Goal: Task Accomplishment & Management: Manage account settings

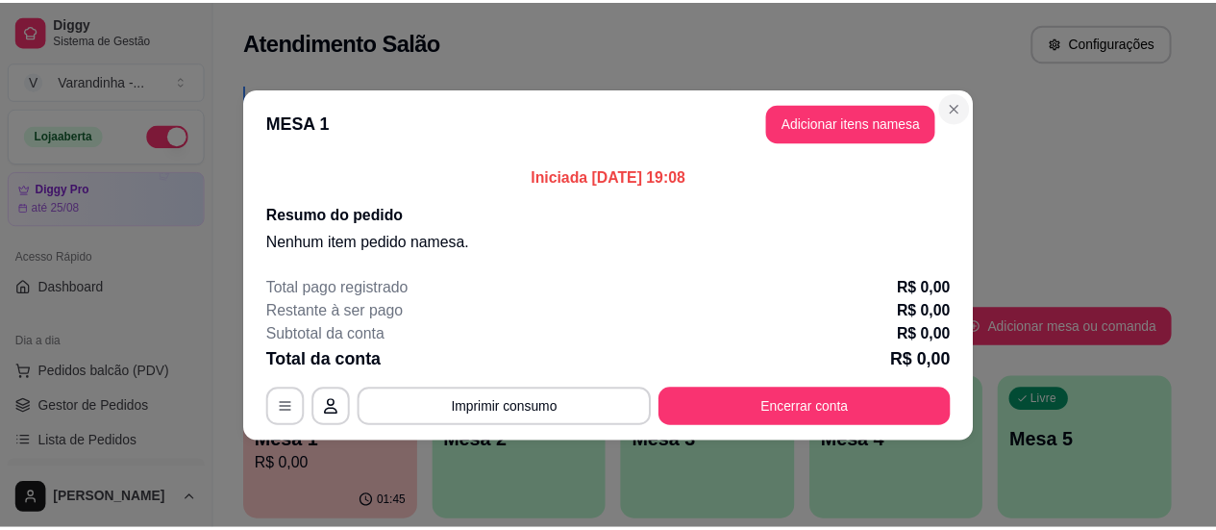
scroll to position [288, 0]
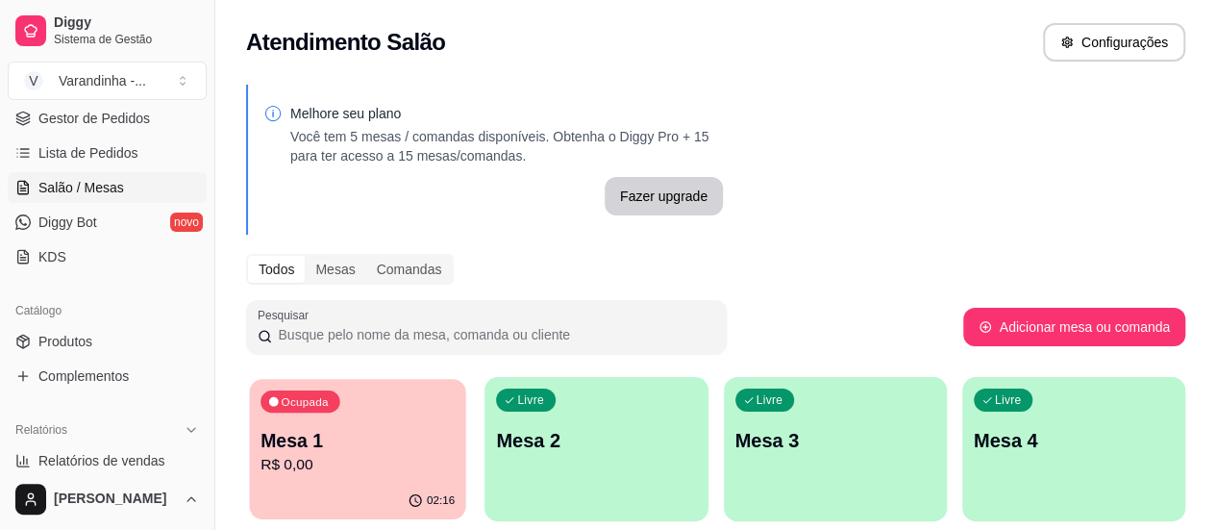
click at [338, 455] on p "R$ 0,00" at bounding box center [358, 465] width 194 height 22
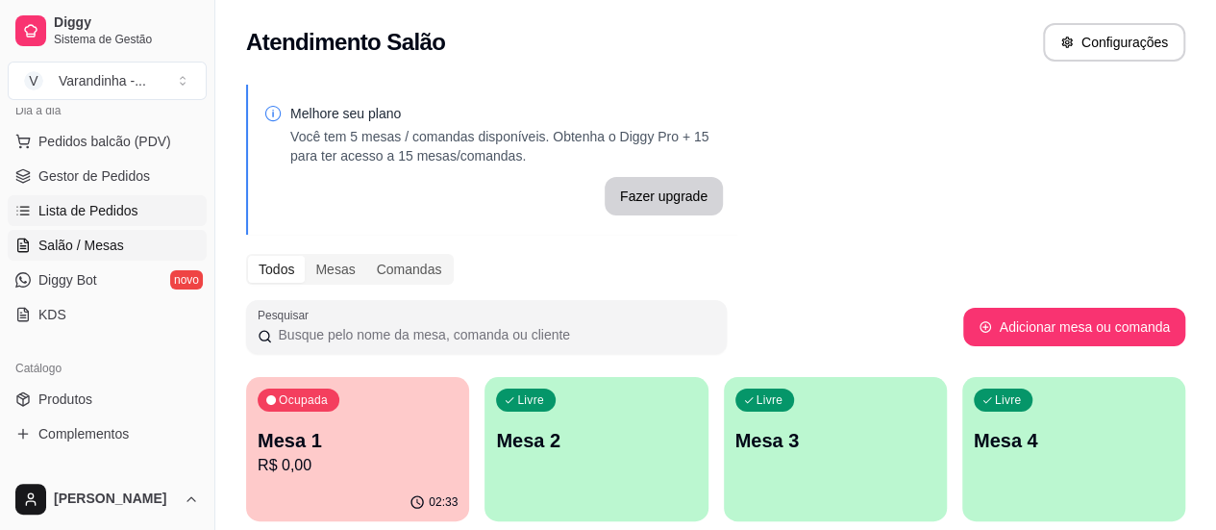
scroll to position [275, 0]
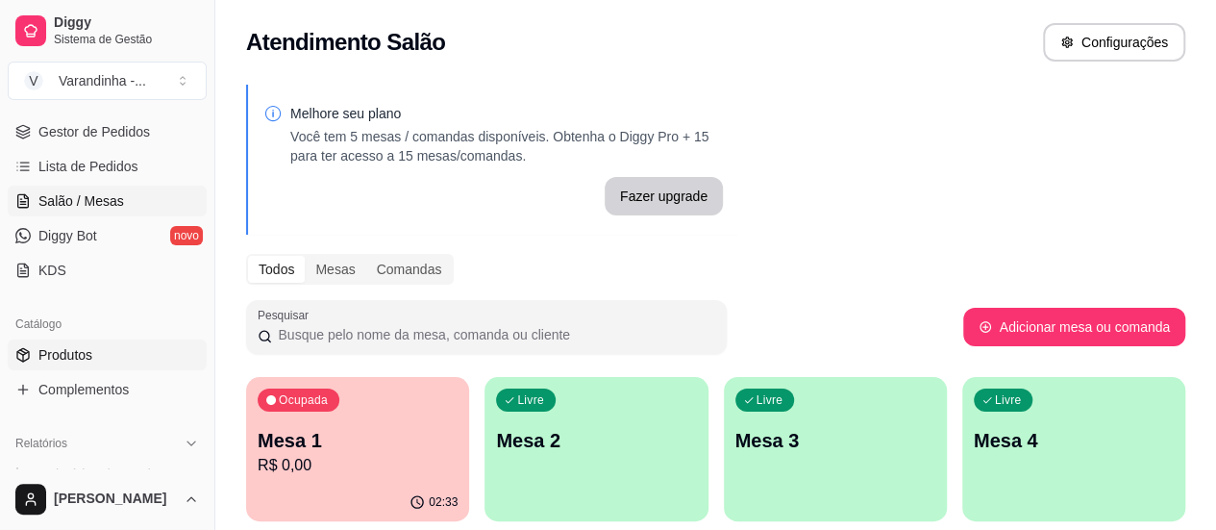
click at [98, 347] on link "Produtos" at bounding box center [107, 354] width 199 height 31
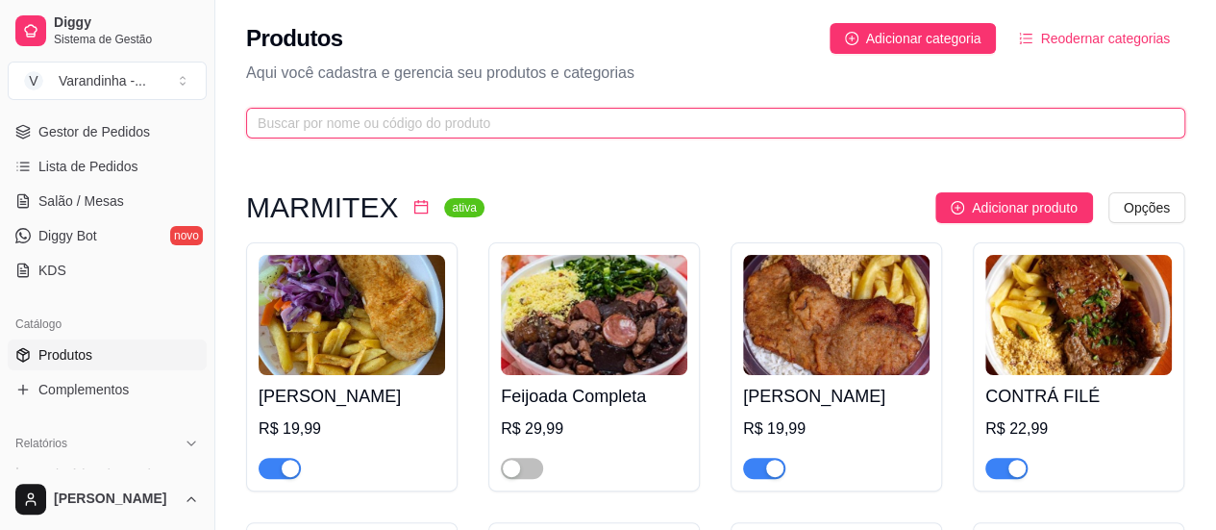
click at [723, 118] on input "text" at bounding box center [708, 123] width 901 height 21
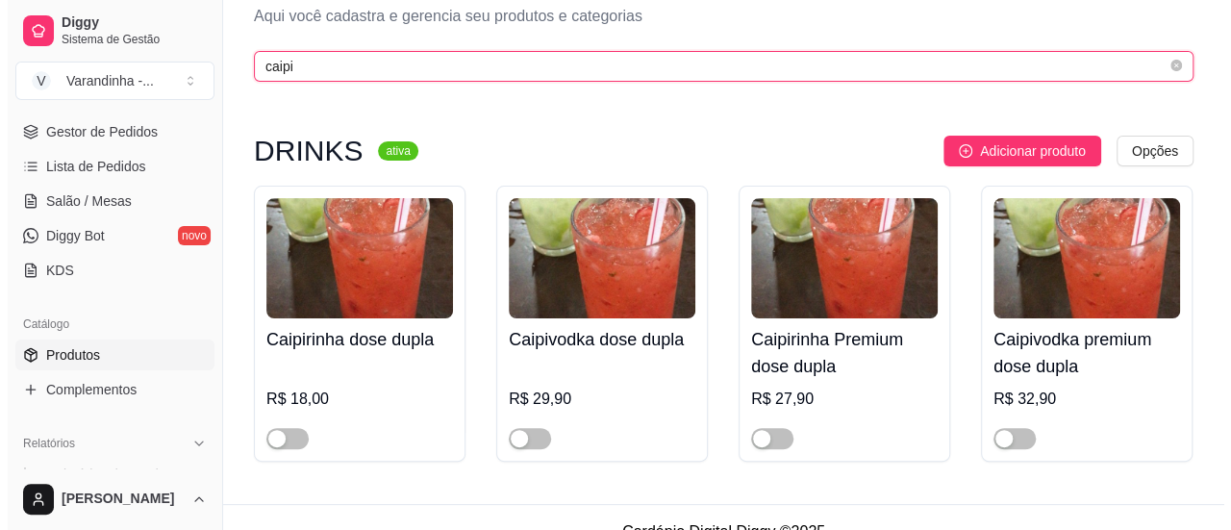
scroll to position [85, 0]
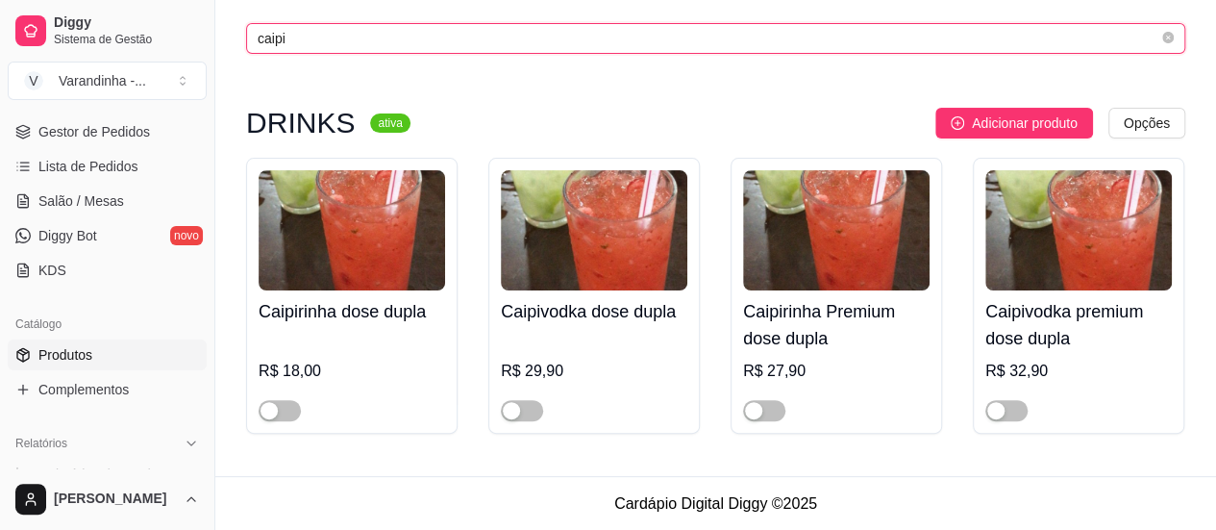
type input "caipi"
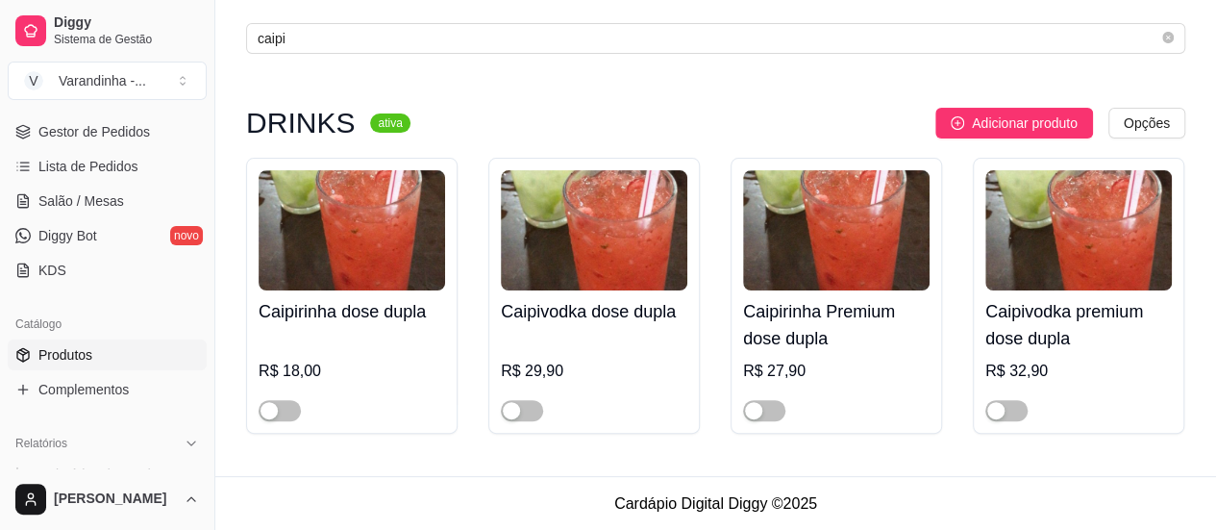
click at [353, 314] on h4 "Caipirinha dose dupla" at bounding box center [352, 311] width 187 height 27
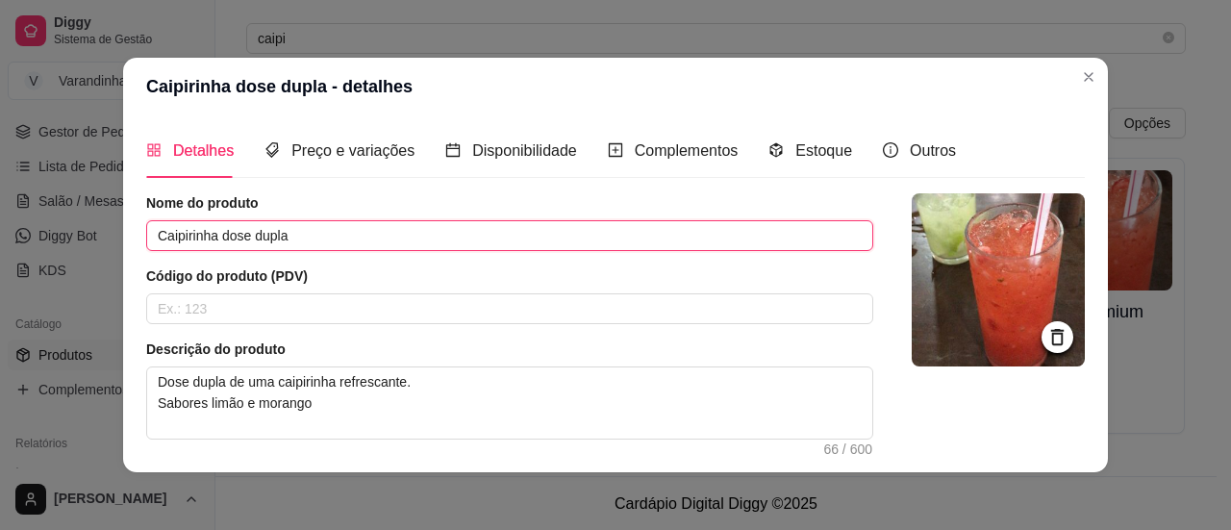
drag, startPoint x: 316, startPoint y: 241, endPoint x: 213, endPoint y: 238, distance: 103.9
click at [213, 238] on input "Caipirinha dose dupla" at bounding box center [509, 235] width 727 height 31
type input "Caipirinha"
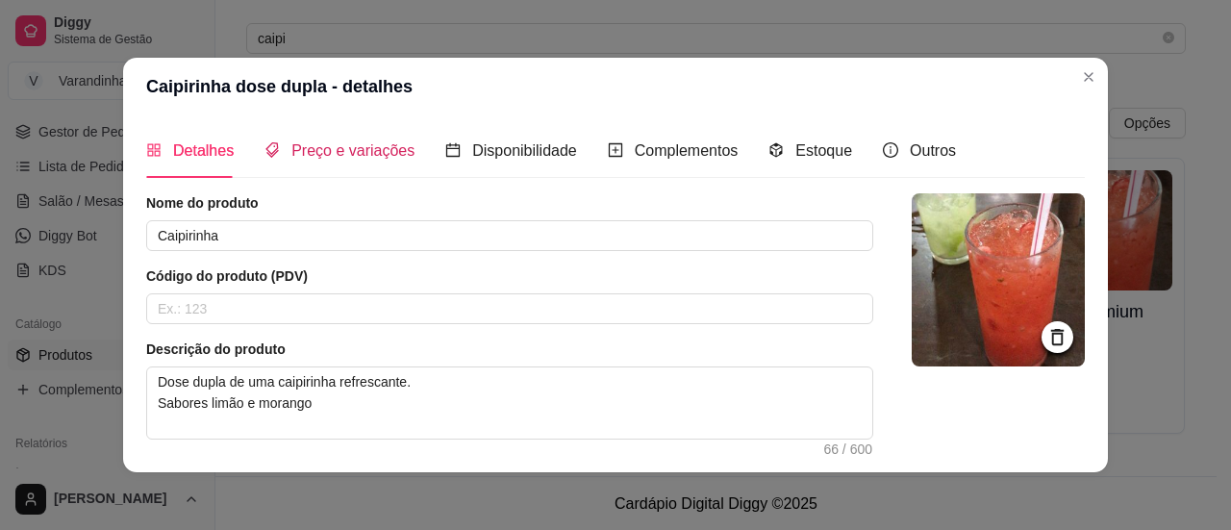
click at [348, 152] on span "Preço e variações" at bounding box center [352, 150] width 123 height 16
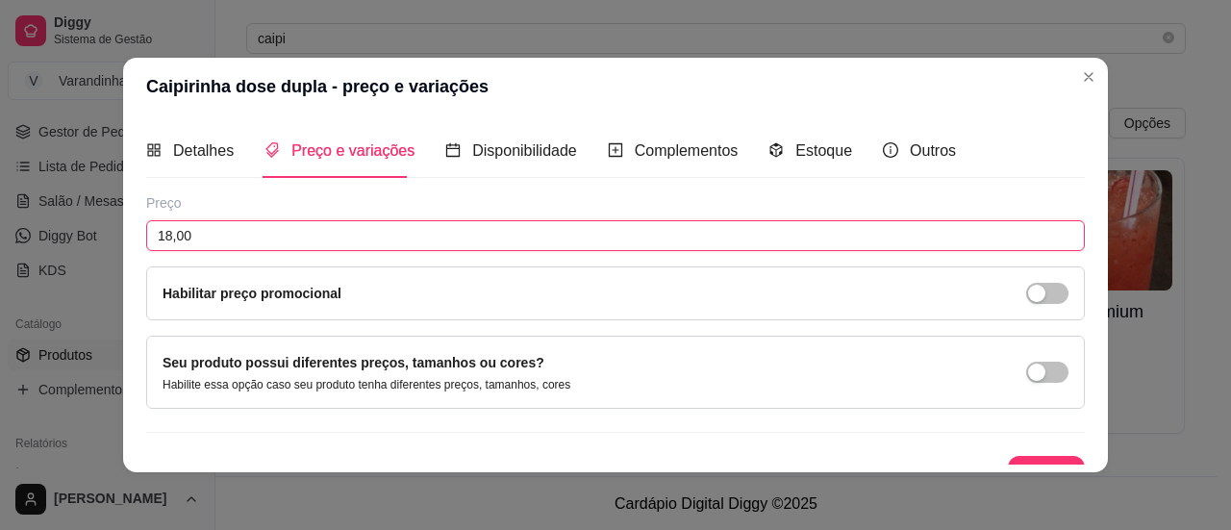
drag, startPoint x: 271, startPoint y: 238, endPoint x: 32, endPoint y: 233, distance: 239.5
click at [32, 233] on div "Caipirinha dose dupla - preço e variações Detalhes Preço e variações Disponibil…" at bounding box center [615, 265] width 1231 height 530
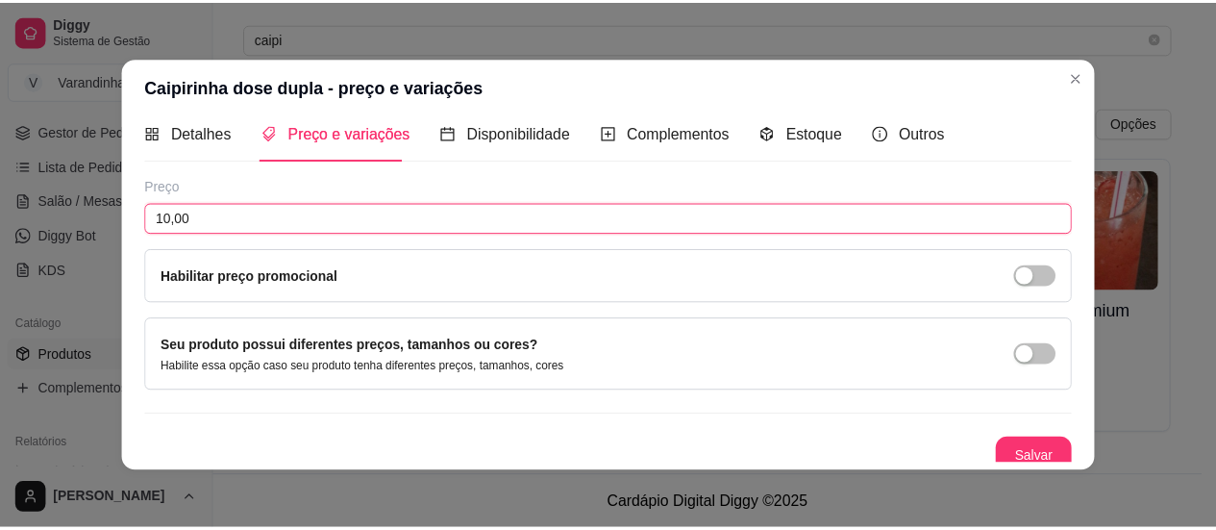
scroll to position [27, 0]
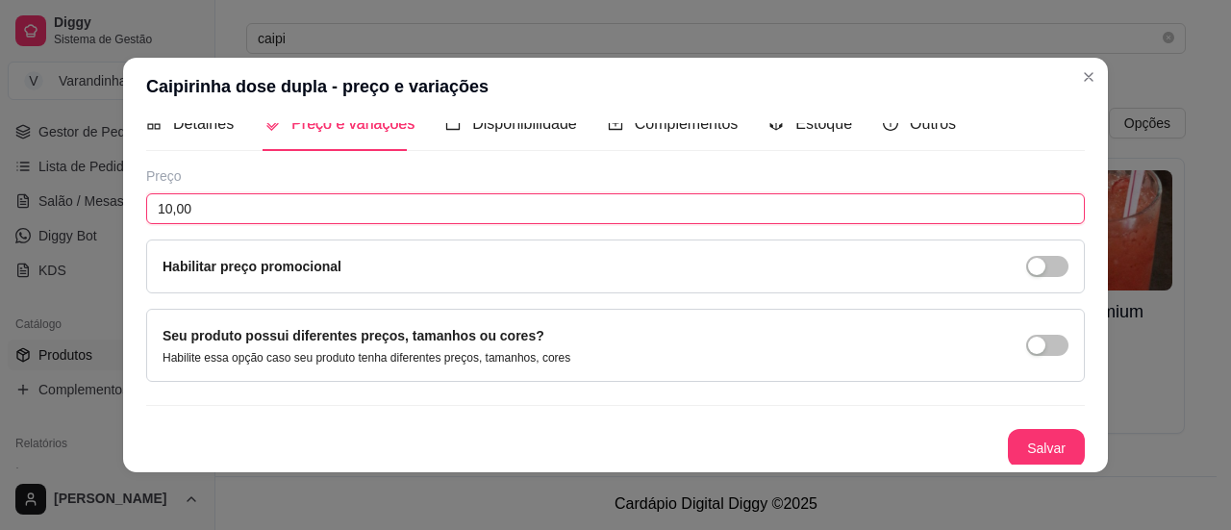
type input "10,00"
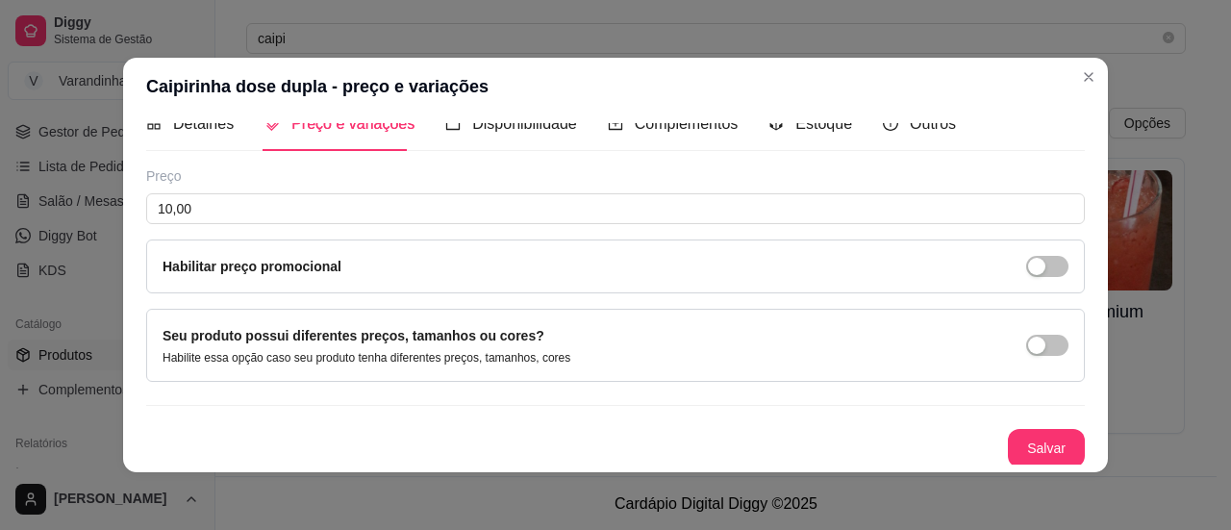
drag, startPoint x: 984, startPoint y: 442, endPoint x: 1034, endPoint y: 455, distance: 51.5
click at [1013, 453] on div "Salvar" at bounding box center [615, 448] width 938 height 38
click at [1034, 455] on button "Salvar" at bounding box center [1046, 449] width 75 height 38
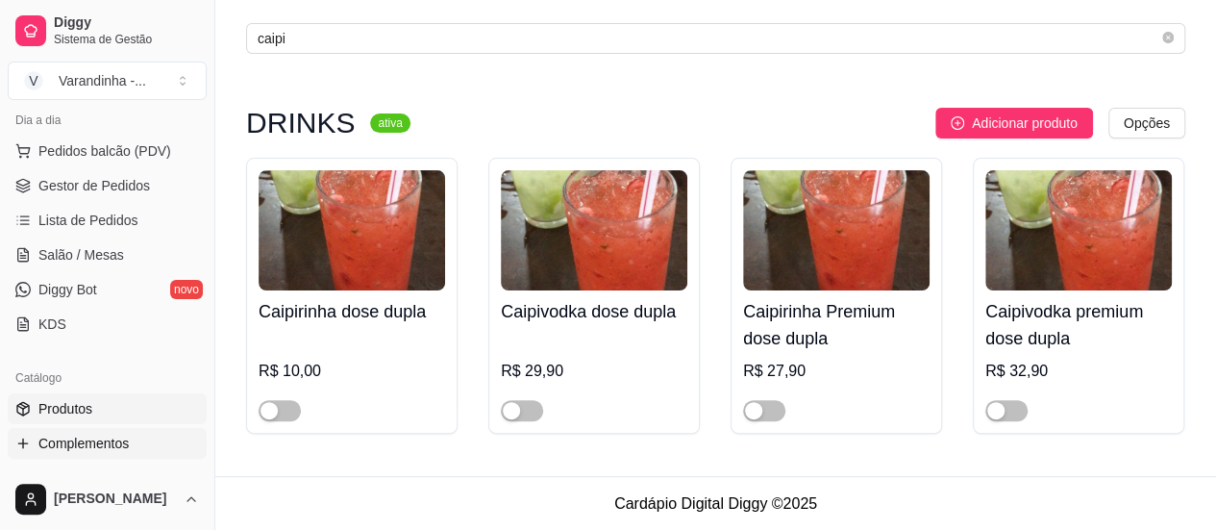
scroll to position [192, 0]
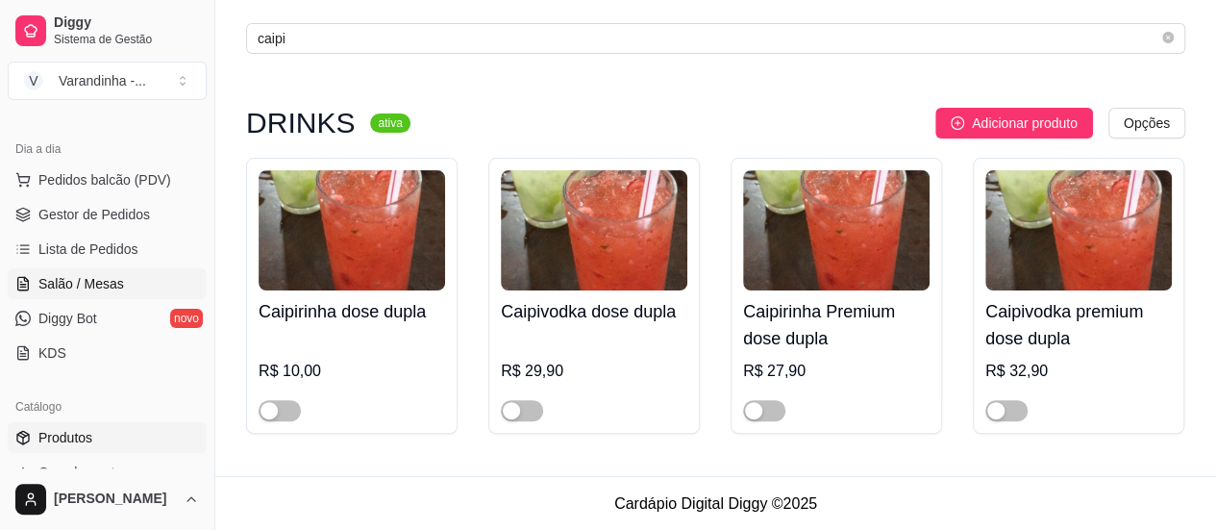
click at [102, 291] on link "Salão / Mesas" at bounding box center [107, 283] width 199 height 31
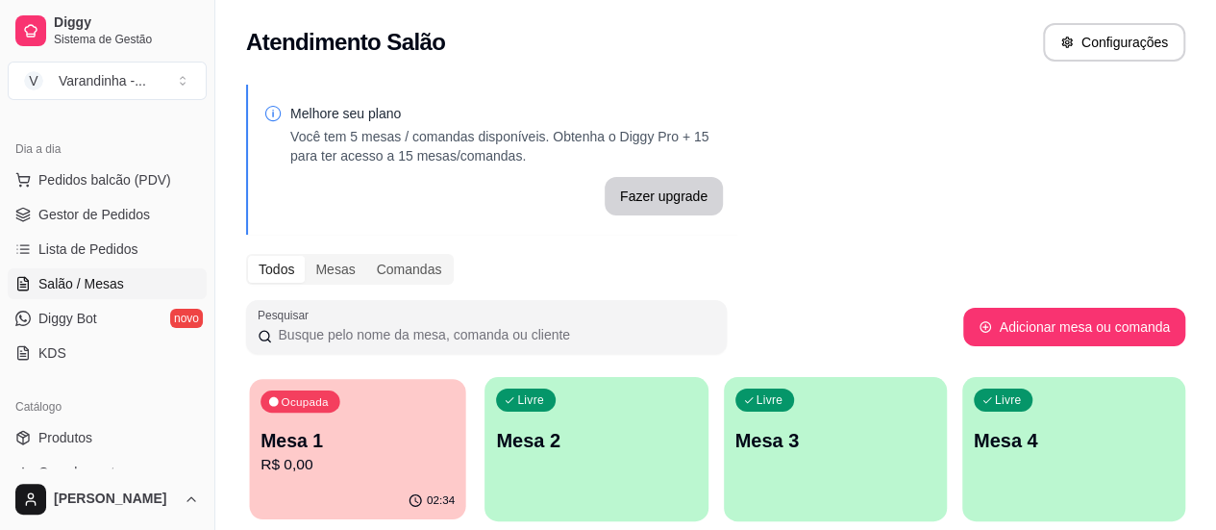
click at [394, 425] on div "Ocupada Mesa 1 R$ 0,00" at bounding box center [357, 431] width 216 height 104
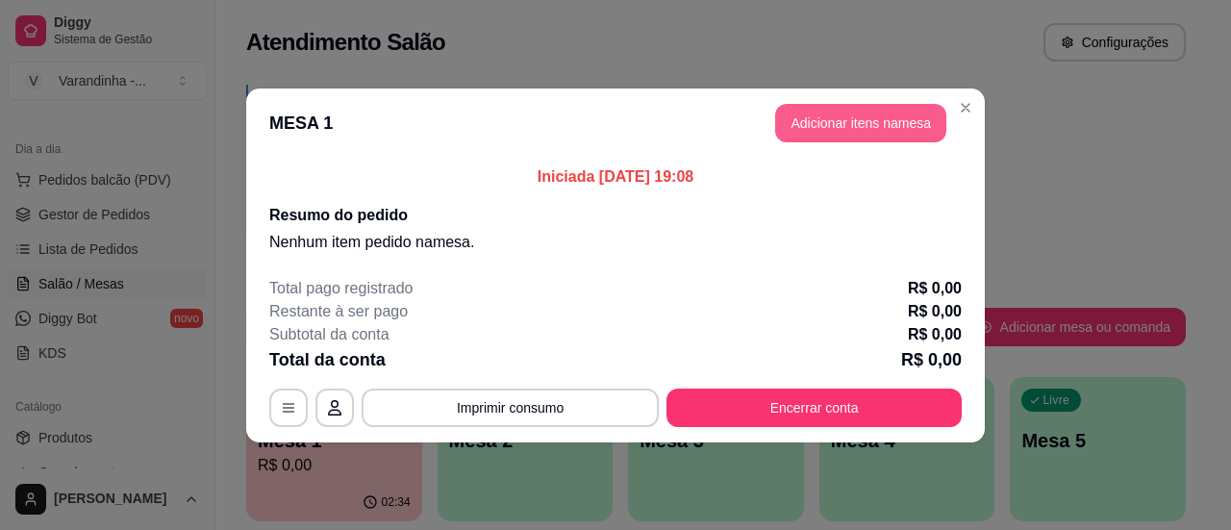
click at [876, 125] on button "Adicionar itens na mesa" at bounding box center [860, 123] width 171 height 38
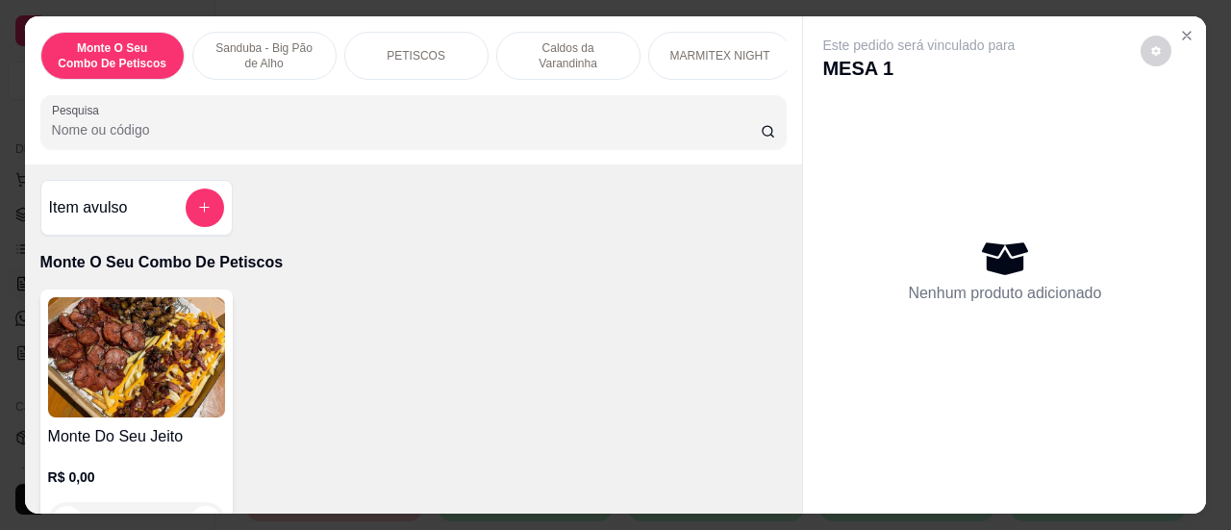
click at [293, 139] on input "Pesquisa" at bounding box center [406, 129] width 709 height 19
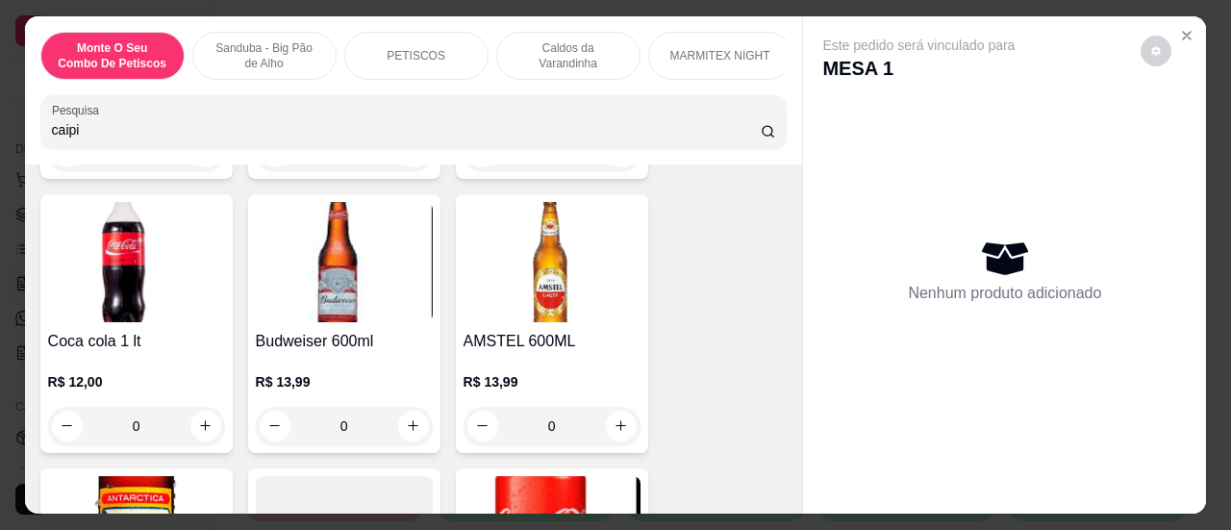
scroll to position [4603, 0]
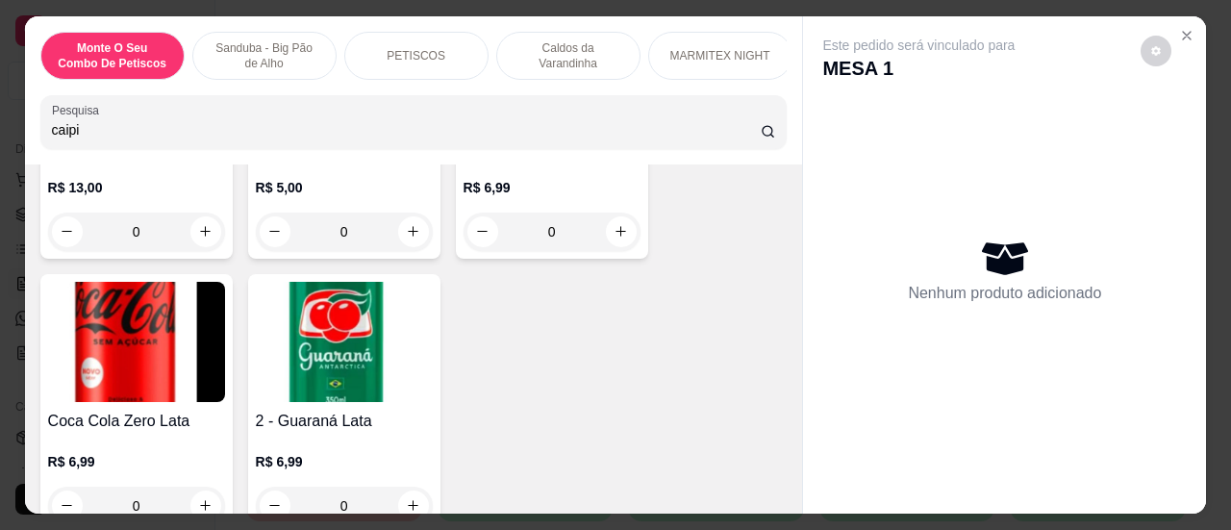
click at [237, 128] on input "caipi" at bounding box center [406, 129] width 709 height 19
type input "caipirinha"
click at [1181, 28] on icon "Close" at bounding box center [1186, 35] width 15 height 15
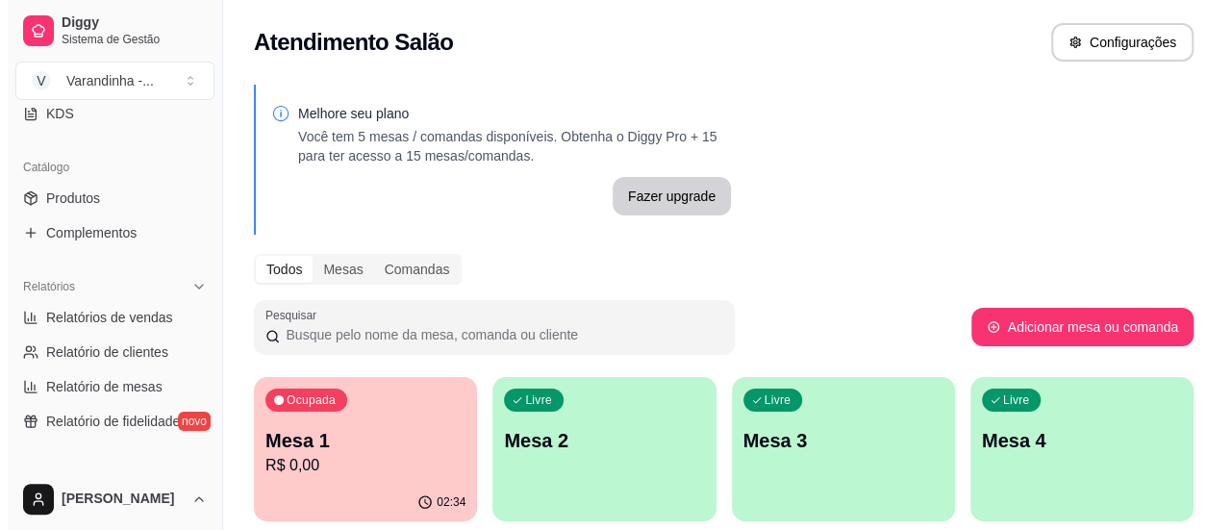
scroll to position [385, 0]
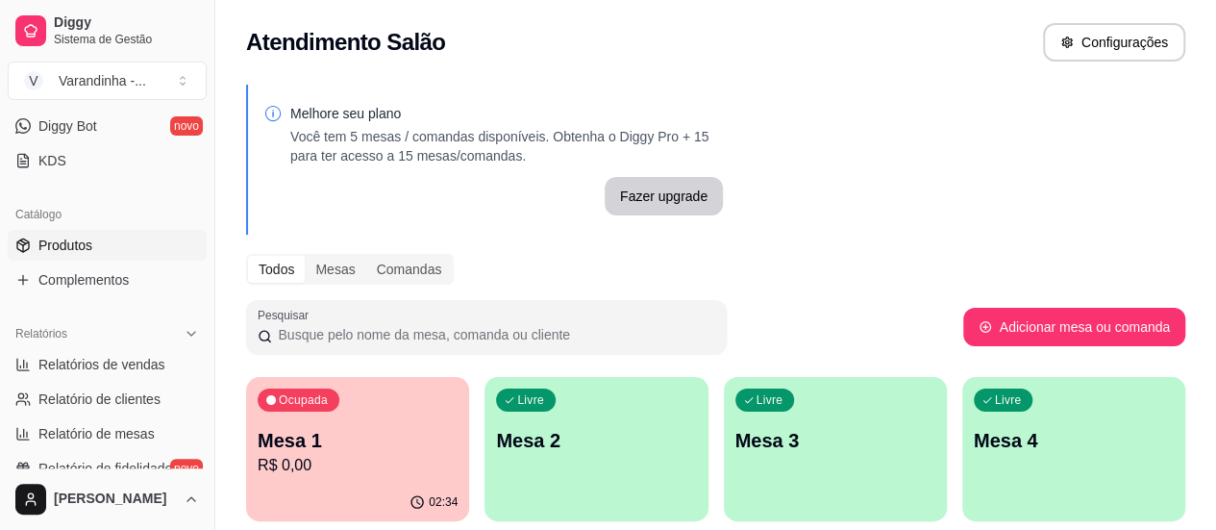
click at [79, 245] on span "Produtos" at bounding box center [65, 245] width 54 height 19
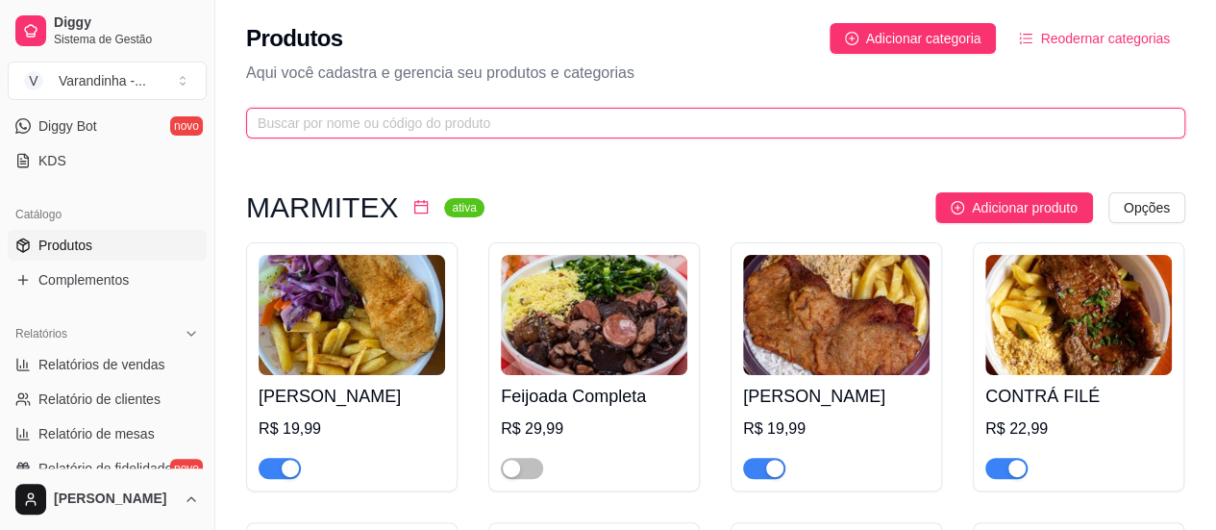
drag, startPoint x: 540, startPoint y: 129, endPoint x: 623, endPoint y: 82, distance: 95.2
click at [540, 128] on input "text" at bounding box center [708, 123] width 901 height 21
type input "a"
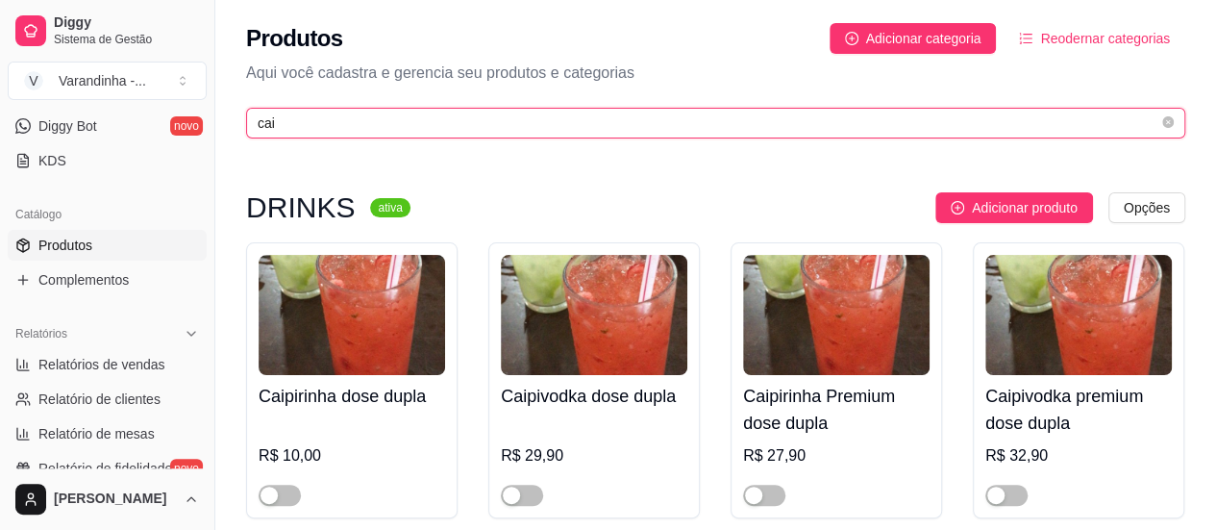
type input "cai"
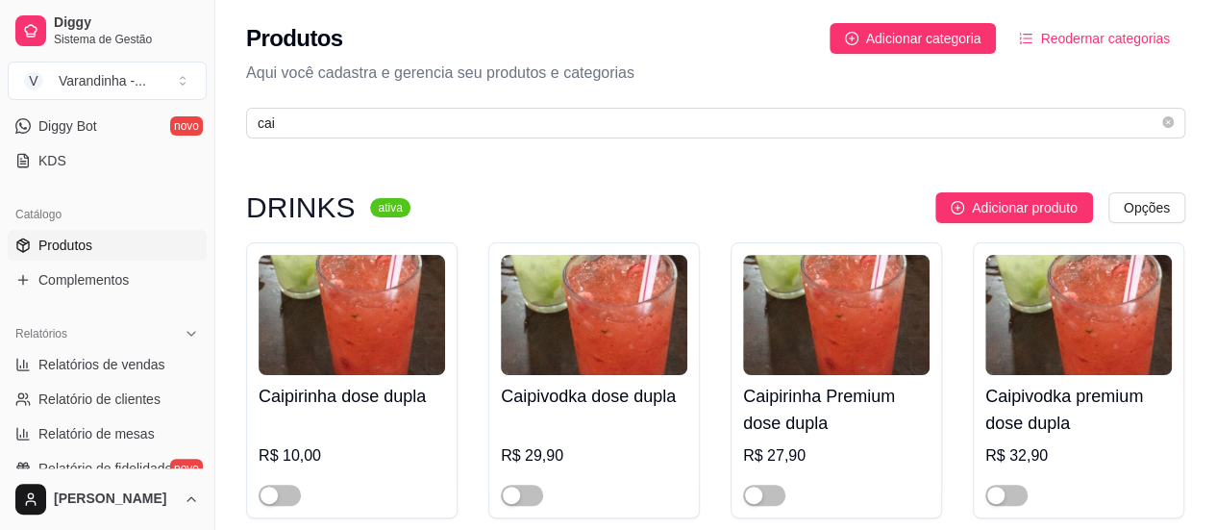
click at [379, 403] on h4 "Caipirinha dose dupla" at bounding box center [352, 396] width 187 height 27
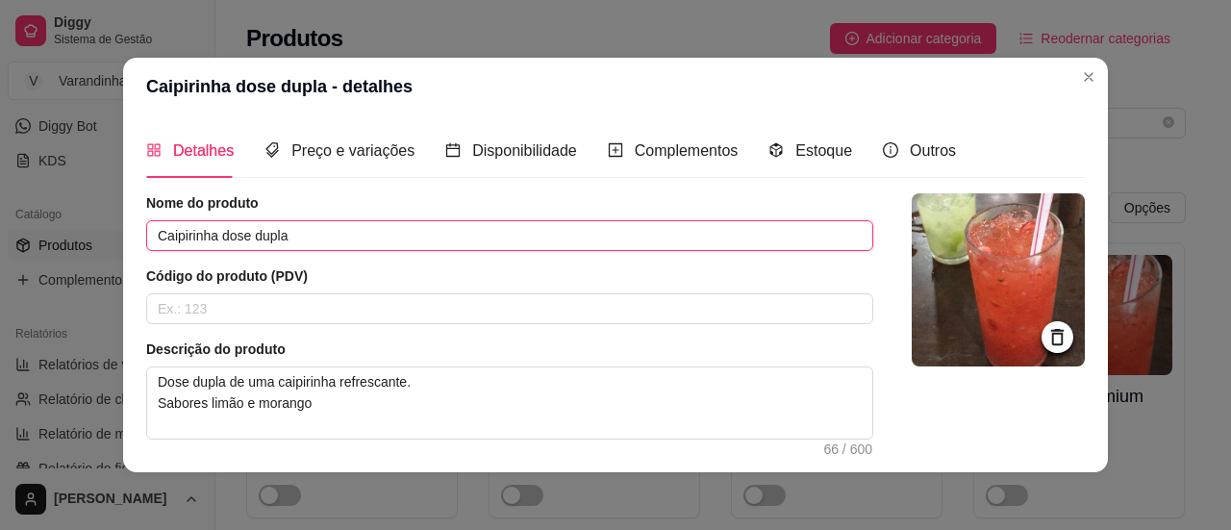
drag, startPoint x: 343, startPoint y: 228, endPoint x: 212, endPoint y: 236, distance: 132.0
click at [212, 236] on input "Caipirinha dose dupla" at bounding box center [509, 235] width 727 height 31
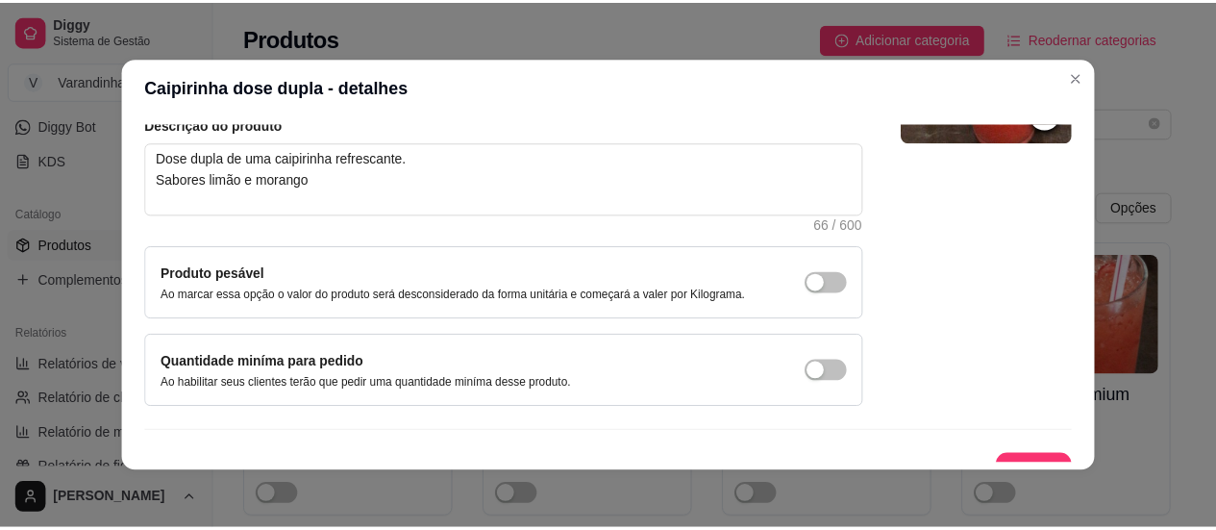
scroll to position [249, 0]
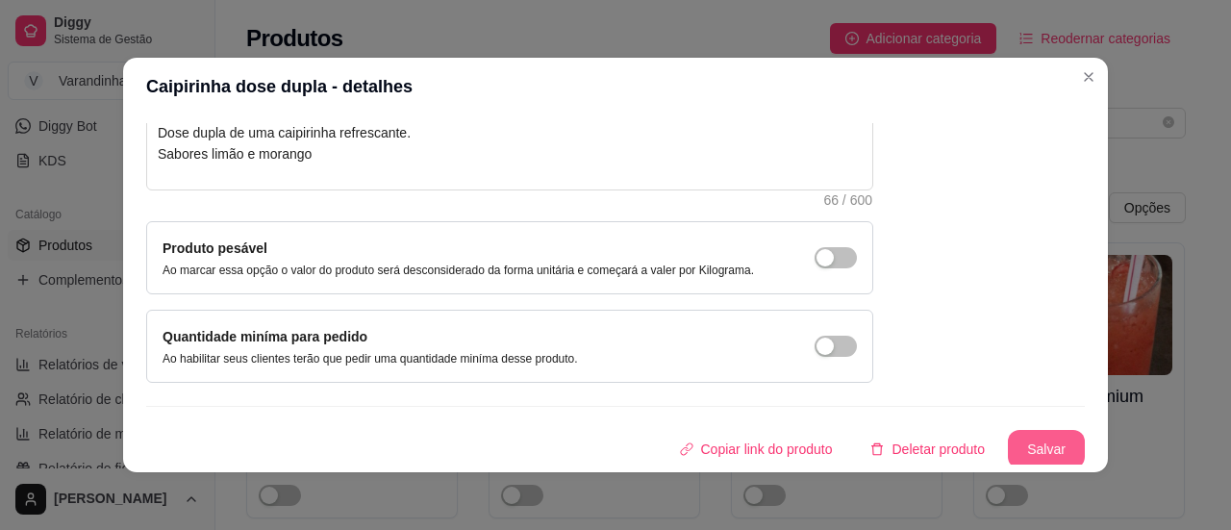
type input "Caipirinha"
click at [1008, 449] on button "Salvar" at bounding box center [1046, 449] width 77 height 38
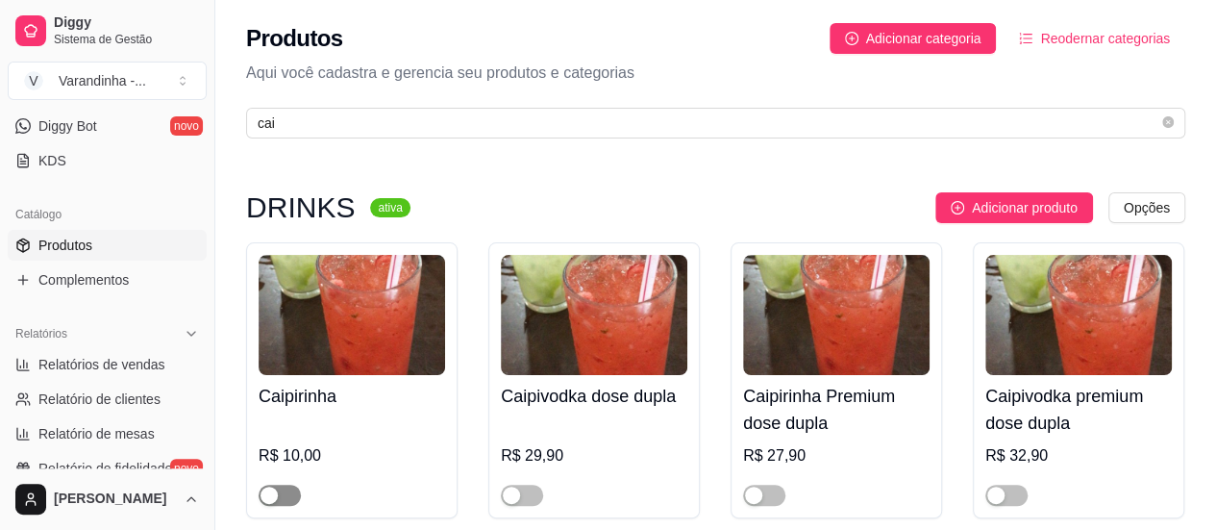
click at [282, 491] on span "button" at bounding box center [280, 495] width 42 height 21
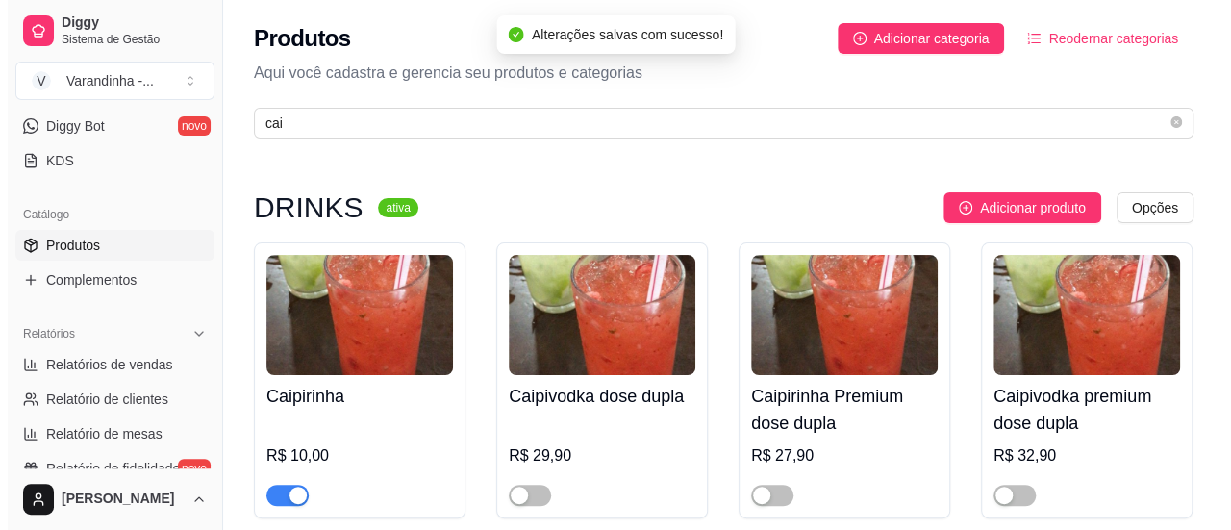
scroll to position [192, 0]
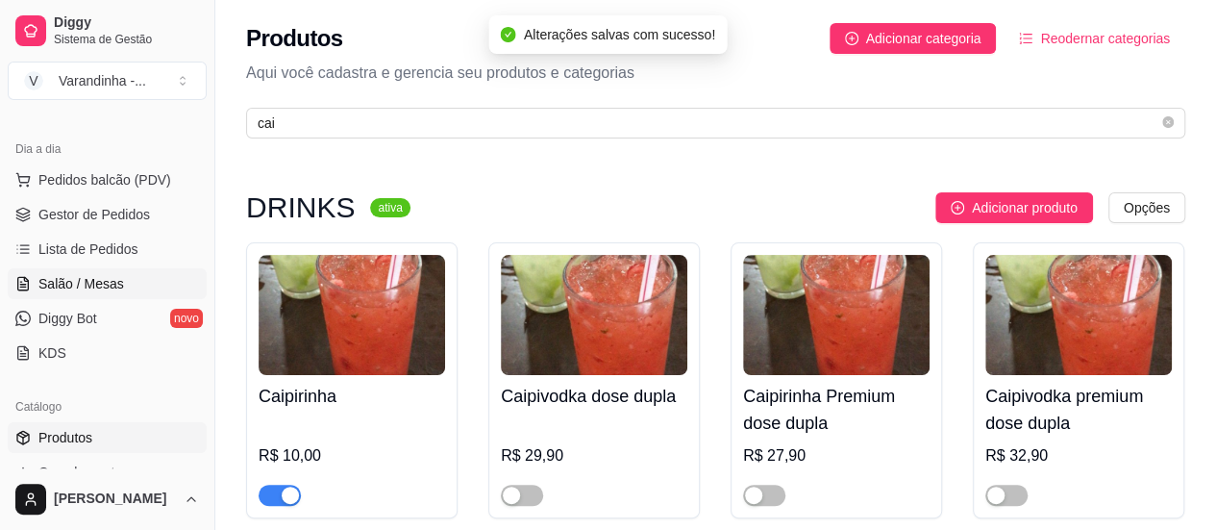
click at [94, 282] on span "Salão / Mesas" at bounding box center [81, 283] width 86 height 19
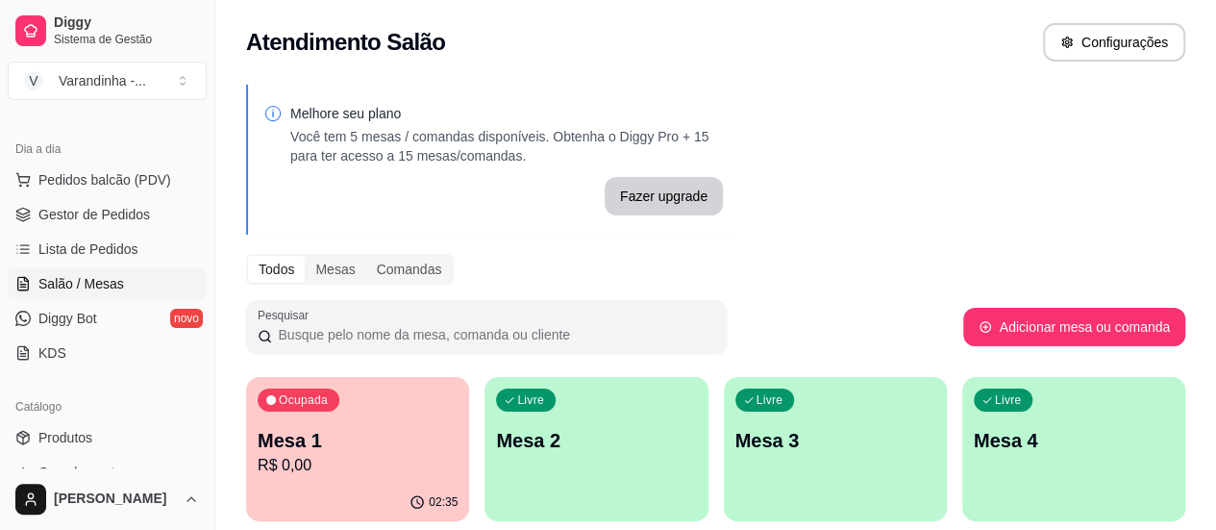
click at [382, 420] on div "Ocupada Mesa 1 R$ 0,00" at bounding box center [357, 430] width 223 height 107
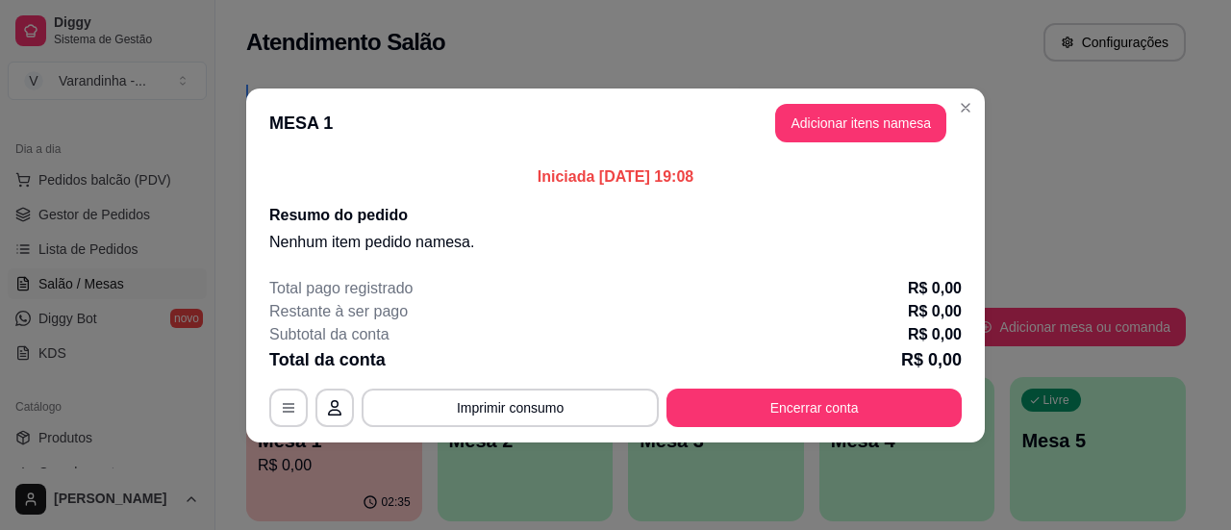
click at [838, 129] on button "Adicionar itens na mesa" at bounding box center [860, 123] width 171 height 38
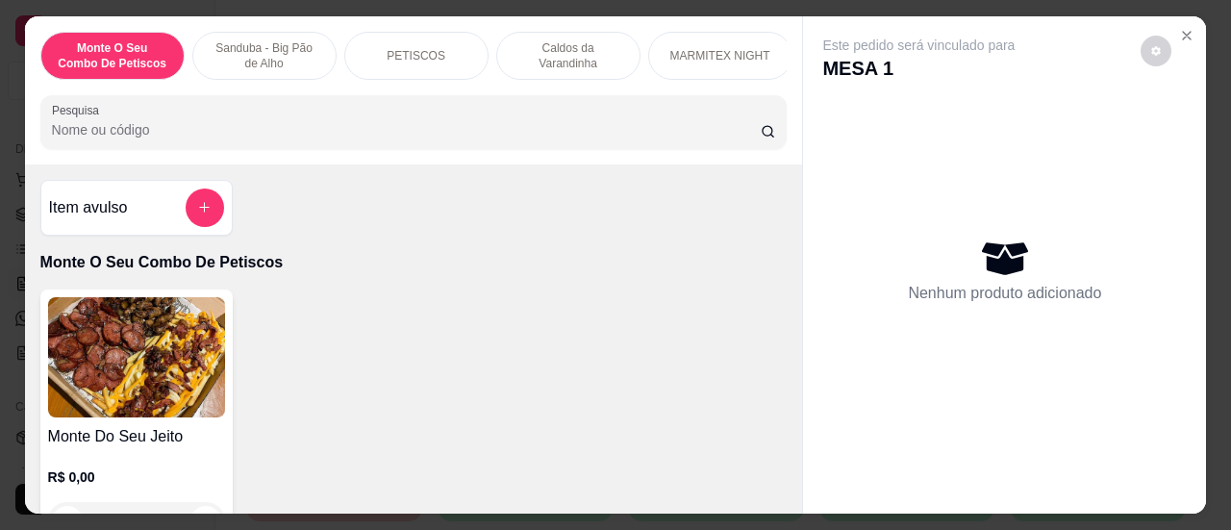
click at [455, 138] on input "Pesquisa" at bounding box center [406, 129] width 709 height 19
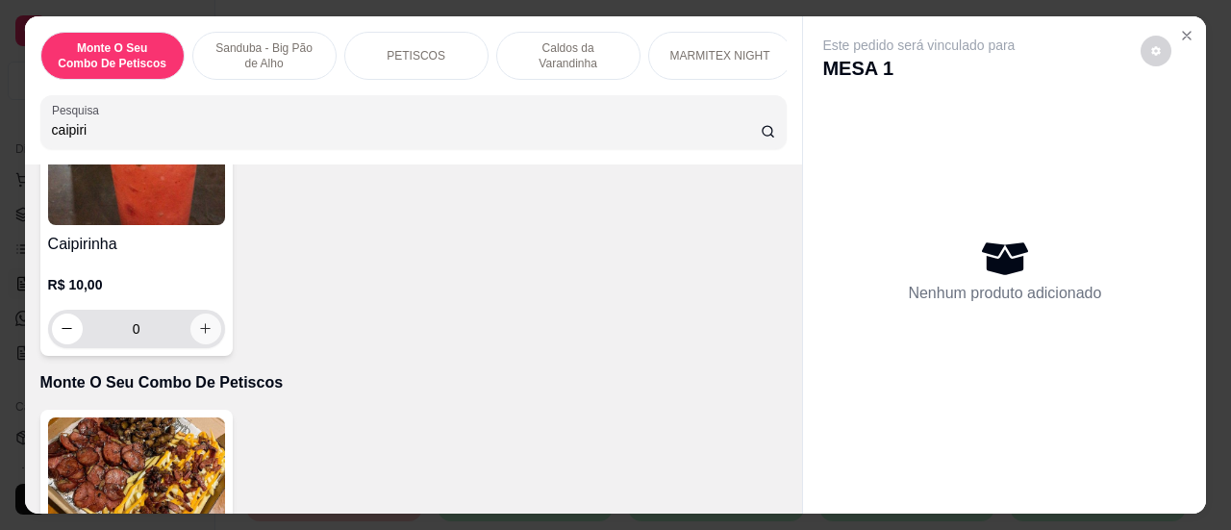
type input "caipiri"
click at [198, 336] on icon "increase-product-quantity" at bounding box center [205, 328] width 14 height 14
type input "1"
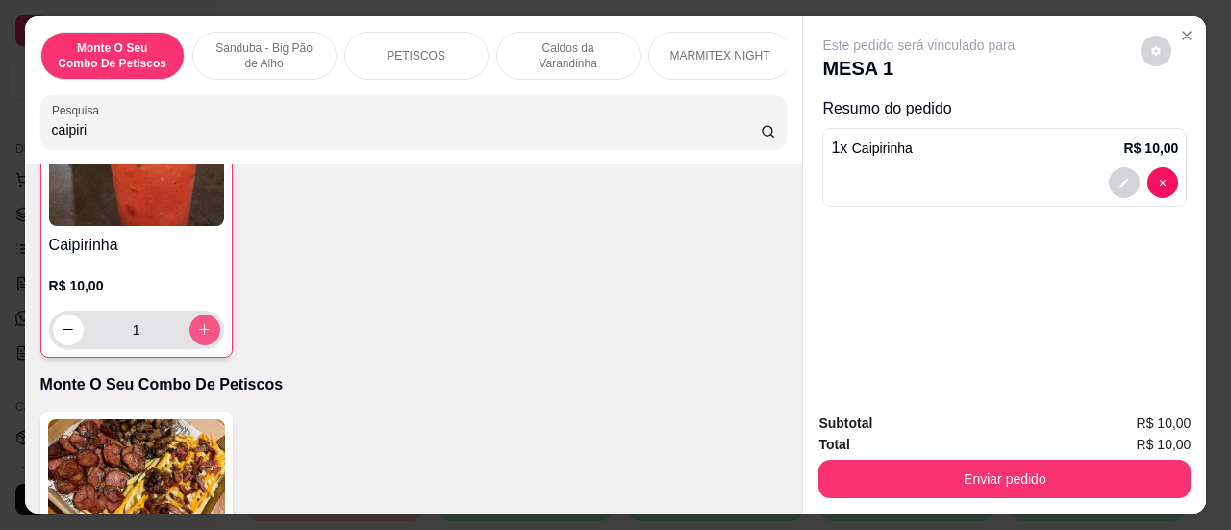
scroll to position [192, 0]
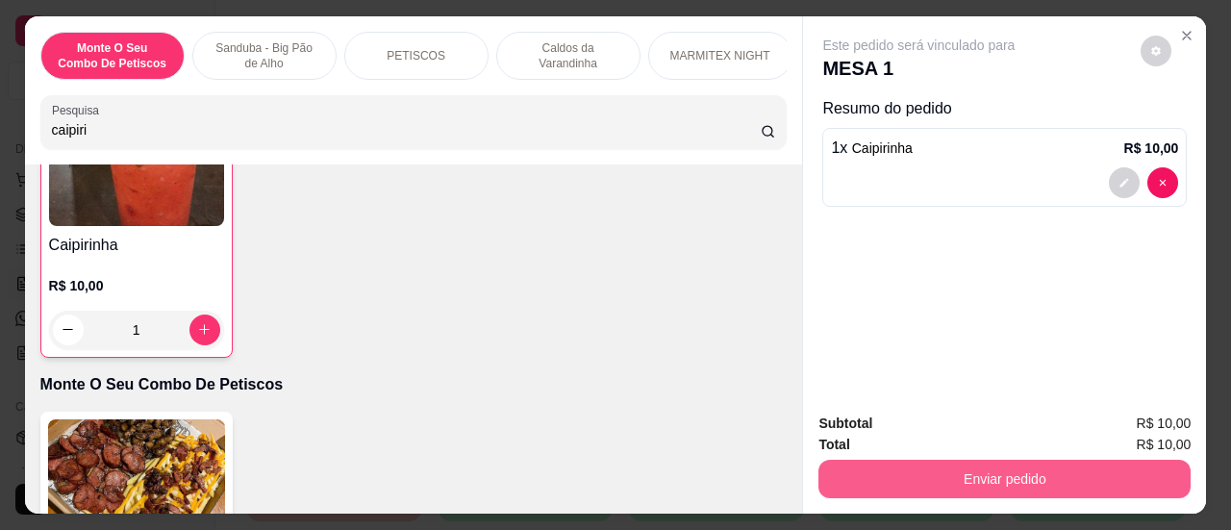
click at [1079, 478] on button "Enviar pedido" at bounding box center [1004, 479] width 372 height 38
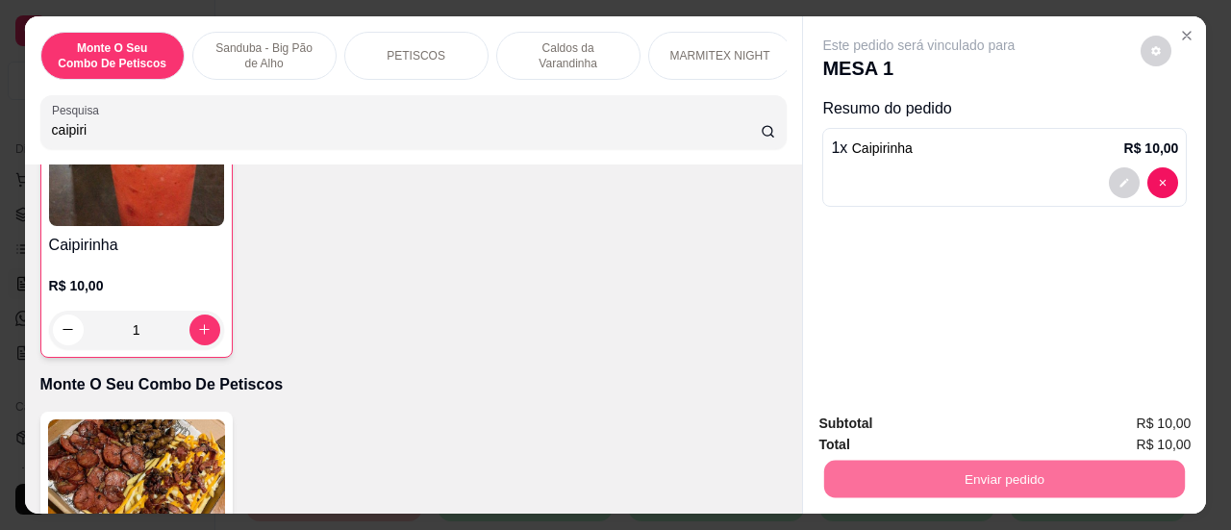
click at [1091, 418] on button "Sim, quero registrar" at bounding box center [1123, 425] width 138 height 36
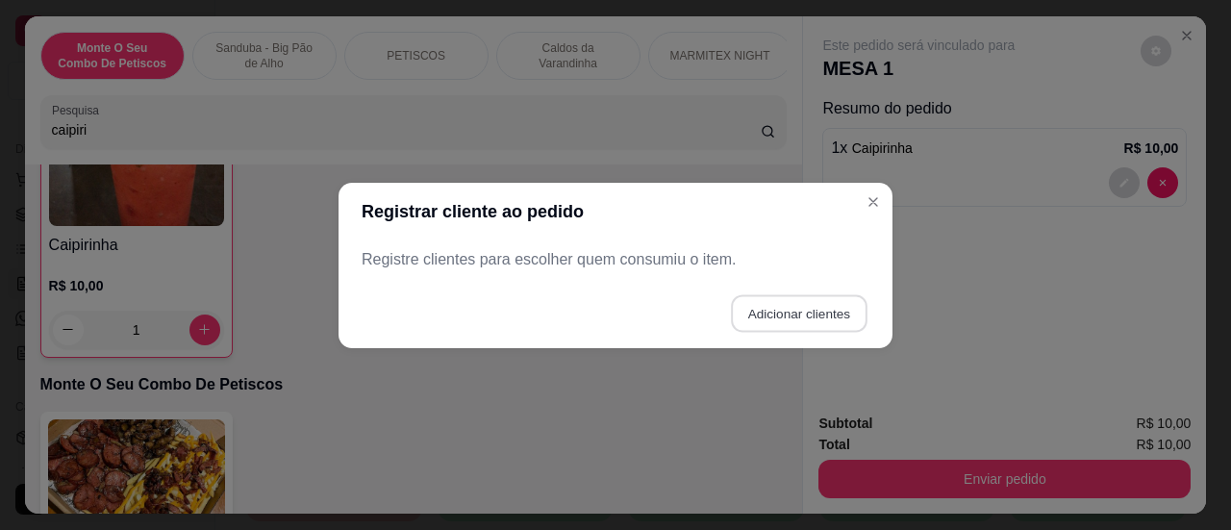
click at [783, 329] on button "Adicionar clientes" at bounding box center [799, 313] width 136 height 38
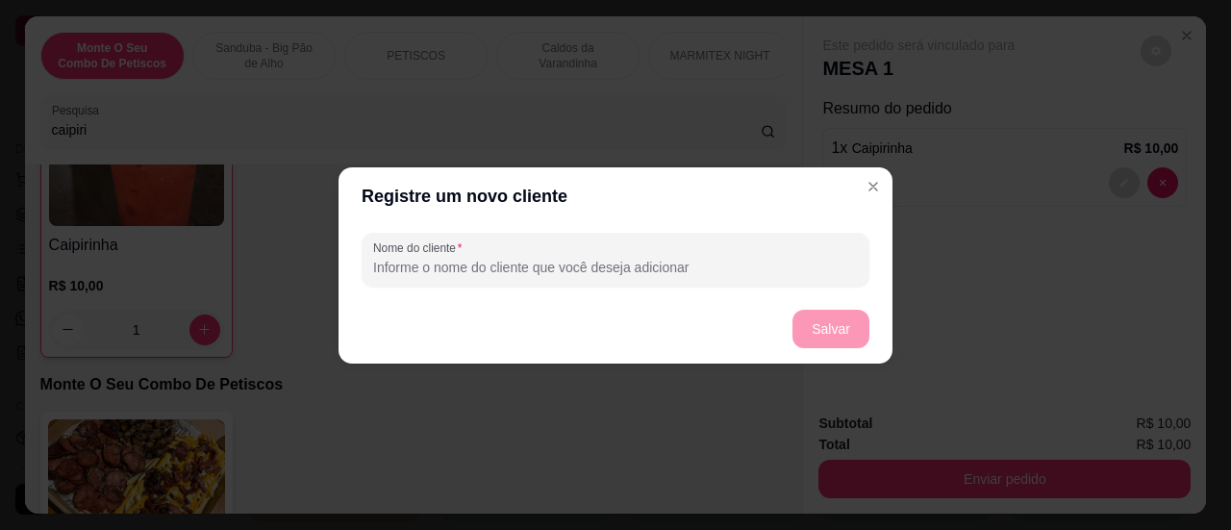
click at [568, 272] on input "Nome do cliente" at bounding box center [615, 267] width 485 height 19
type input "mesa"
click at [831, 320] on button "Salvar" at bounding box center [830, 329] width 77 height 38
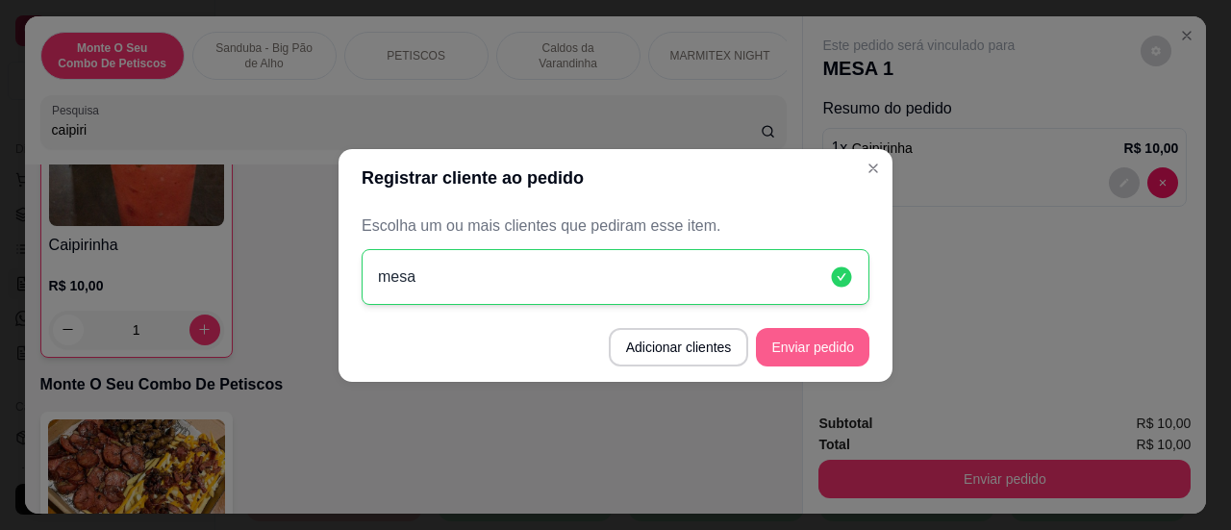
click at [852, 354] on button "Enviar pedido" at bounding box center [812, 347] width 113 height 38
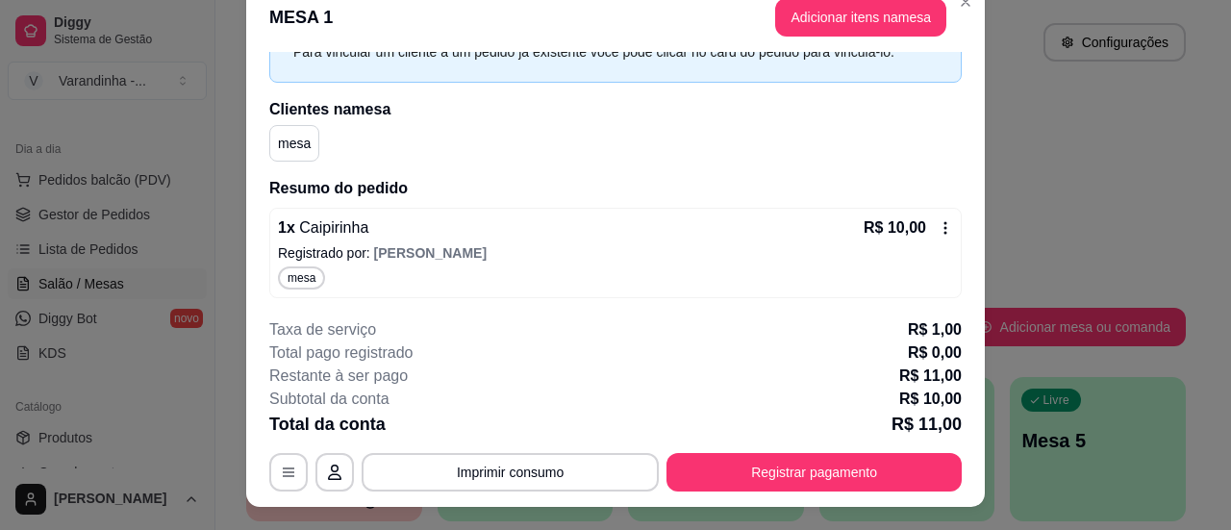
scroll to position [0, 0]
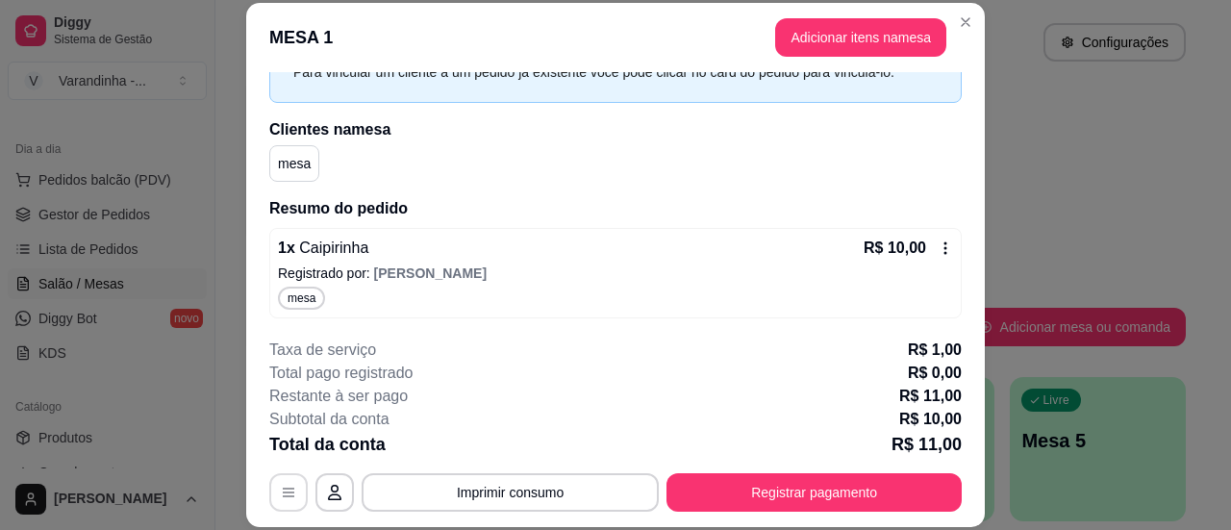
click at [290, 487] on button "button" at bounding box center [288, 492] width 38 height 38
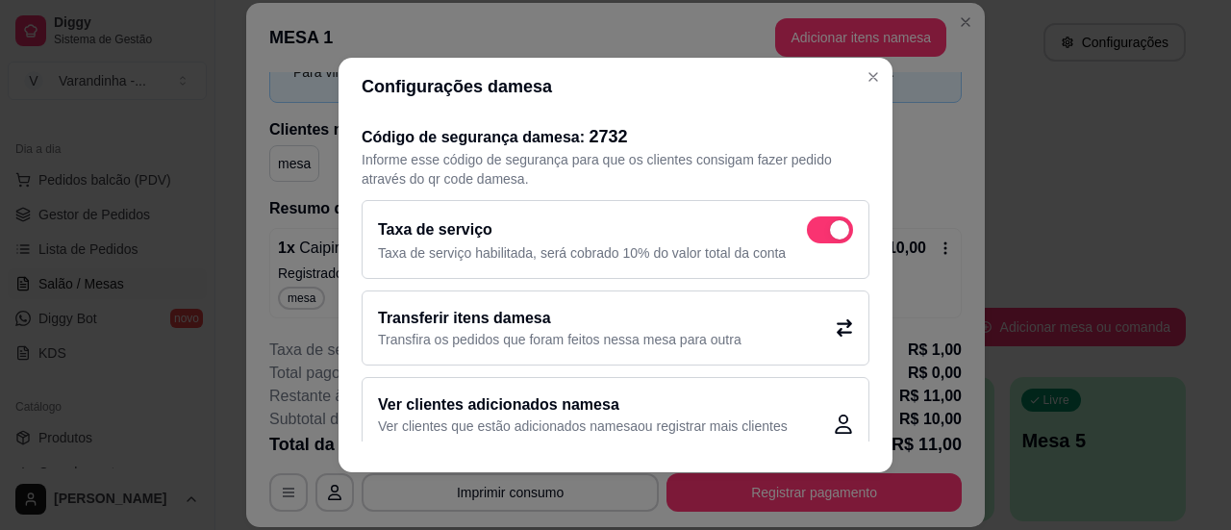
click at [807, 231] on span at bounding box center [830, 229] width 46 height 27
click at [806, 234] on input "checkbox" at bounding box center [812, 240] width 13 height 13
checkbox input "false"
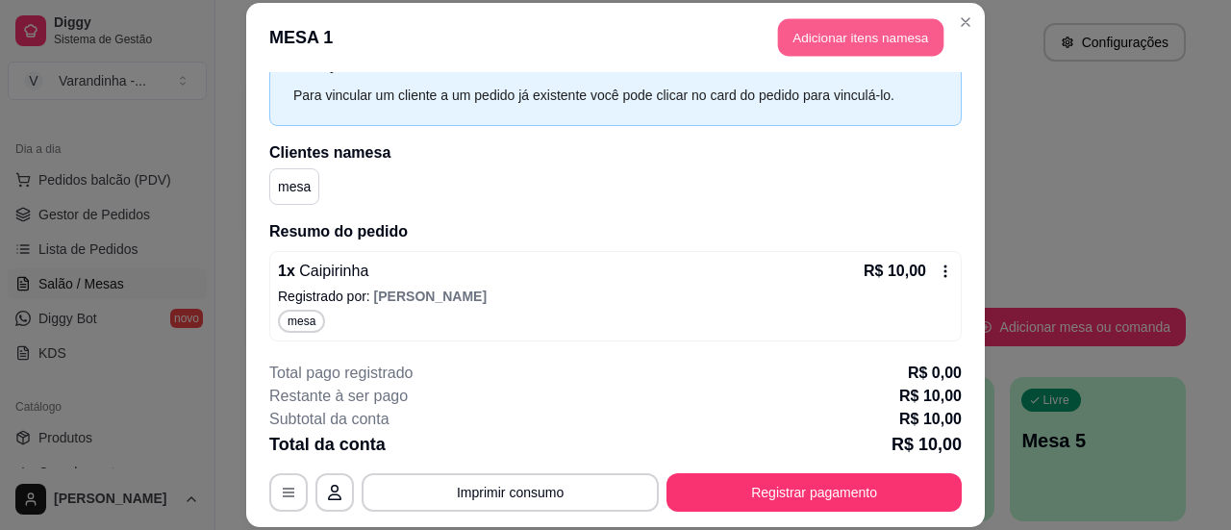
click at [883, 45] on button "Adicionar itens na mesa" at bounding box center [860, 37] width 165 height 38
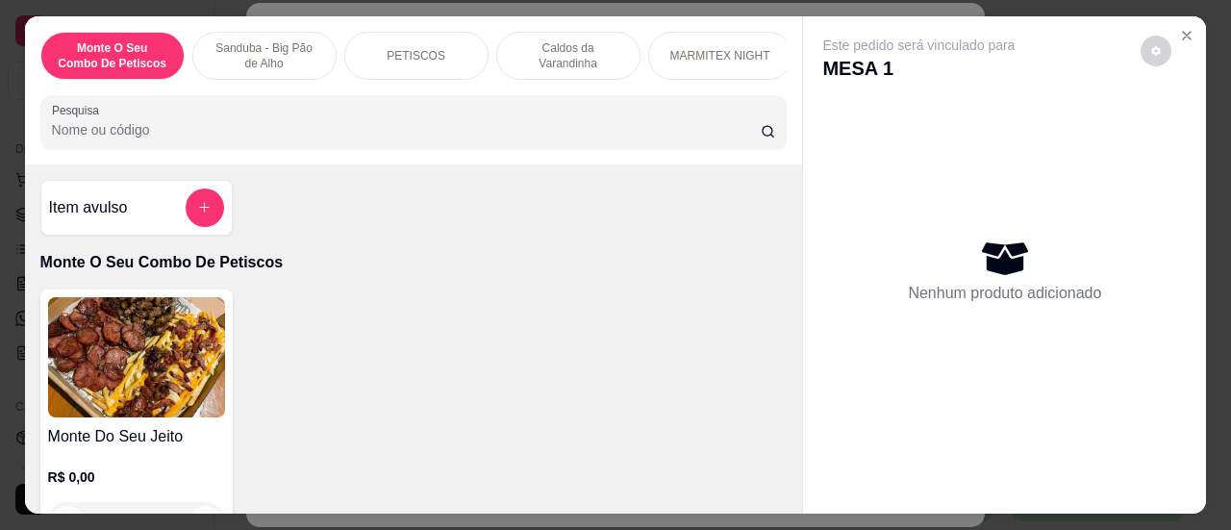
click at [298, 134] on input "Pesquisa" at bounding box center [406, 129] width 709 height 19
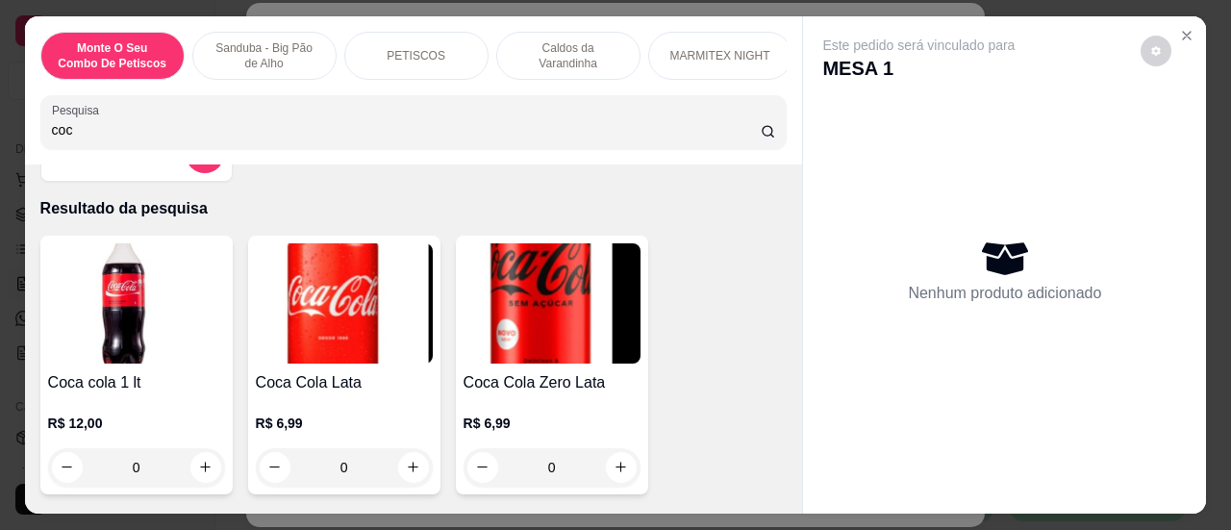
scroll to position [96, 0]
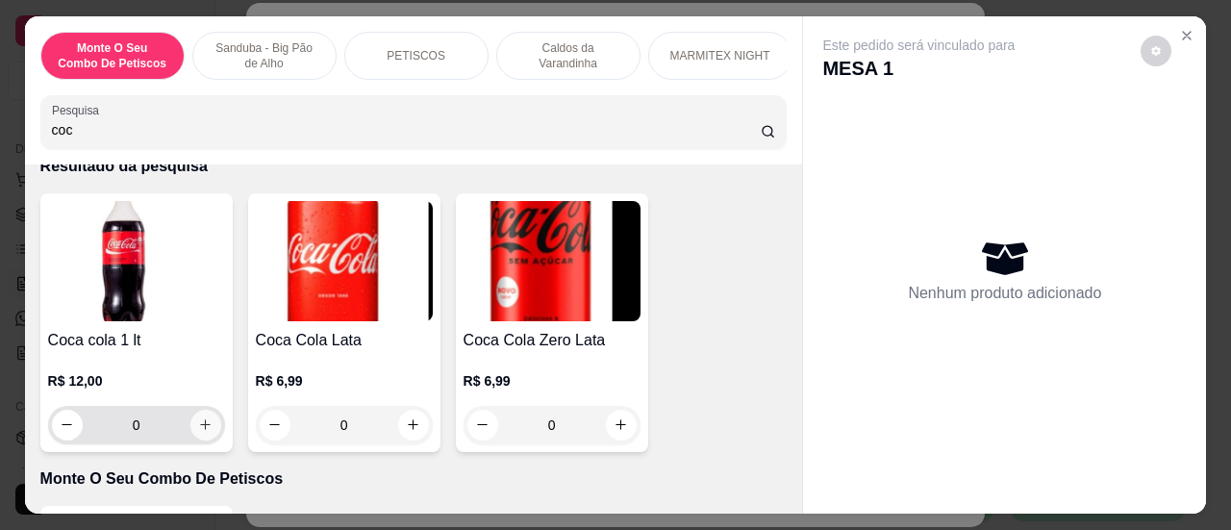
type input "coc"
click at [204, 430] on icon "increase-product-quantity" at bounding box center [205, 424] width 14 height 14
type input "1"
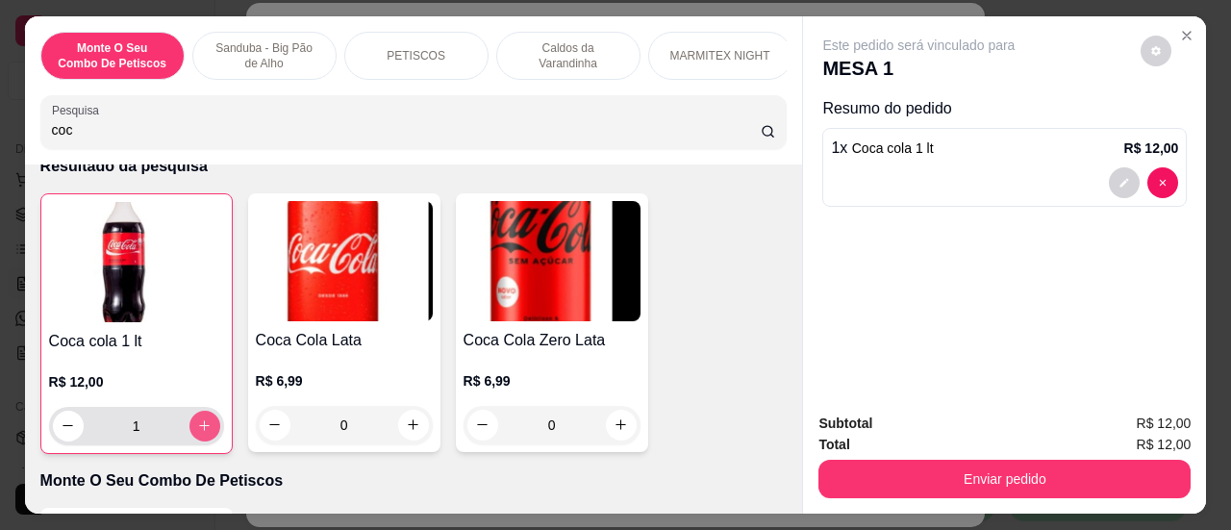
click at [204, 430] on icon "increase-product-quantity" at bounding box center [204, 425] width 14 height 14
type input "2"
click at [204, 430] on icon "increase-product-quantity" at bounding box center [204, 425] width 14 height 14
type input "3"
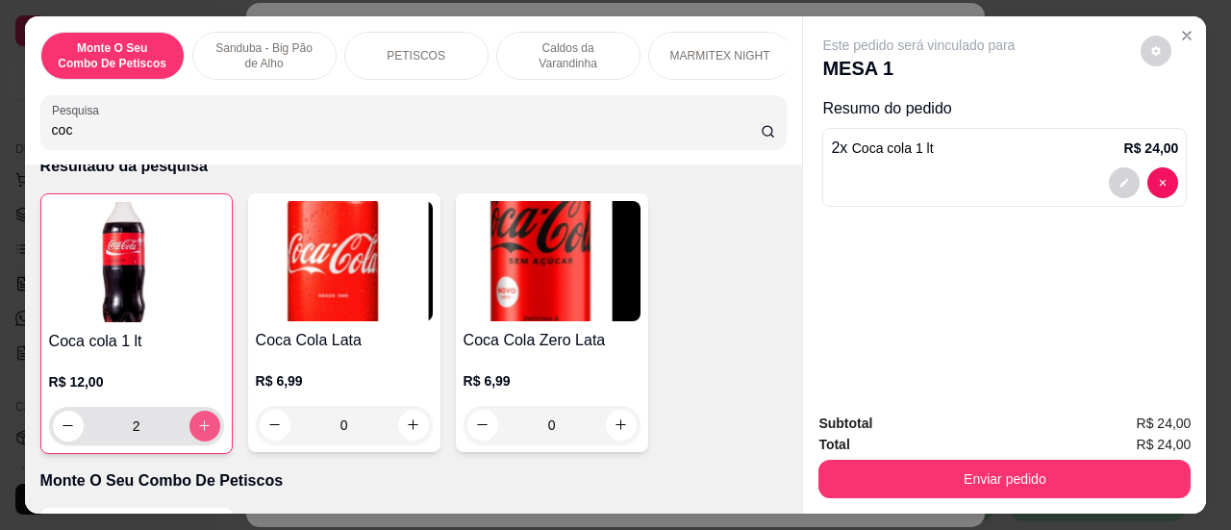
type input "3"
click at [204, 430] on icon "increase-product-quantity" at bounding box center [204, 425] width 14 height 14
type input "4"
click at [204, 430] on icon "increase-product-quantity" at bounding box center [204, 425] width 14 height 14
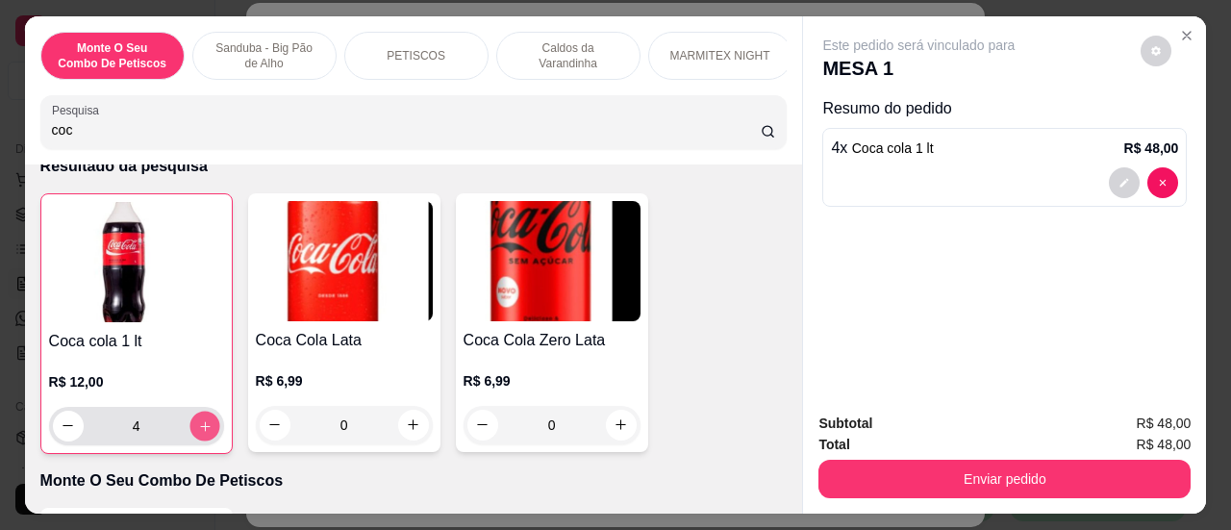
type input "5"
click at [204, 430] on icon "increase-product-quantity" at bounding box center [204, 425] width 14 height 14
type input "6"
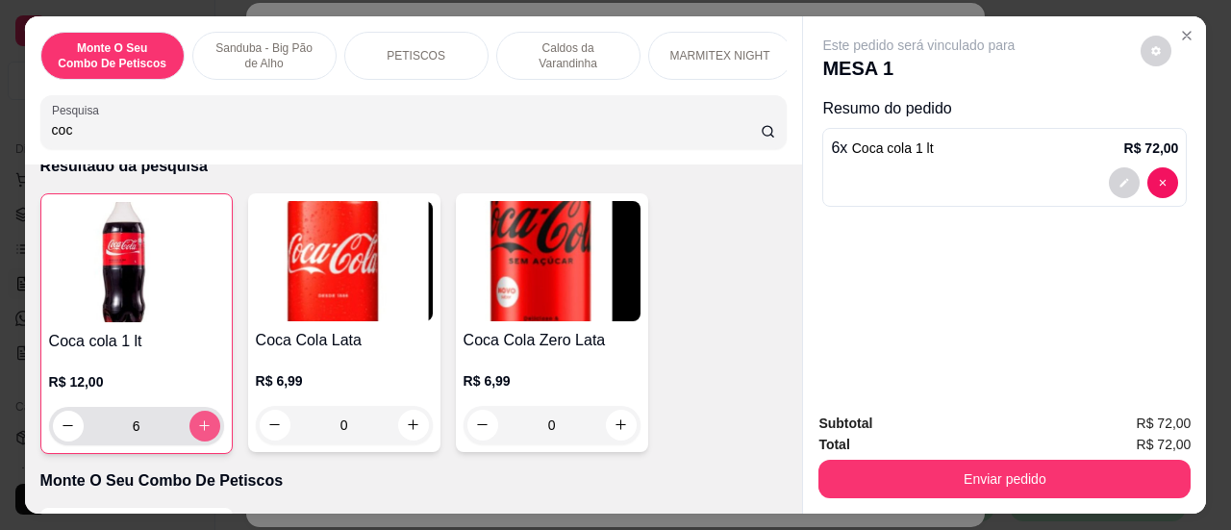
click at [204, 430] on icon "increase-product-quantity" at bounding box center [204, 425] width 14 height 14
type input "7"
click at [204, 430] on icon "increase-product-quantity" at bounding box center [204, 425] width 14 height 14
type input "8"
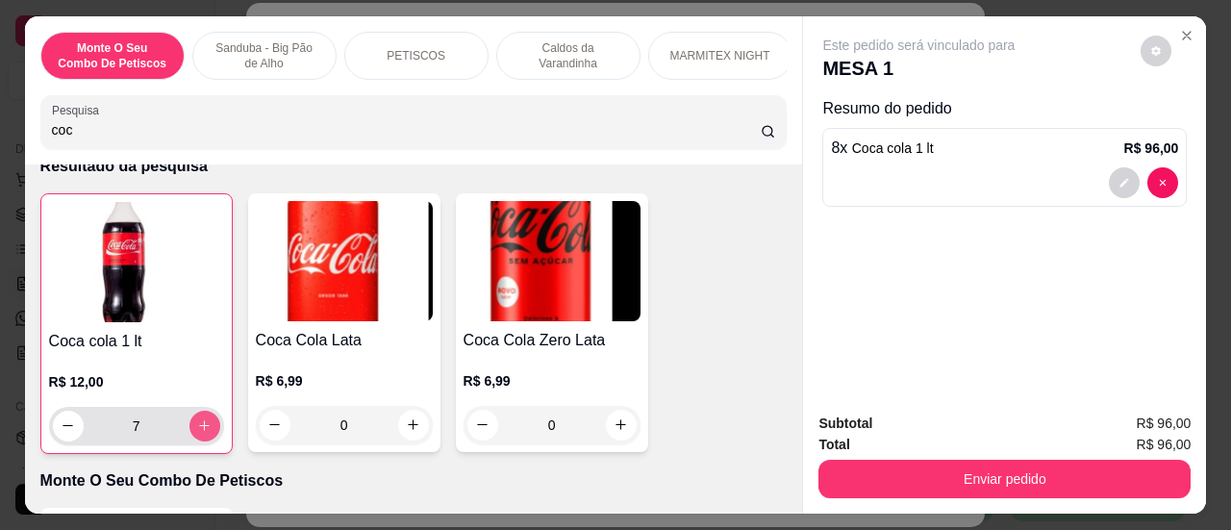
type input "8"
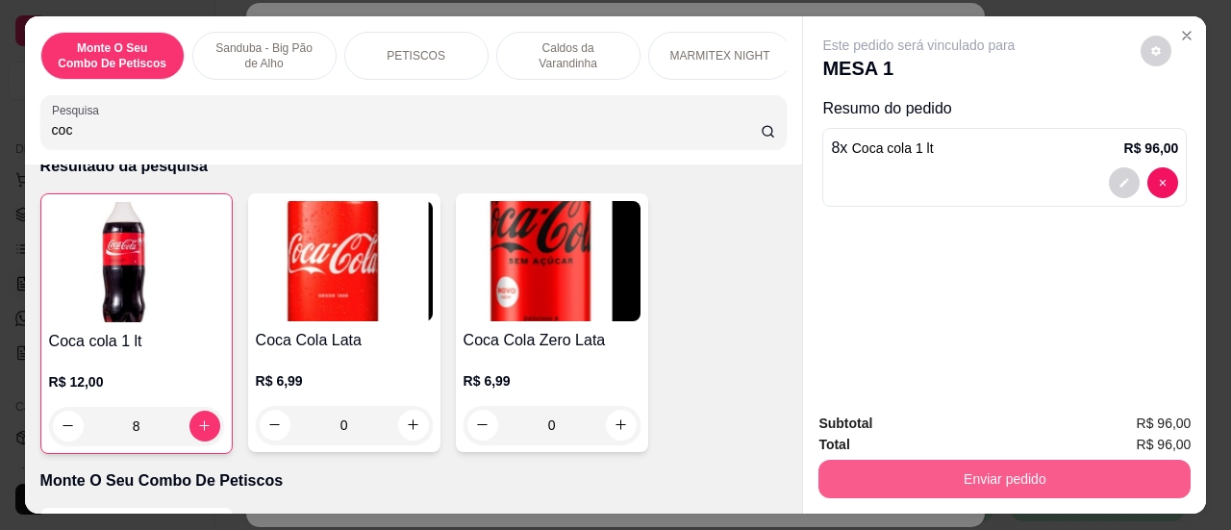
click at [944, 484] on button "Enviar pedido" at bounding box center [1004, 479] width 372 height 38
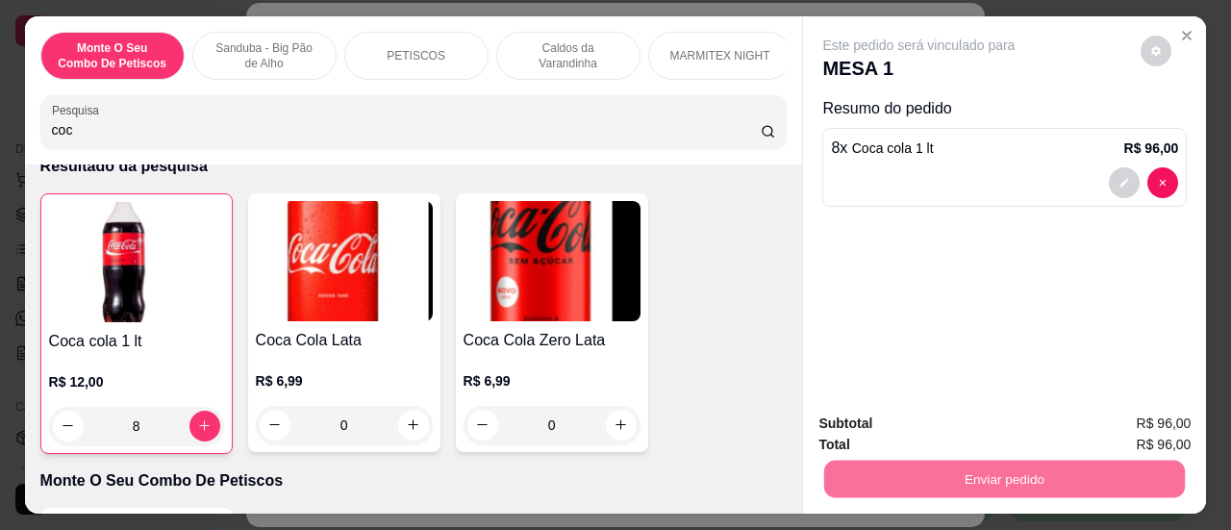
click at [1097, 422] on button "Sim, quero registrar" at bounding box center [1128, 424] width 149 height 38
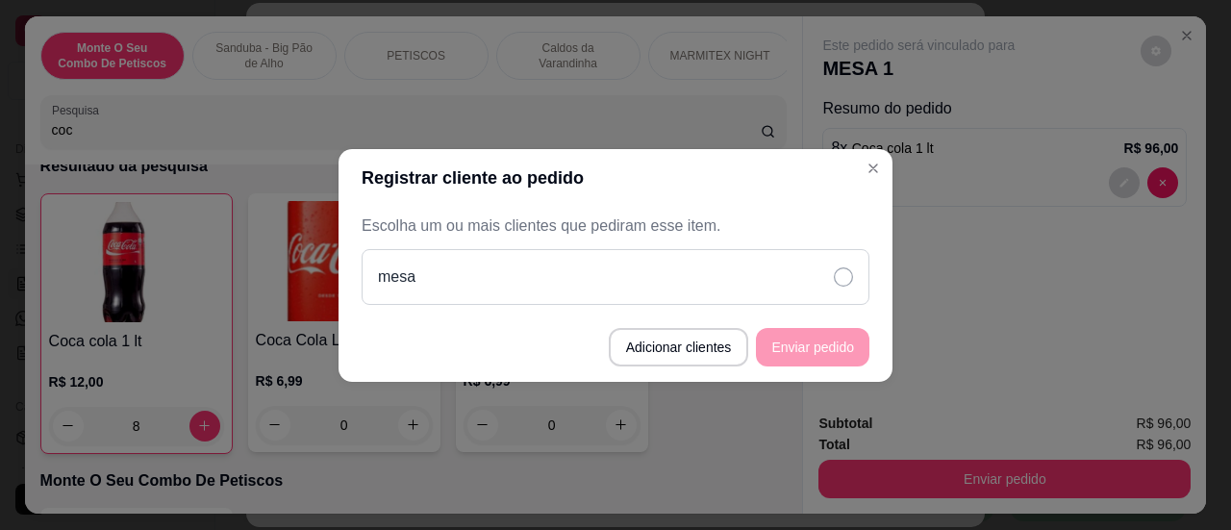
click at [854, 282] on div "mesa" at bounding box center [616, 277] width 508 height 56
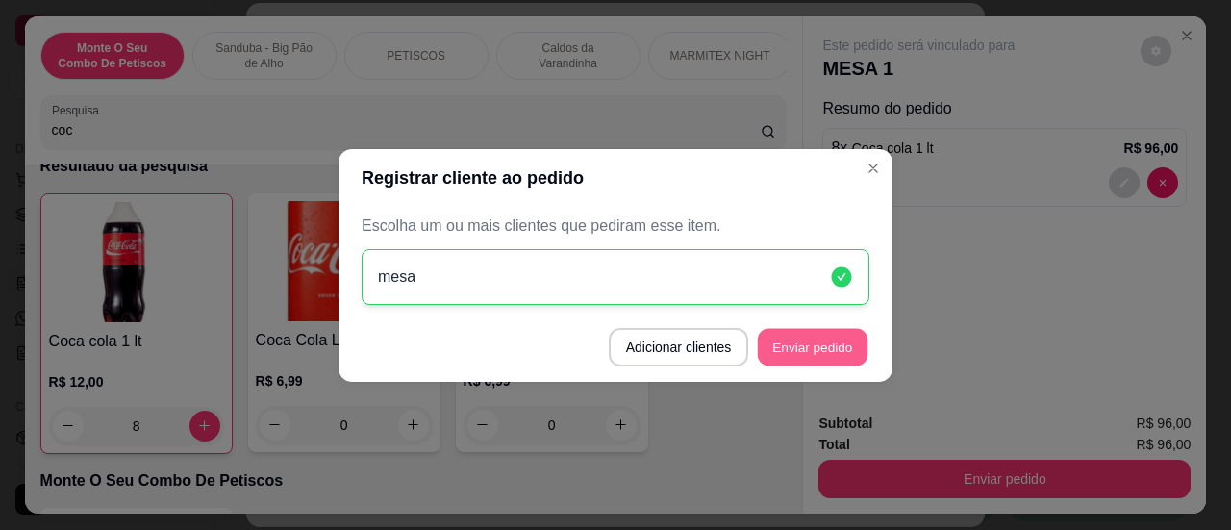
click at [839, 336] on button "Enviar pedido" at bounding box center [813, 347] width 110 height 38
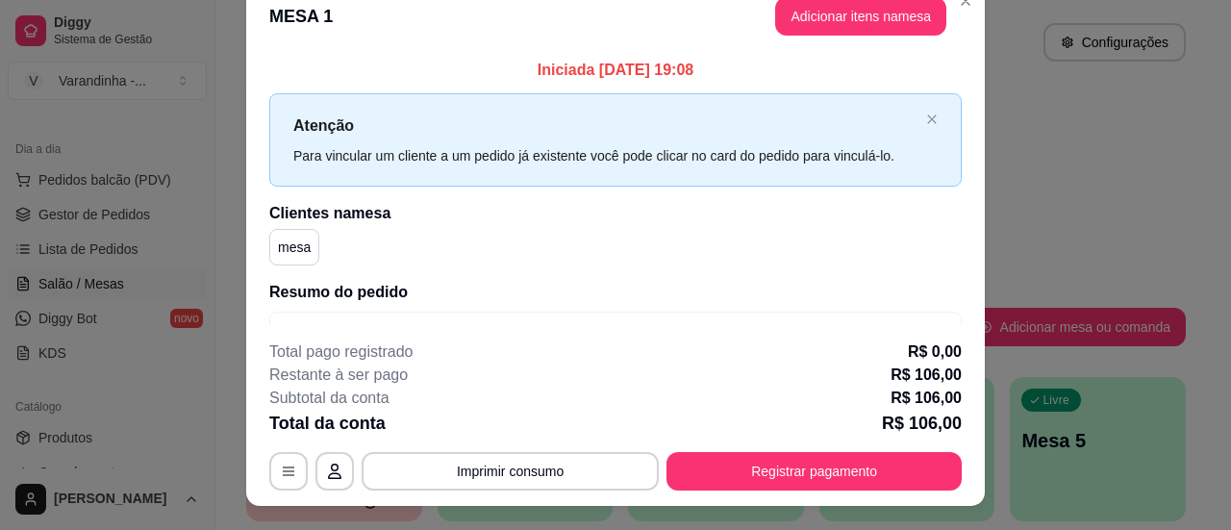
scroll to position [0, 0]
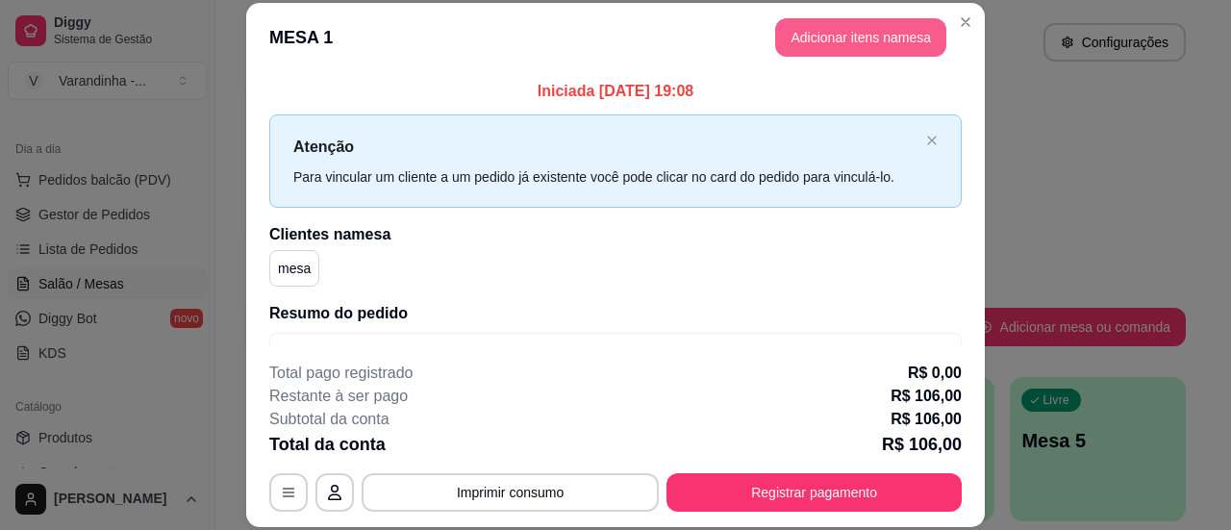
click at [829, 32] on button "Adicionar itens na mesa" at bounding box center [860, 37] width 171 height 38
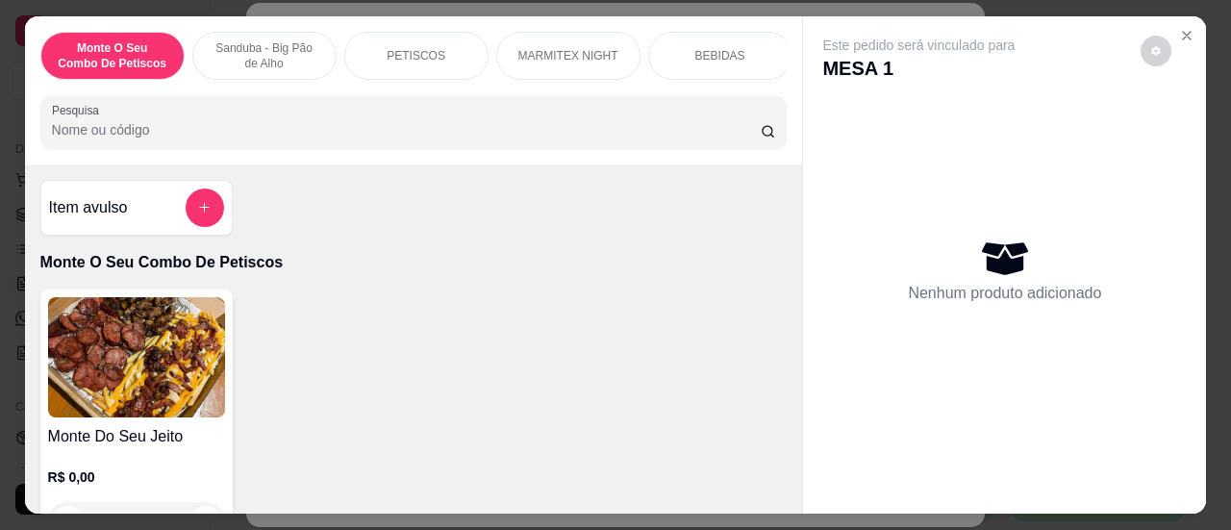
click at [410, 138] on input "Pesquisa" at bounding box center [406, 129] width 709 height 19
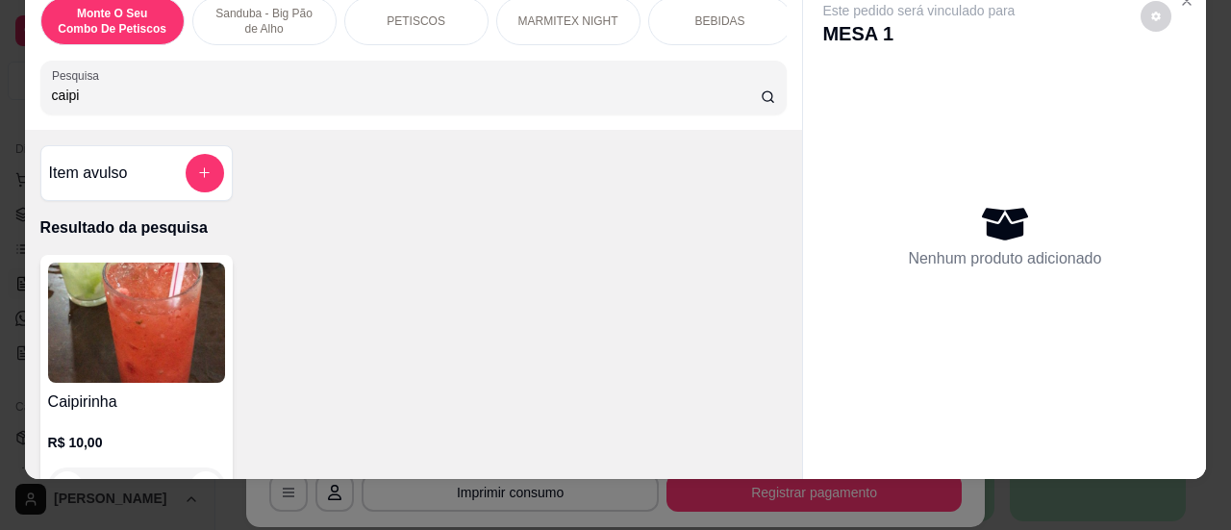
scroll to position [53, 0]
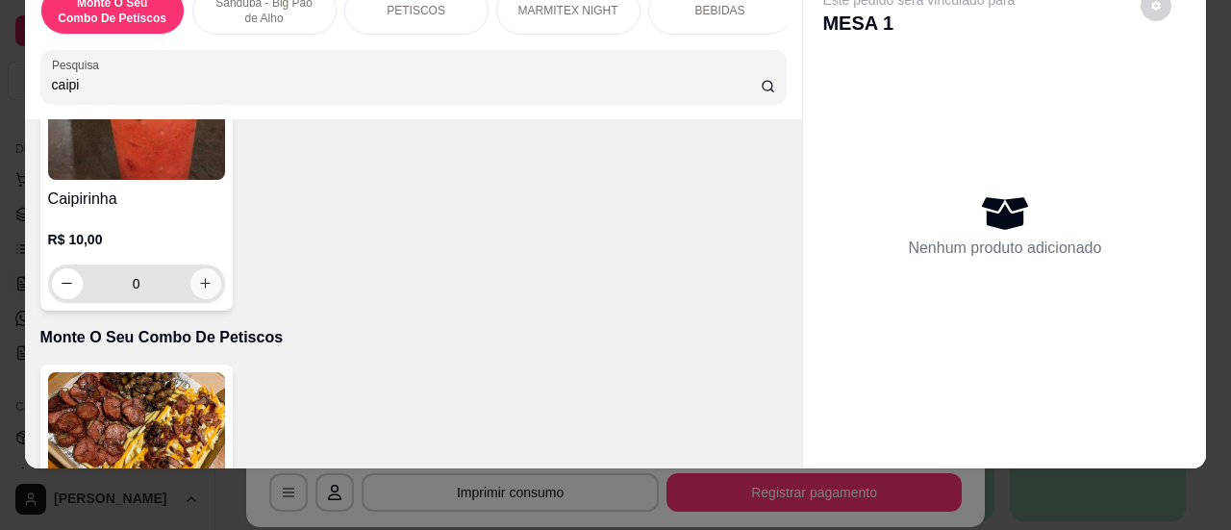
type input "caipi"
click at [198, 278] on icon "increase-product-quantity" at bounding box center [205, 283] width 14 height 14
type input "1"
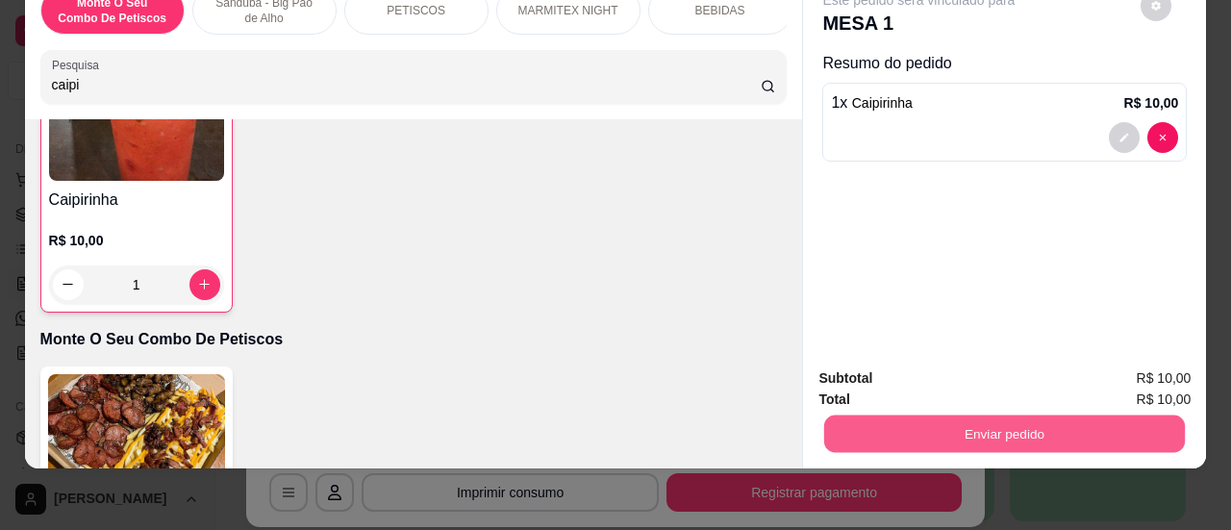
click at [996, 415] on button "Enviar pedido" at bounding box center [1004, 434] width 361 height 38
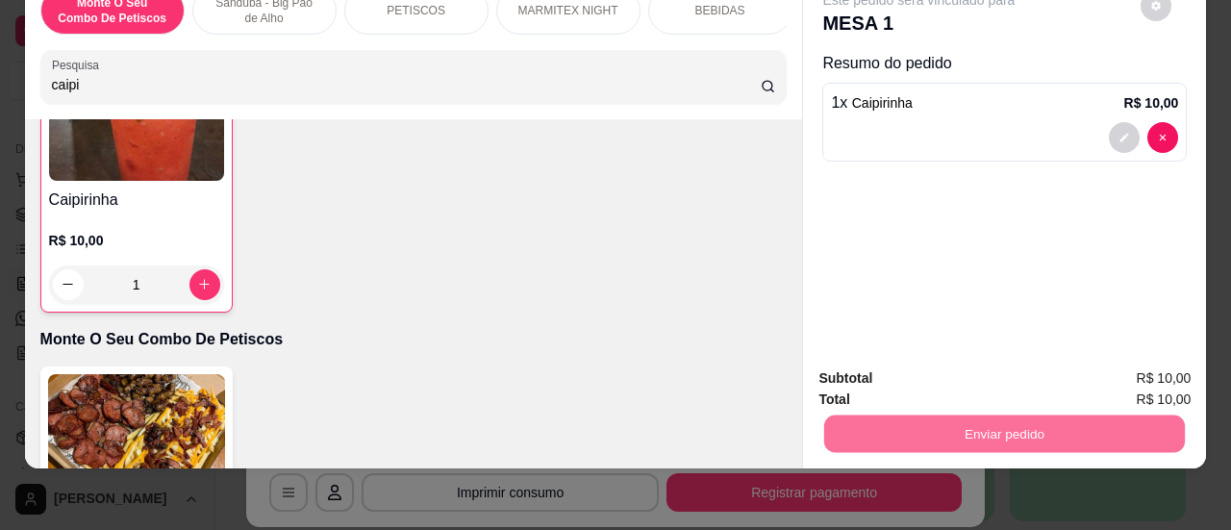
click at [1144, 376] on button "Sim, quero registrar" at bounding box center [1123, 372] width 143 height 37
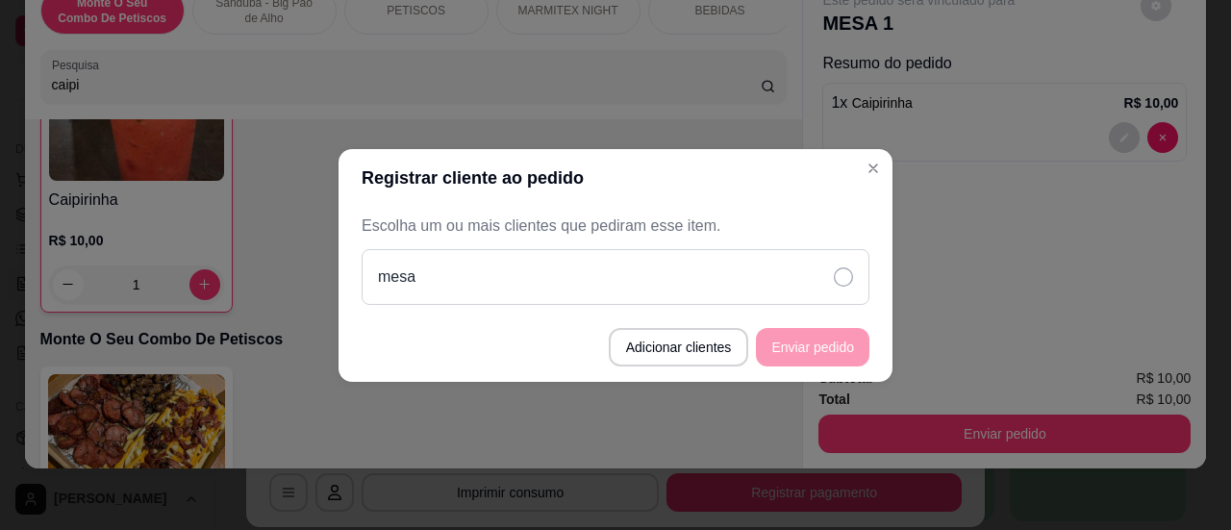
click at [823, 268] on div "mesa" at bounding box center [616, 277] width 508 height 56
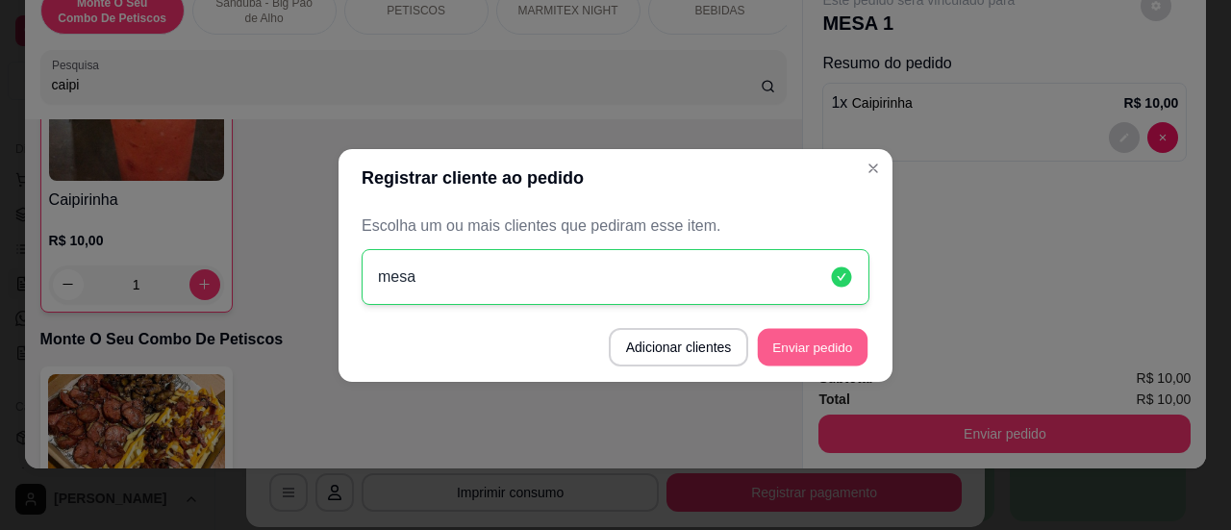
click at [835, 354] on button "Enviar pedido" at bounding box center [813, 347] width 110 height 38
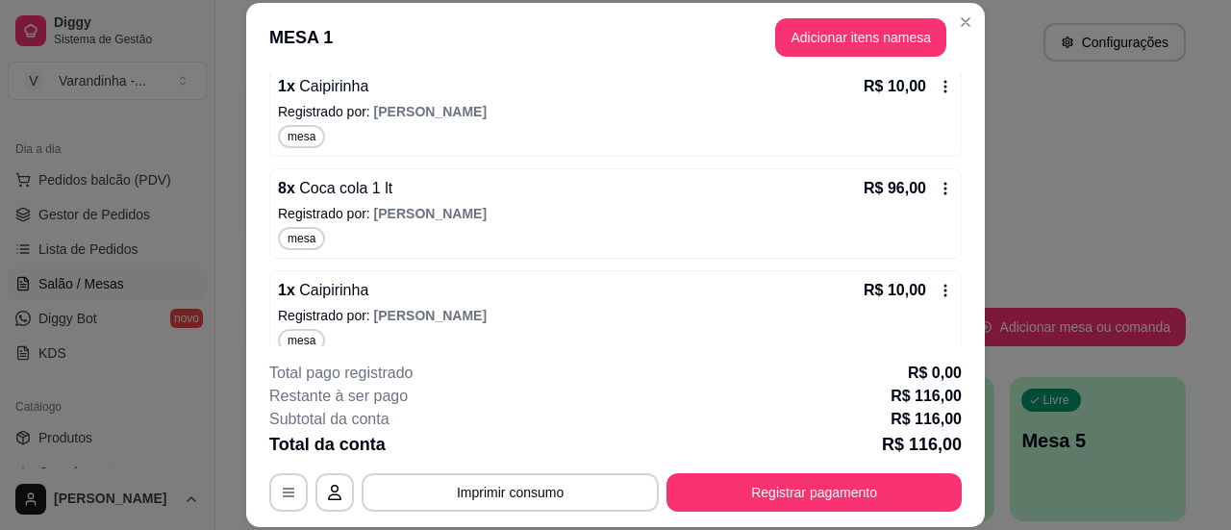
scroll to position [285, 0]
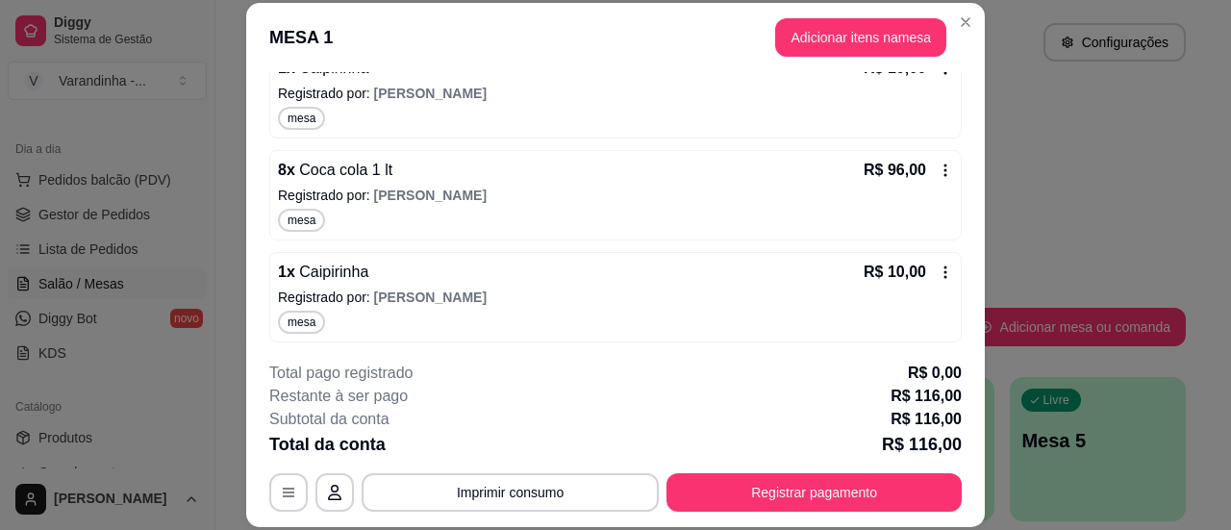
click at [938, 271] on icon at bounding box center [945, 271] width 15 height 15
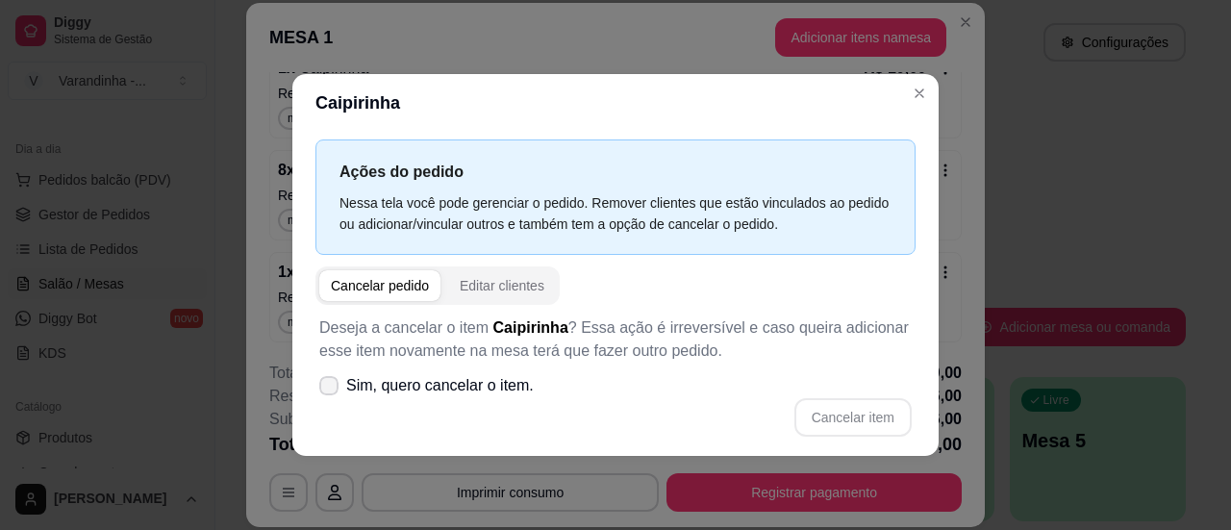
click at [332, 391] on icon at bounding box center [328, 386] width 15 height 12
click at [331, 391] on input "Sim, quero cancelar o item." at bounding box center [324, 394] width 13 height 13
checkbox input "true"
click at [866, 407] on button "Cancelar item" at bounding box center [852, 417] width 117 height 38
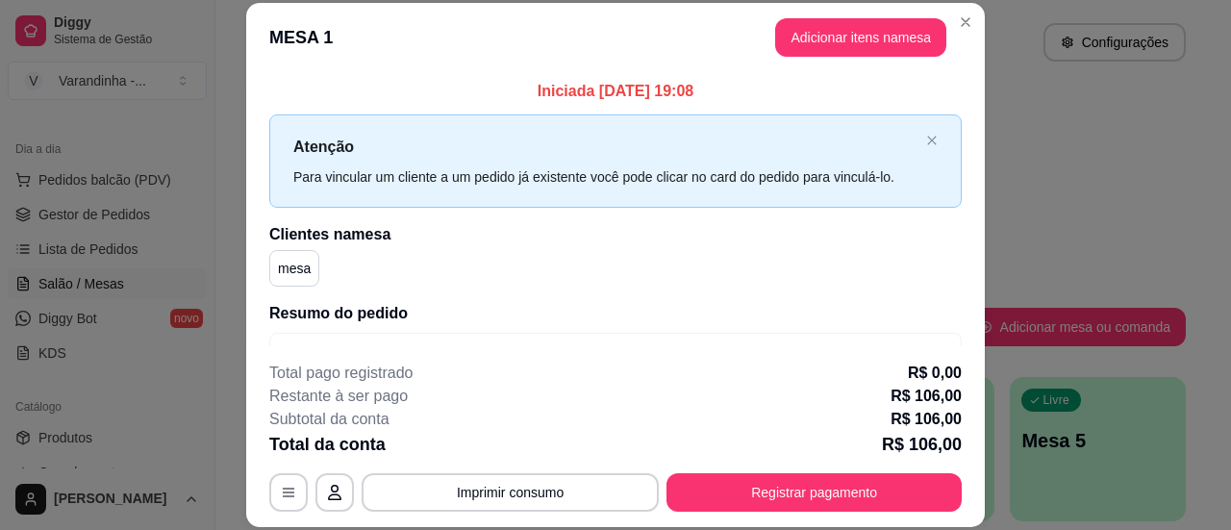
scroll to position [96, 0]
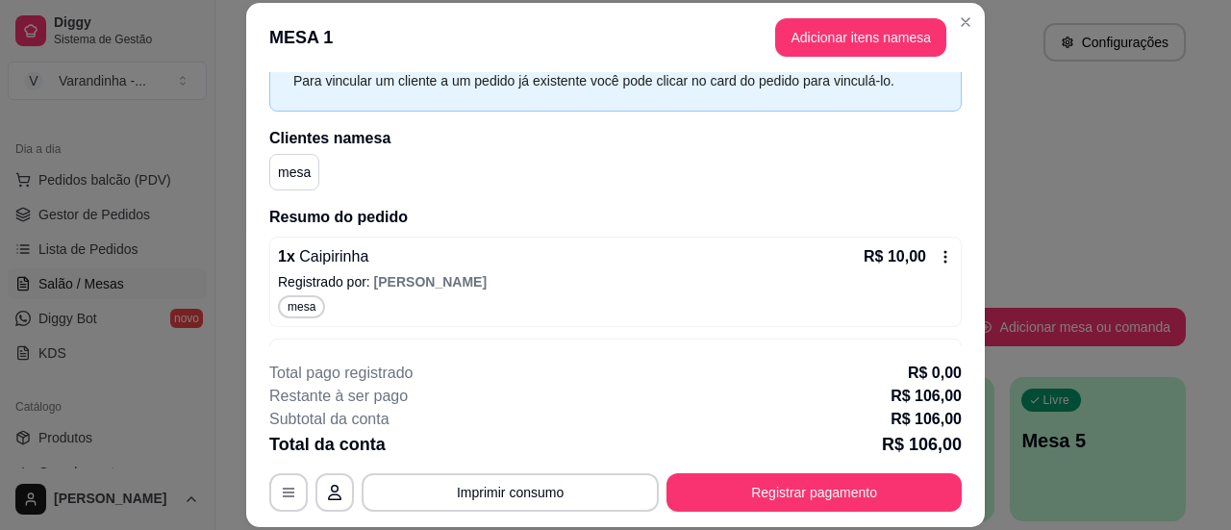
click at [938, 254] on icon at bounding box center [945, 256] width 15 height 15
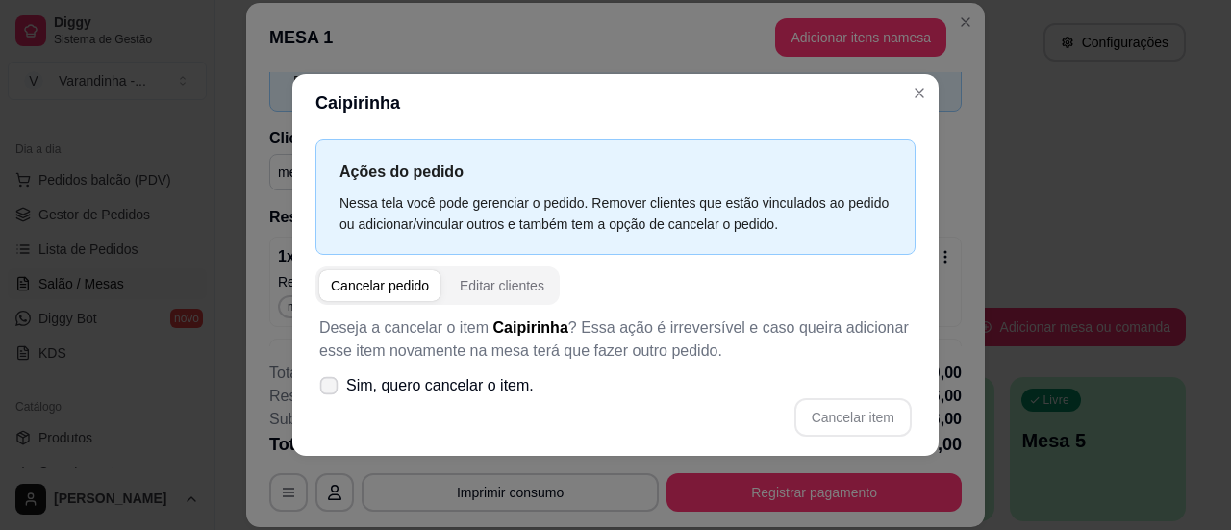
click at [333, 395] on label "Sim, quero cancelar o item." at bounding box center [427, 385] width 230 height 38
click at [331, 395] on input "Sim, quero cancelar o item." at bounding box center [324, 394] width 13 height 13
checkbox input "true"
click at [843, 411] on button "Cancelar item" at bounding box center [852, 417] width 114 height 38
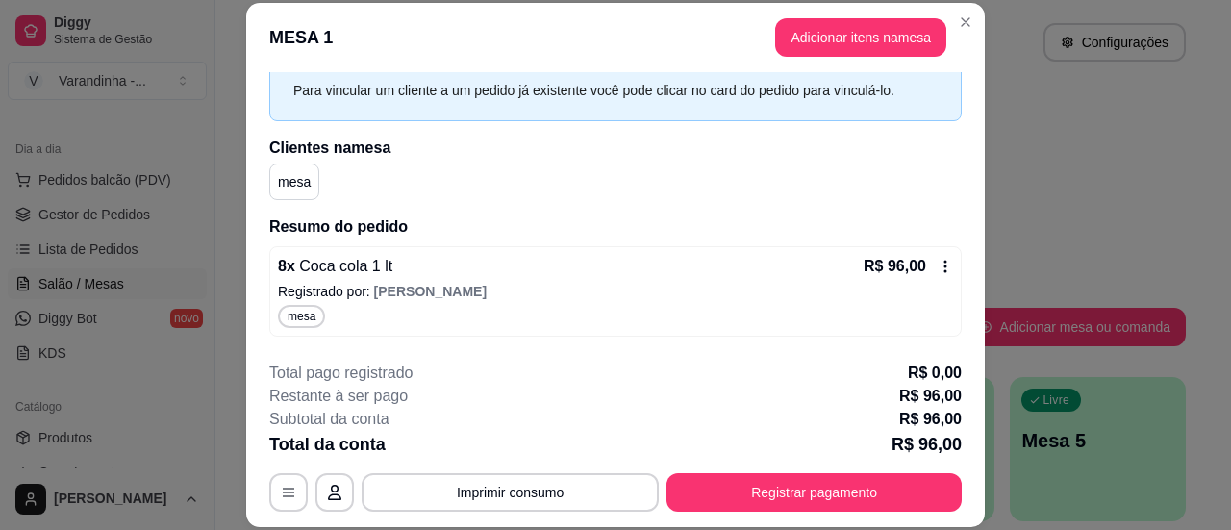
scroll to position [69, 0]
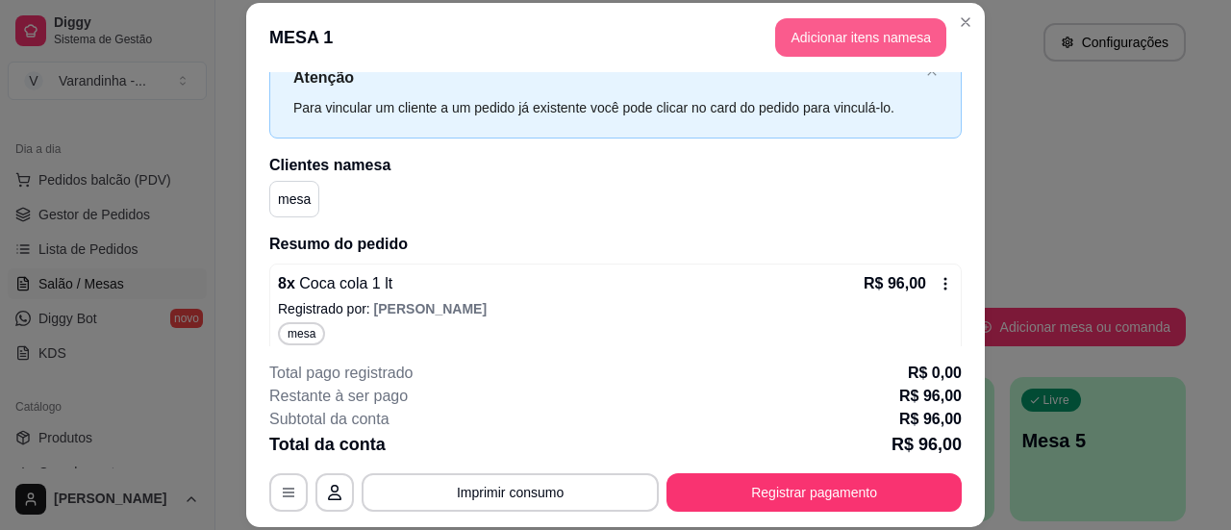
click at [888, 36] on button "Adicionar itens na mesa" at bounding box center [860, 37] width 171 height 38
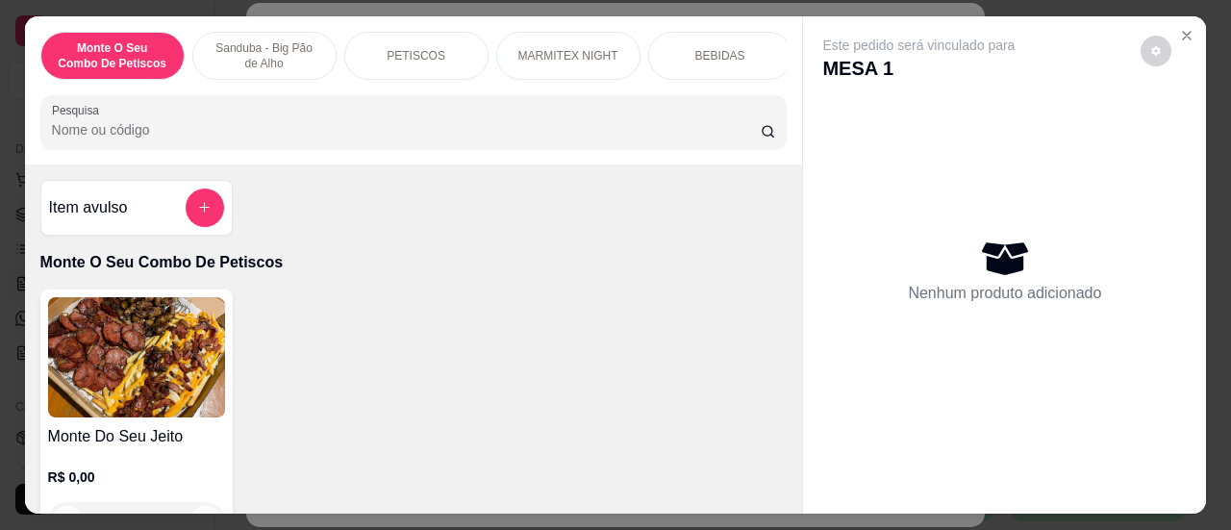
click at [307, 126] on input "Pesquisa" at bounding box center [406, 129] width 709 height 19
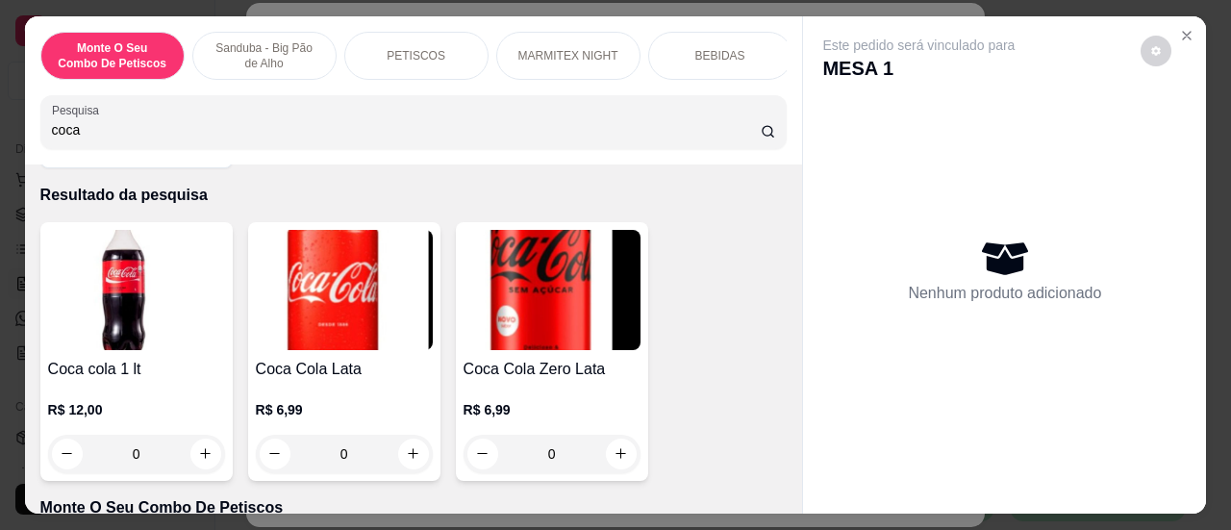
scroll to position [96, 0]
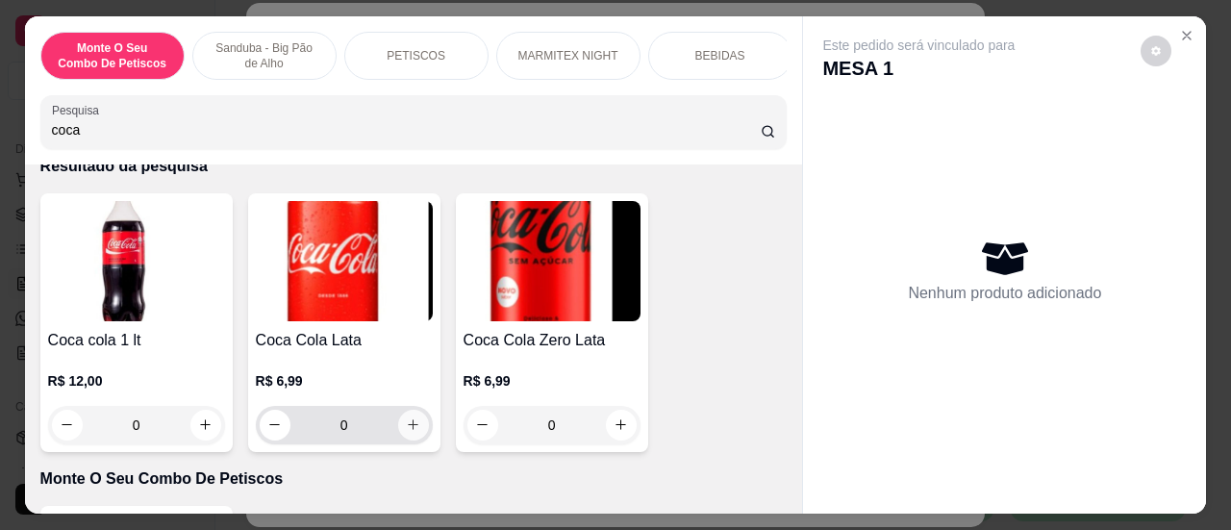
type input "coca"
click at [409, 432] on icon "increase-product-quantity" at bounding box center [413, 424] width 14 height 14
type input "1"
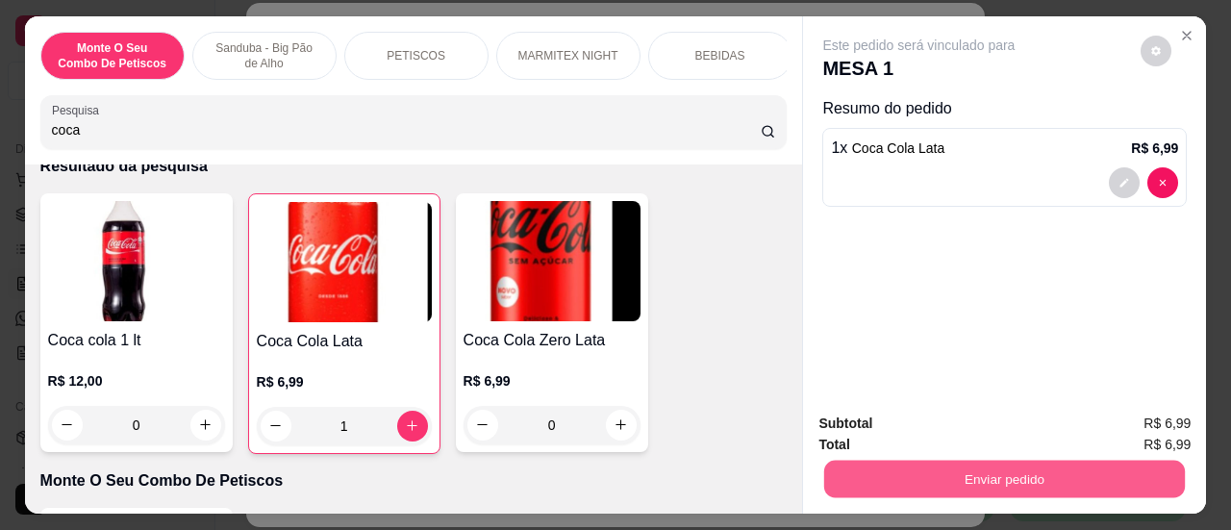
click at [958, 467] on button "Enviar pedido" at bounding box center [1004, 480] width 361 height 38
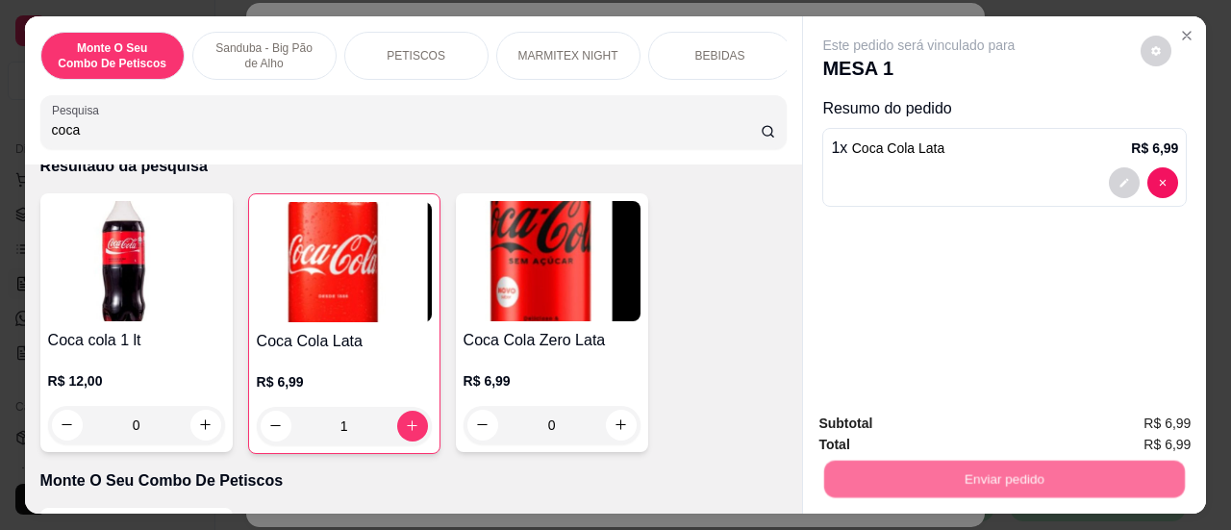
click at [1094, 411] on button "Sim, quero registrar" at bounding box center [1123, 425] width 138 height 36
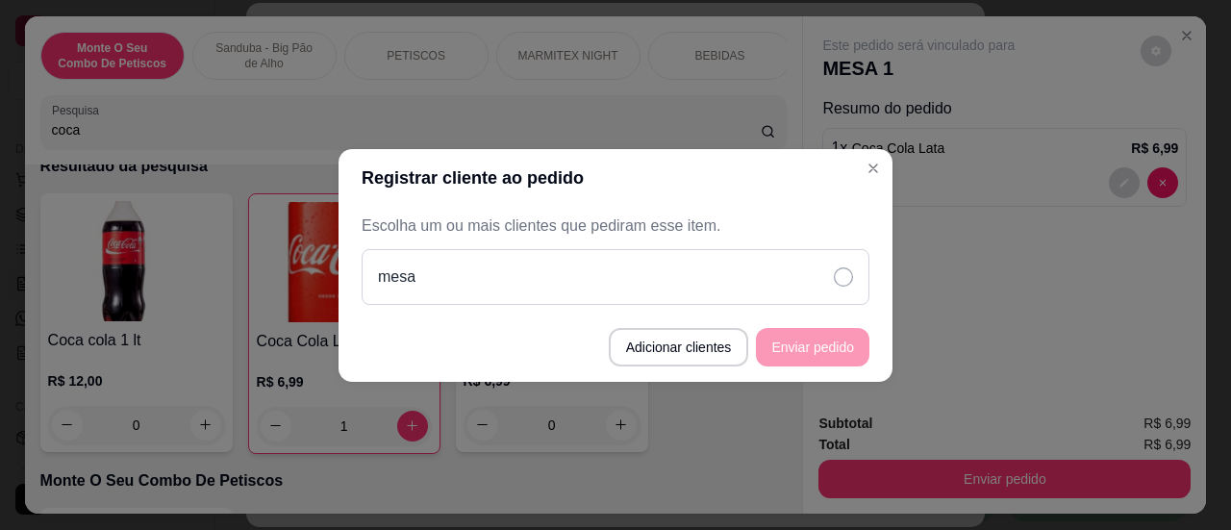
click at [860, 282] on div "mesa" at bounding box center [616, 277] width 508 height 56
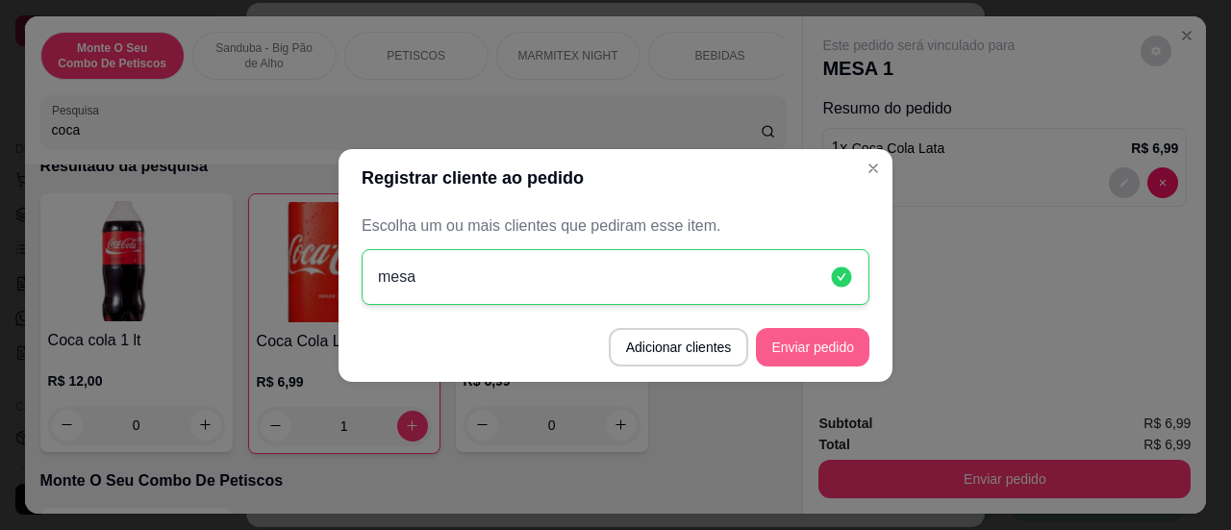
click at [820, 364] on button "Enviar pedido" at bounding box center [812, 347] width 113 height 38
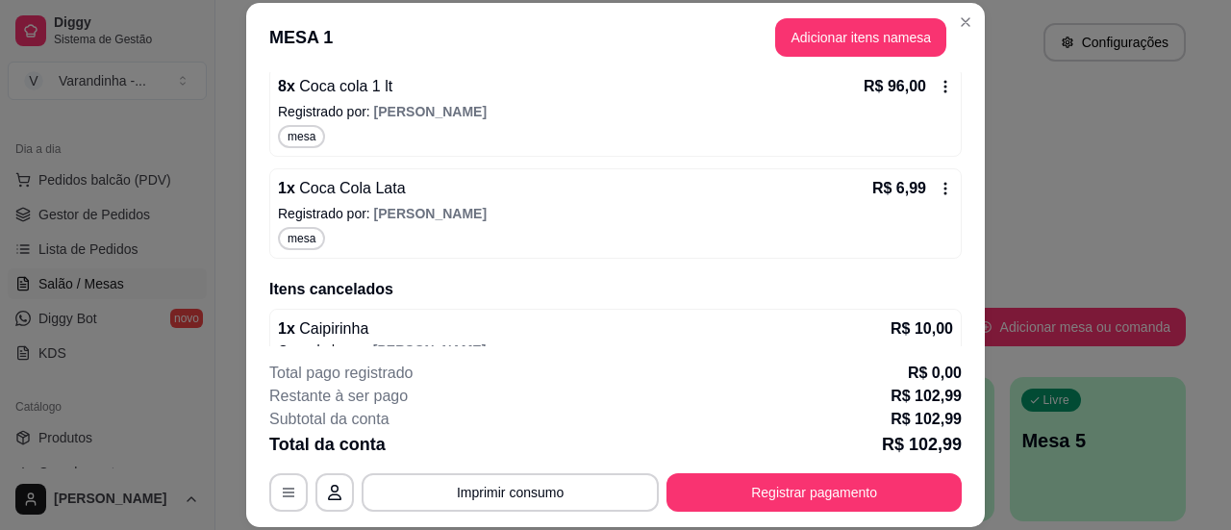
scroll to position [170, 0]
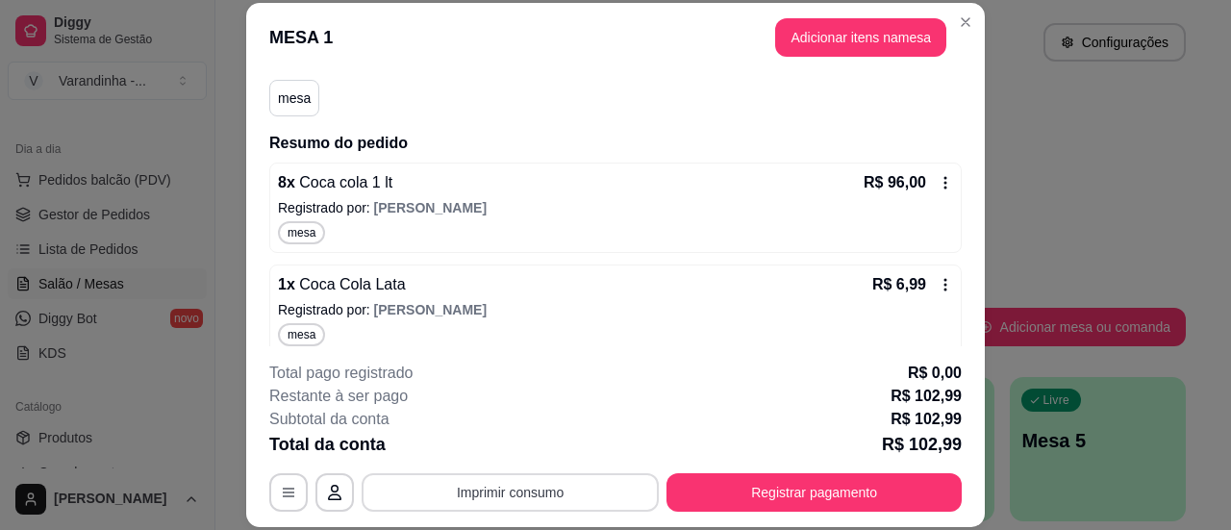
click at [494, 503] on button "Imprimir consumo" at bounding box center [510, 492] width 297 height 38
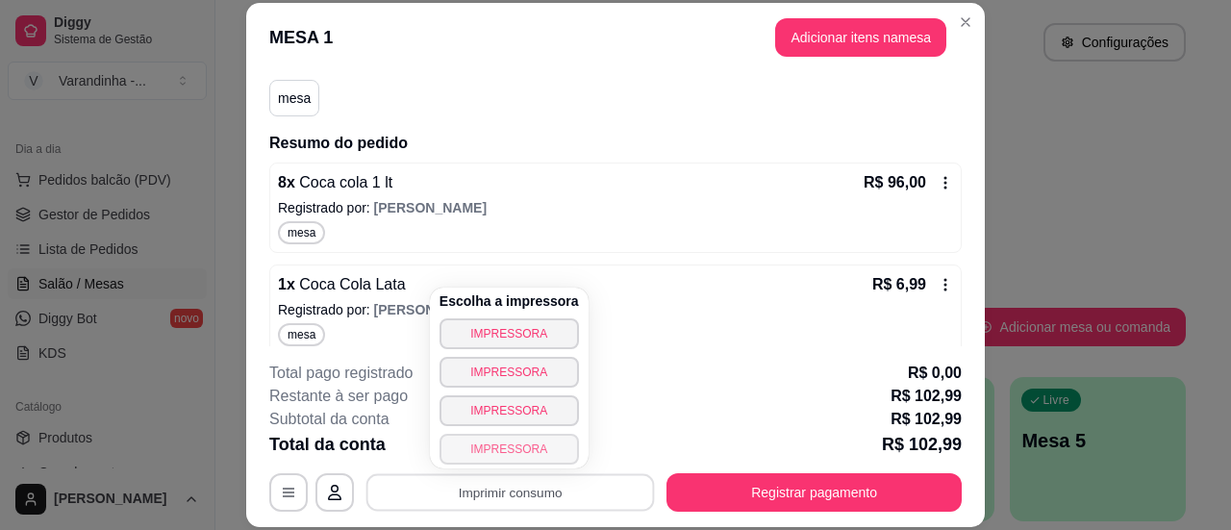
click at [513, 449] on button "IMPRESSORA" at bounding box center [508, 449] width 139 height 31
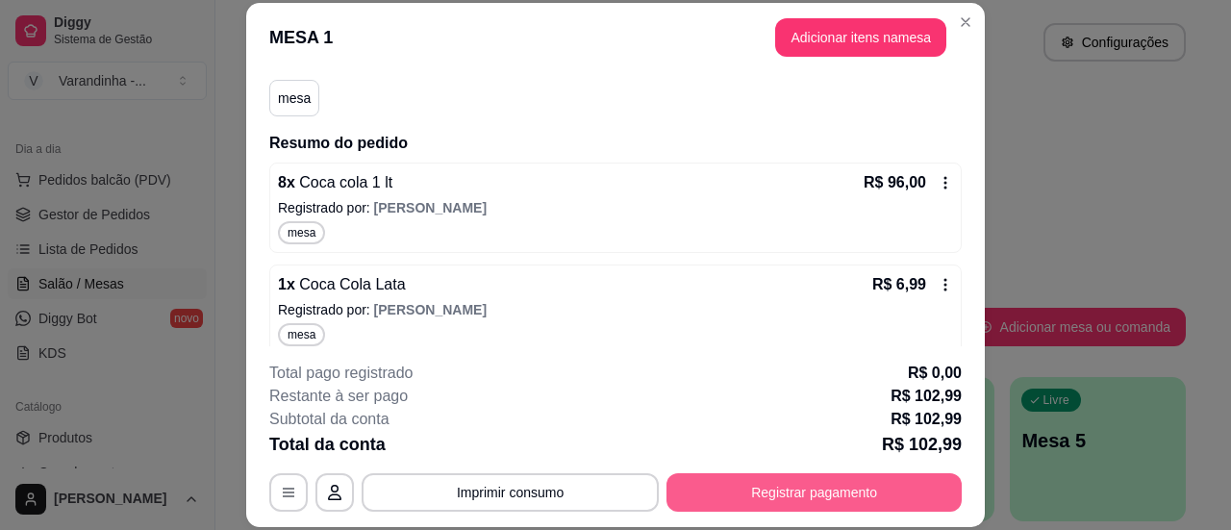
click at [815, 495] on button "Registrar pagamento" at bounding box center [813, 492] width 295 height 38
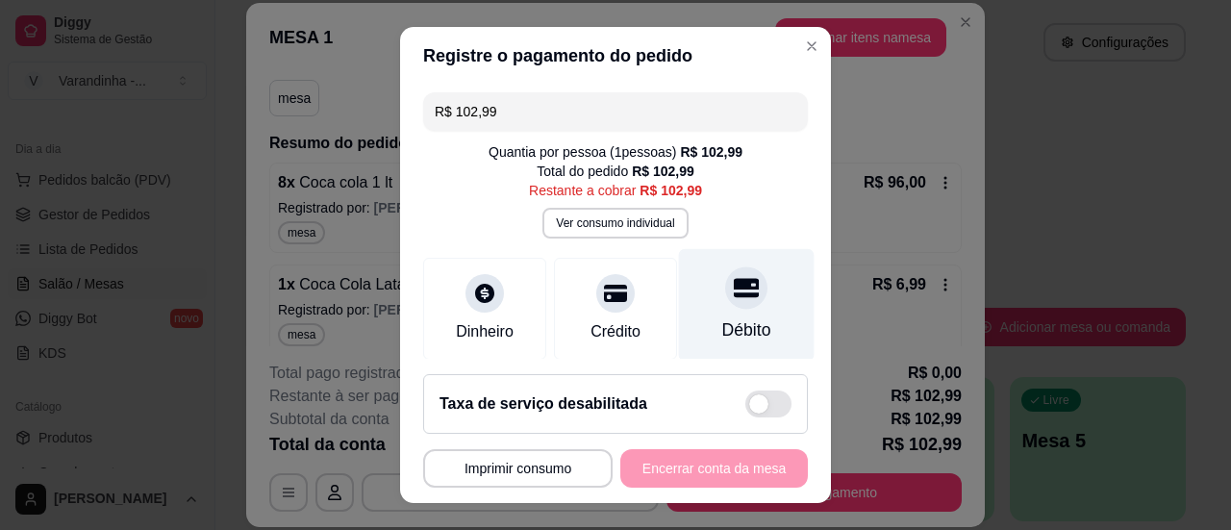
scroll to position [192, 0]
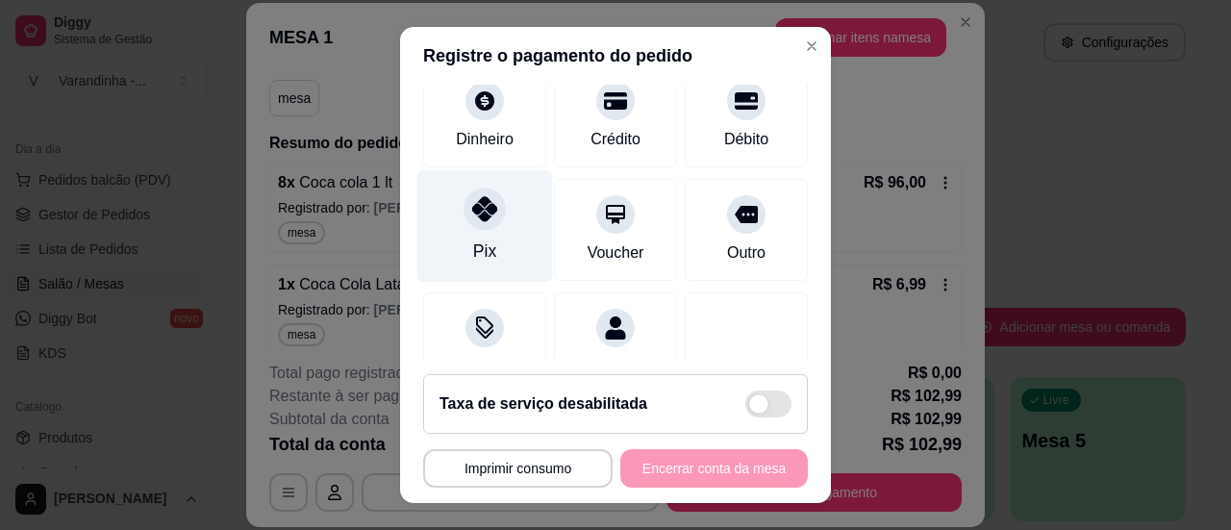
click at [485, 218] on icon at bounding box center [484, 208] width 25 height 25
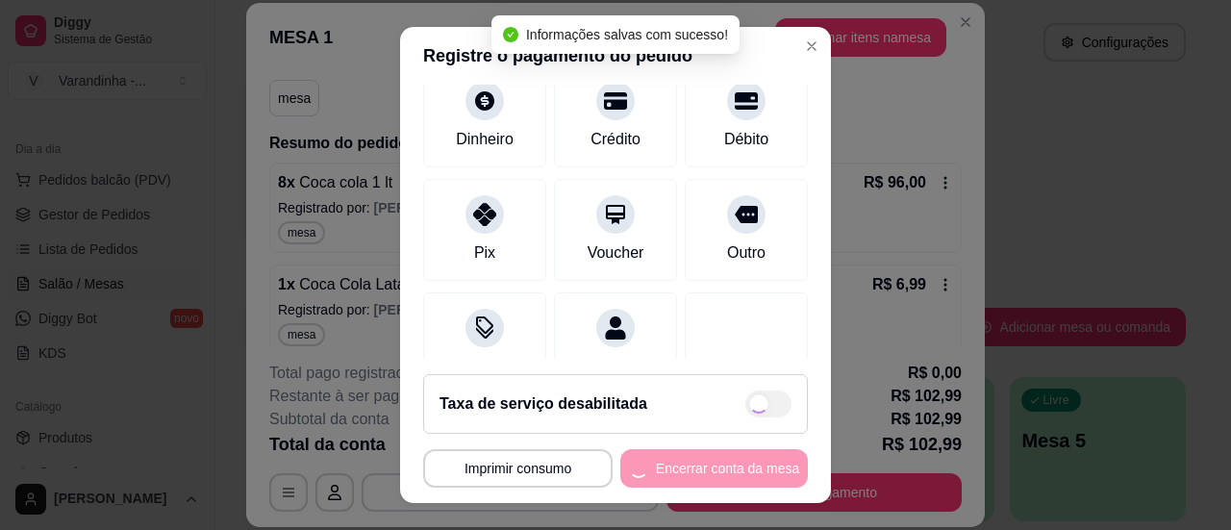
type input "R$ 0,00"
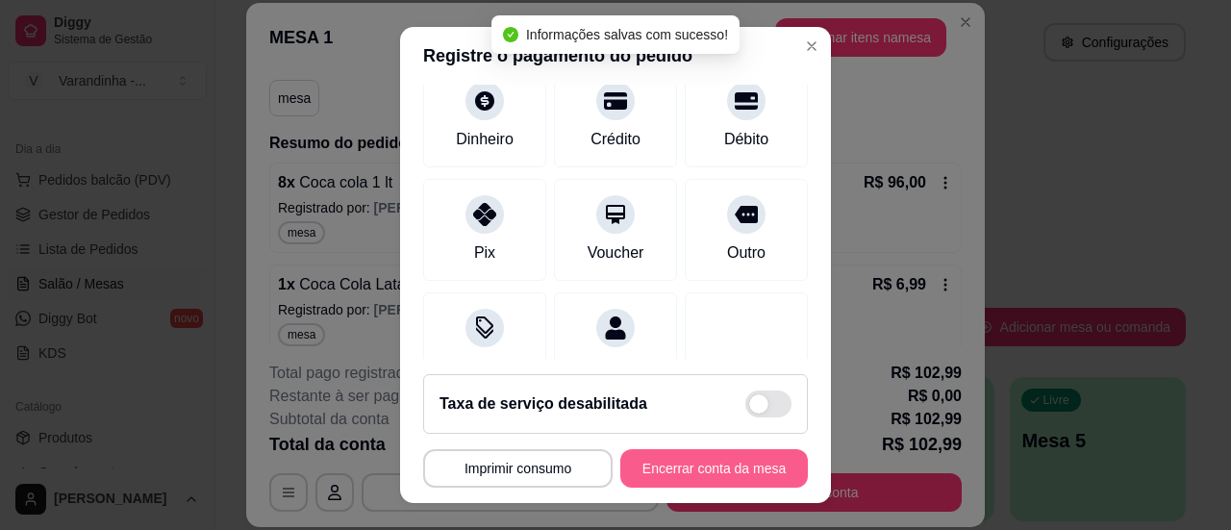
click at [712, 481] on button "Encerrar conta da mesa" at bounding box center [714, 468] width 188 height 38
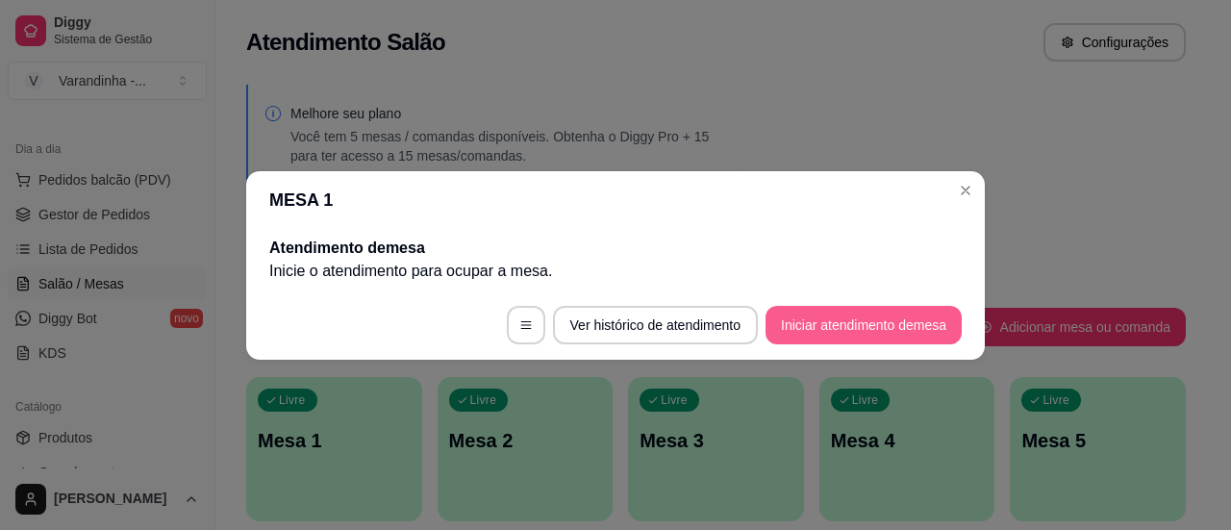
click at [852, 330] on button "Iniciar atendimento de mesa" at bounding box center [863, 325] width 196 height 38
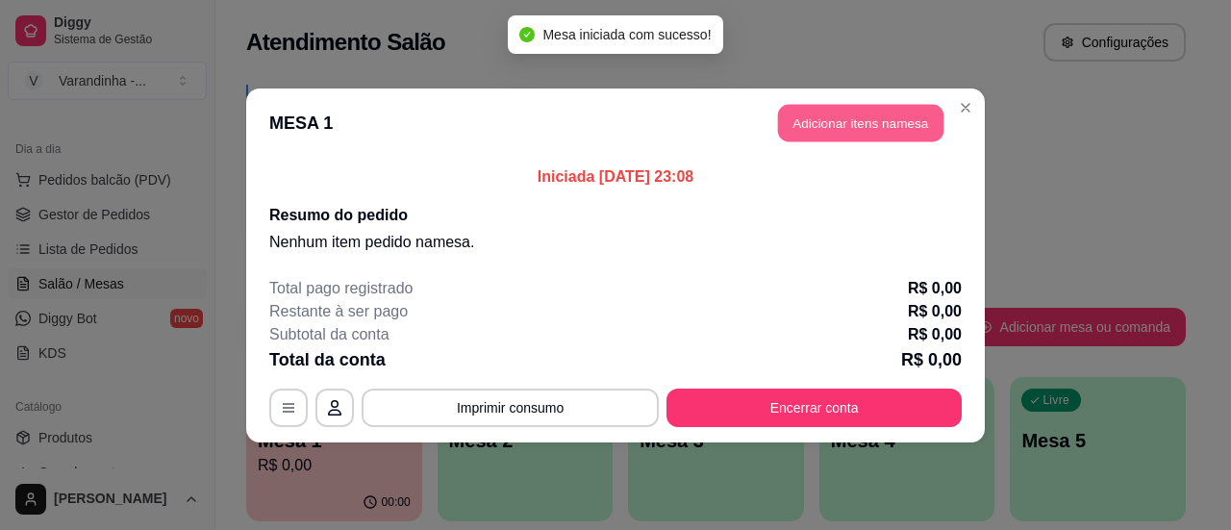
click at [856, 112] on button "Adicionar itens na mesa" at bounding box center [860, 123] width 165 height 38
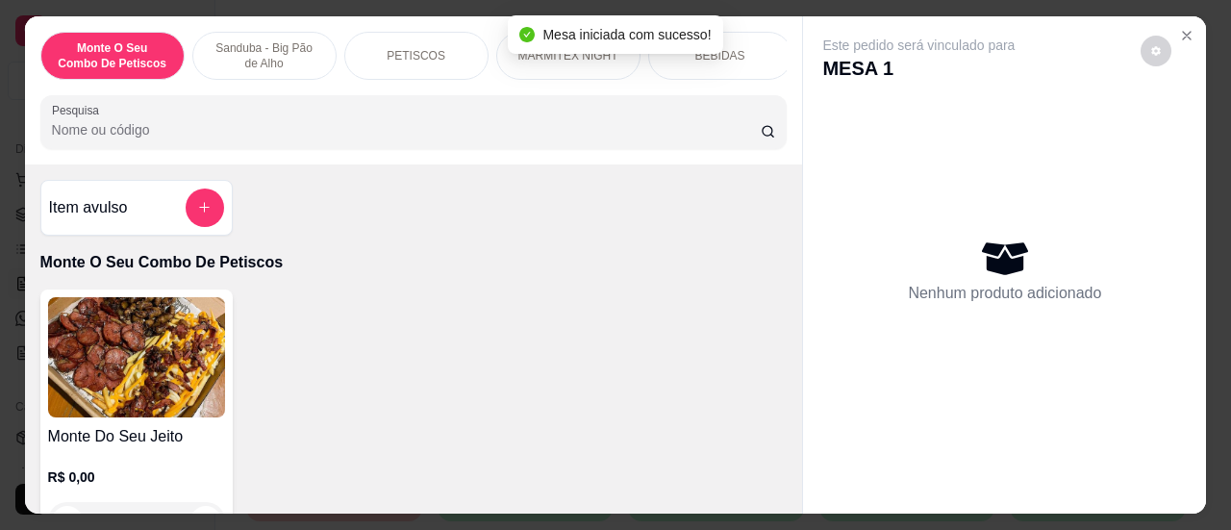
click at [342, 139] on input "Pesquisa" at bounding box center [406, 129] width 709 height 19
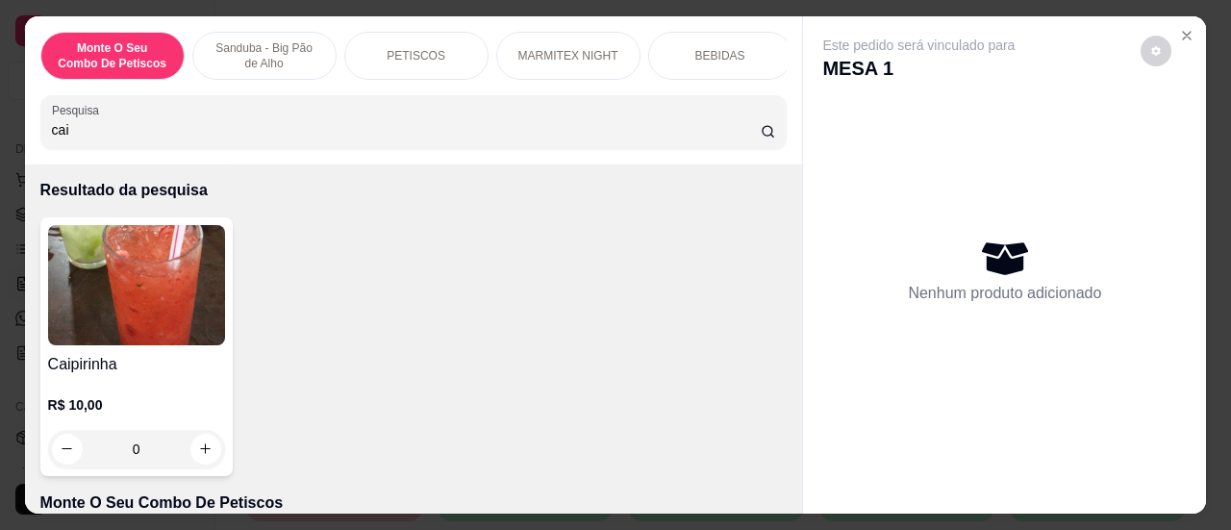
scroll to position [96, 0]
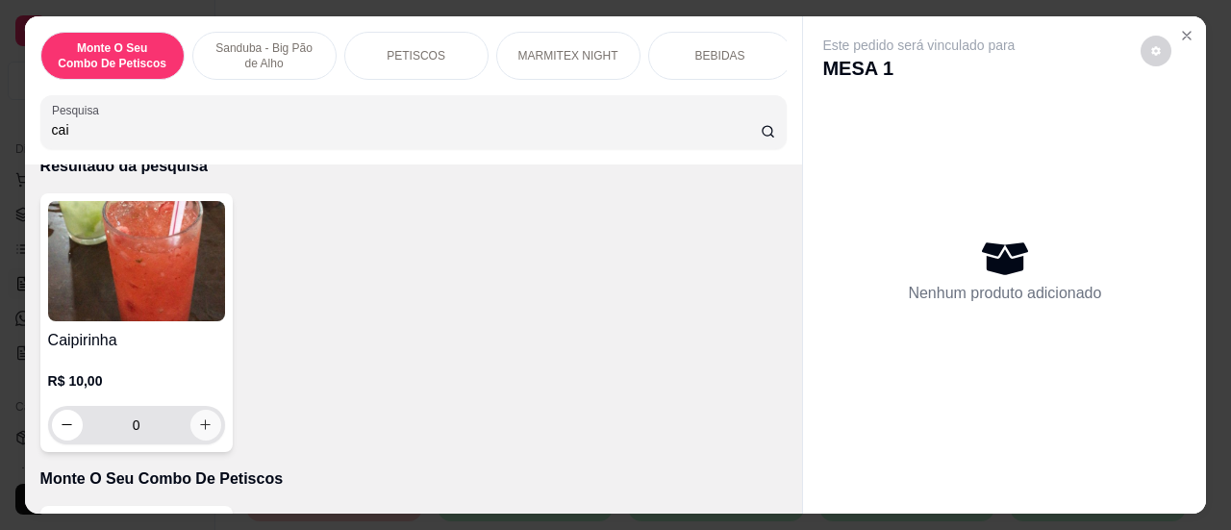
type input "cai"
click at [200, 428] on icon "increase-product-quantity" at bounding box center [205, 424] width 14 height 14
type input "1"
click at [200, 428] on icon "increase-product-quantity" at bounding box center [205, 424] width 14 height 14
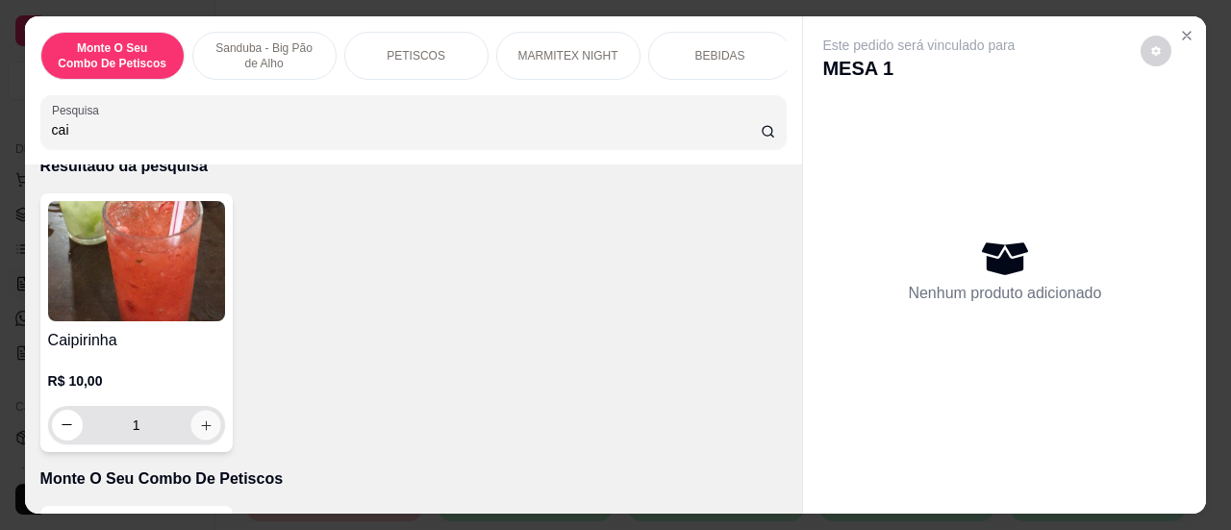
type input "2"
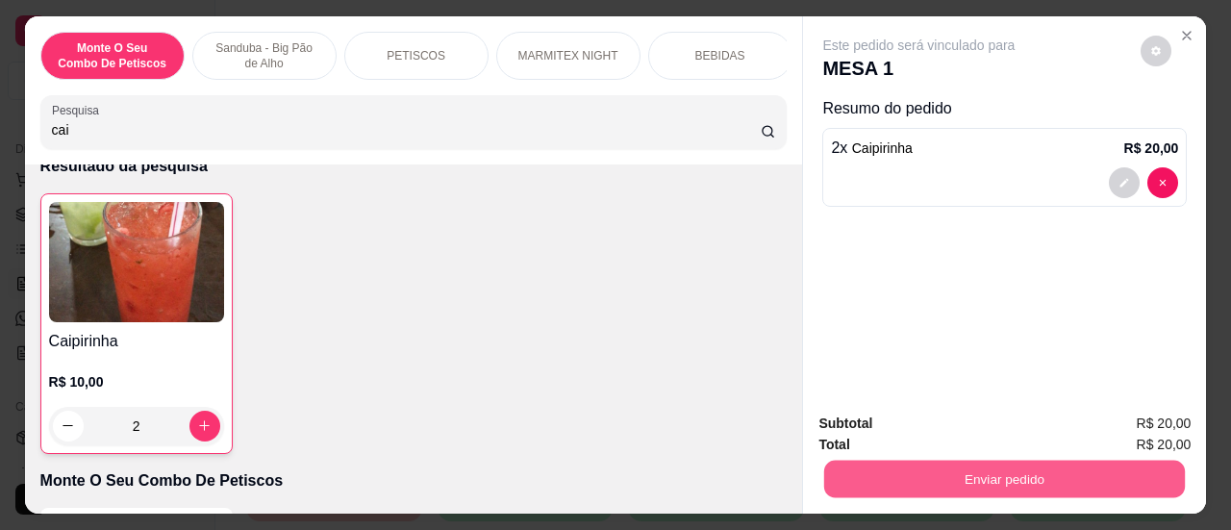
click at [991, 468] on button "Enviar pedido" at bounding box center [1004, 480] width 361 height 38
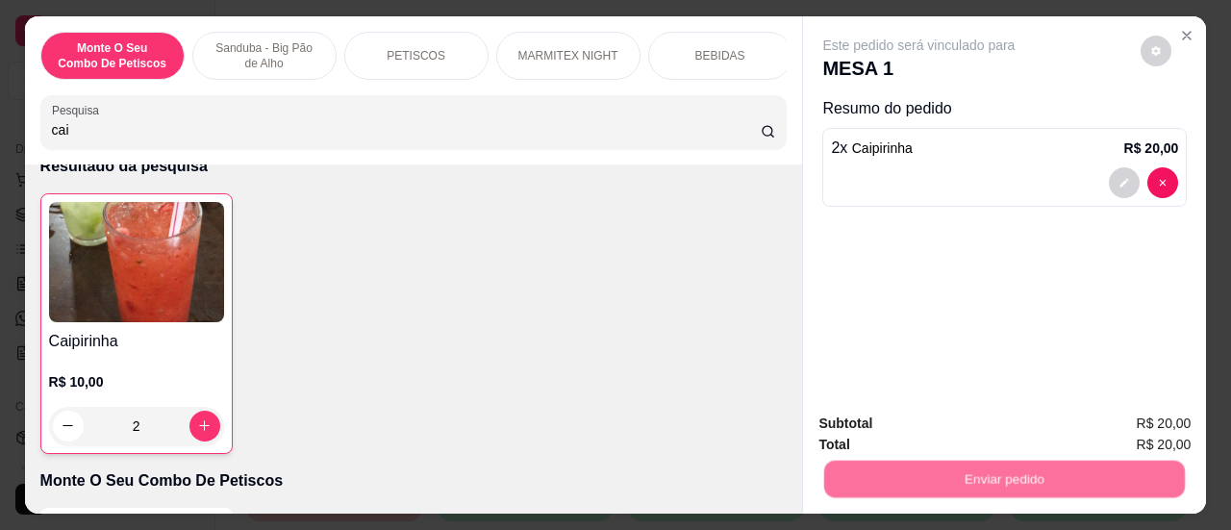
click at [1141, 434] on button "Sim, quero registrar" at bounding box center [1123, 425] width 143 height 37
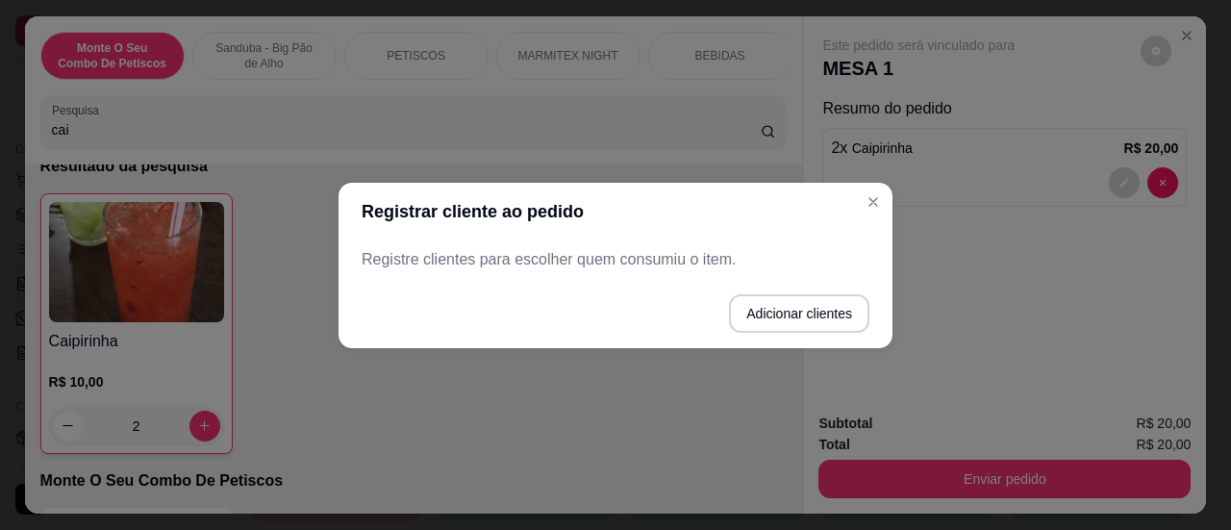
click at [811, 253] on p "Registre clientes para escolher quem consumiu o item." at bounding box center [616, 259] width 508 height 23
click at [792, 311] on button "Adicionar clientes" at bounding box center [799, 313] width 136 height 38
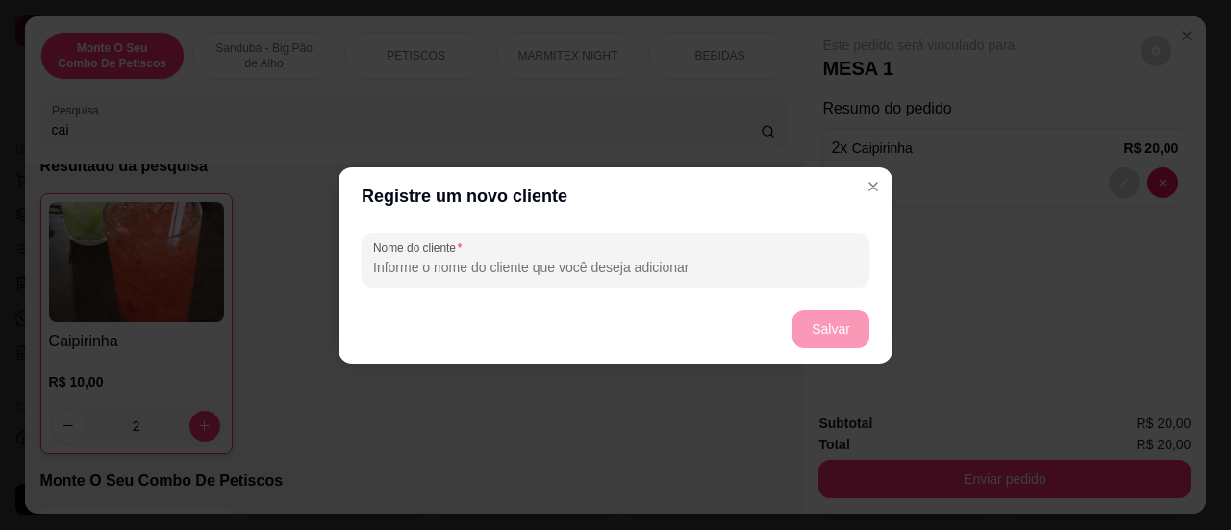
click at [669, 263] on input "Nome do cliente" at bounding box center [615, 267] width 485 height 19
type input "ddd"
drag, startPoint x: 865, startPoint y: 353, endPoint x: 860, endPoint y: 335, distance: 19.2
click at [863, 350] on footer "Salvar" at bounding box center [615, 328] width 554 height 69
click at [852, 330] on button "Salvar" at bounding box center [830, 329] width 77 height 38
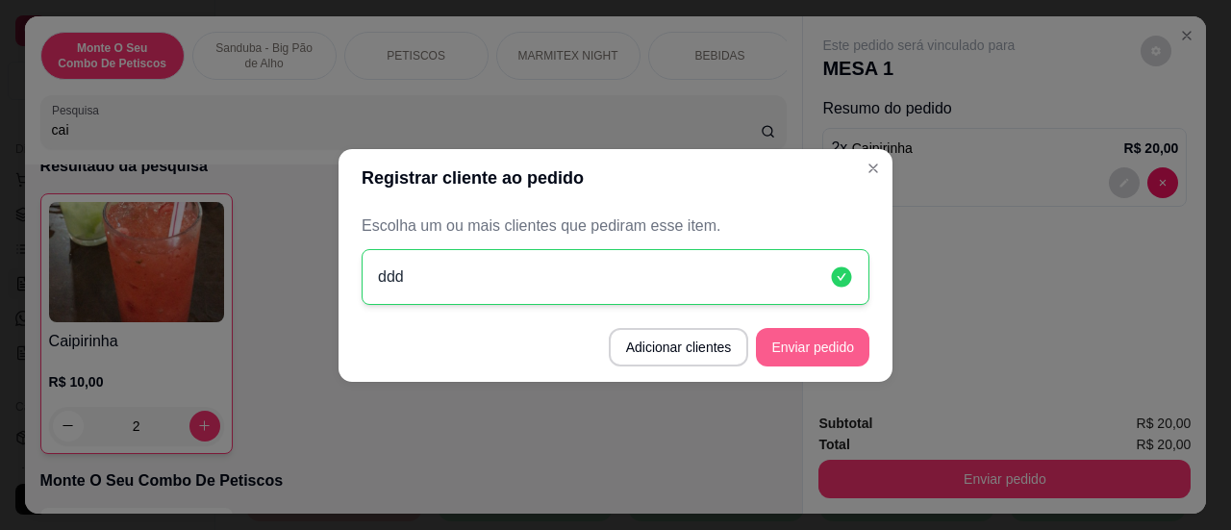
click at [857, 355] on button "Enviar pedido" at bounding box center [812, 347] width 113 height 38
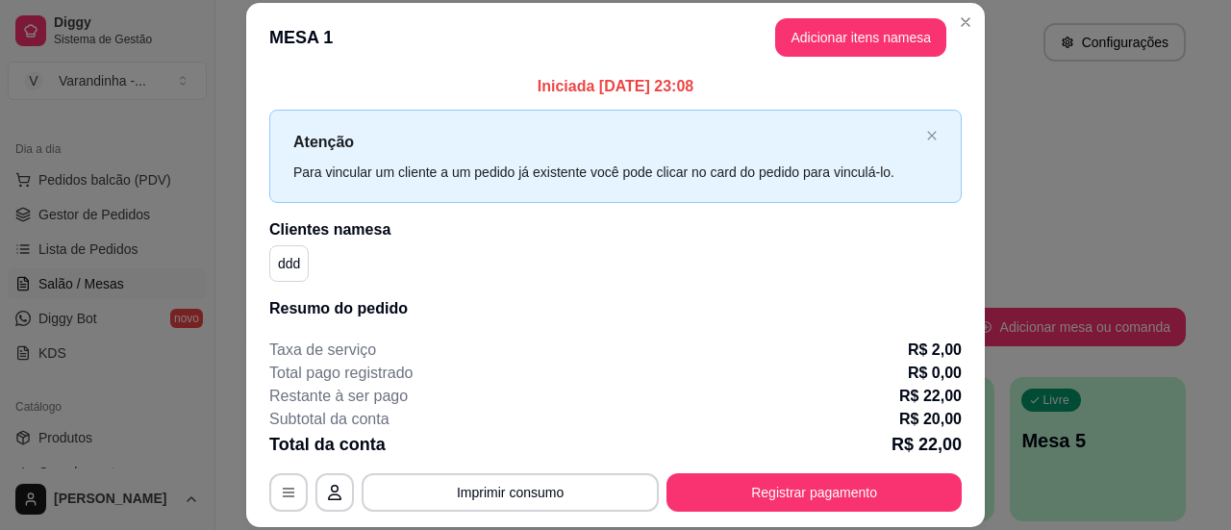
scroll to position [0, 0]
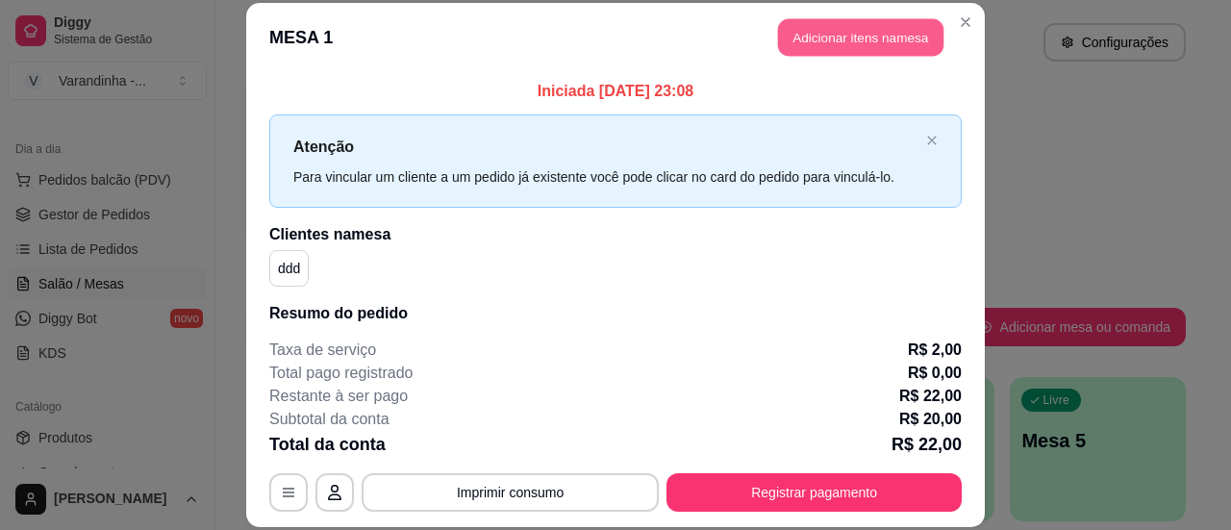
click at [843, 32] on button "Adicionar itens na mesa" at bounding box center [860, 37] width 165 height 38
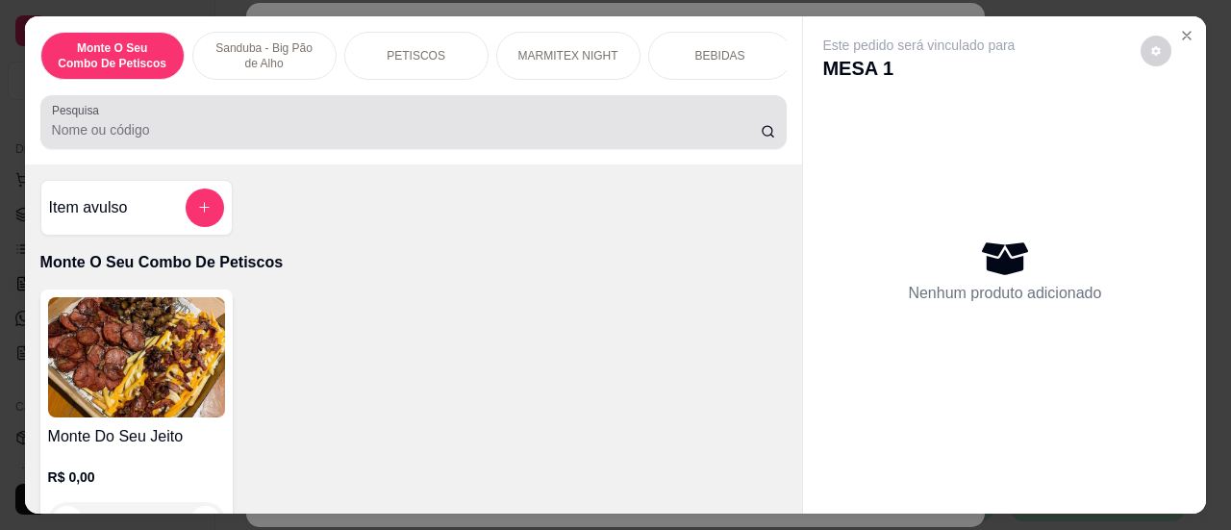
click at [596, 139] on input "Pesquisa" at bounding box center [406, 129] width 709 height 19
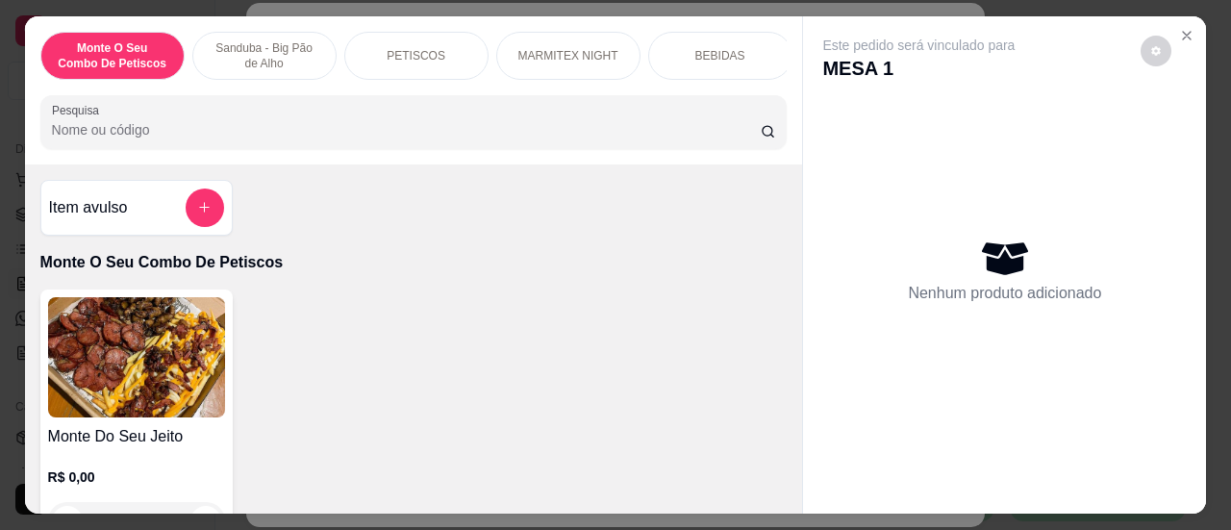
click at [600, 135] on input "Pesquisa" at bounding box center [406, 129] width 709 height 19
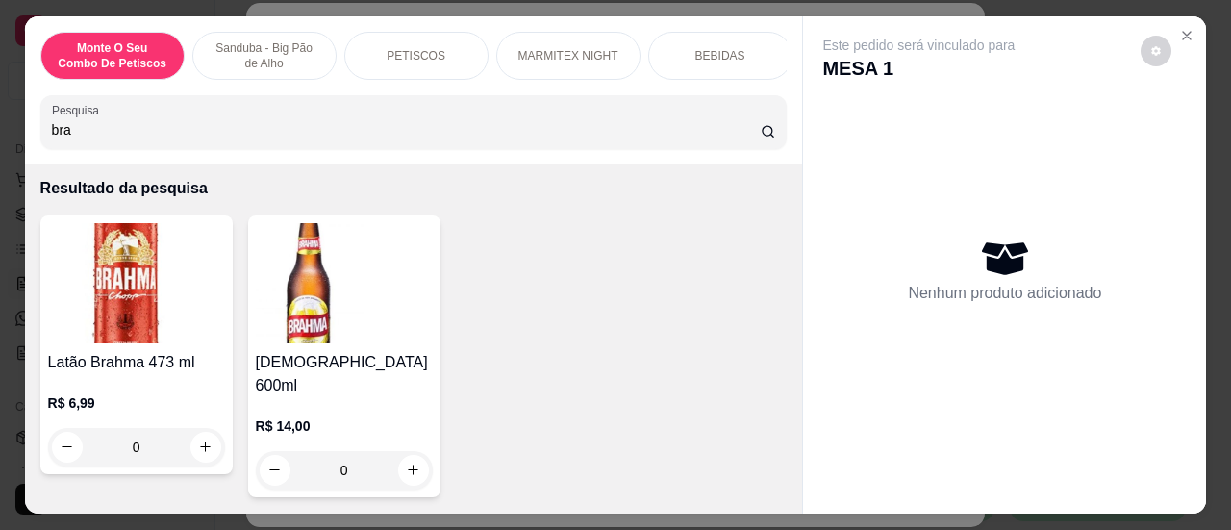
scroll to position [192, 0]
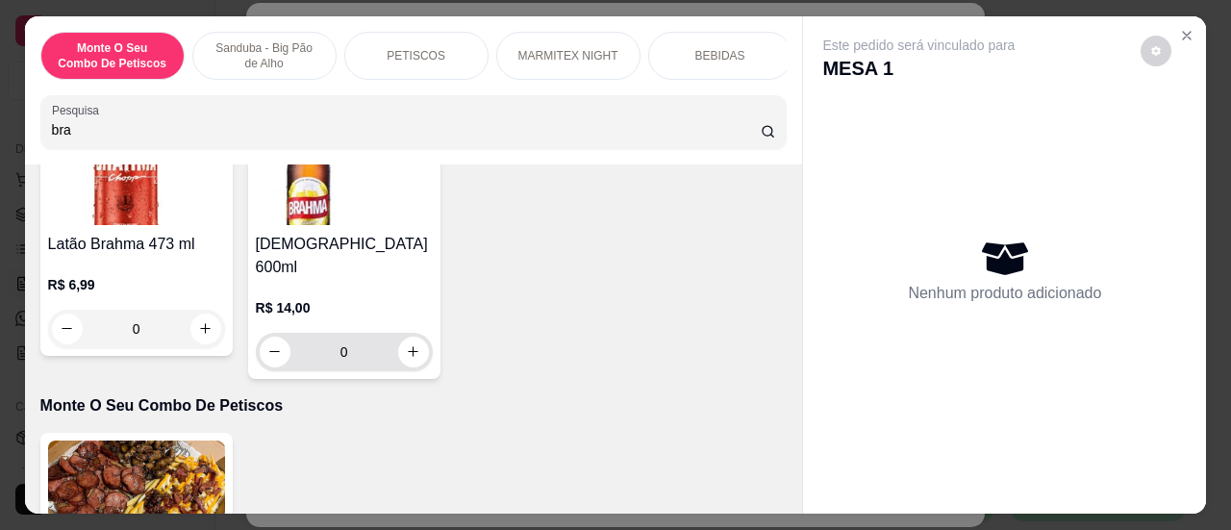
type input "bra"
drag, startPoint x: 342, startPoint y: 333, endPoint x: 316, endPoint y: 330, distance: 26.1
click at [316, 333] on input "0" at bounding box center [344, 352] width 108 height 38
type input "2"
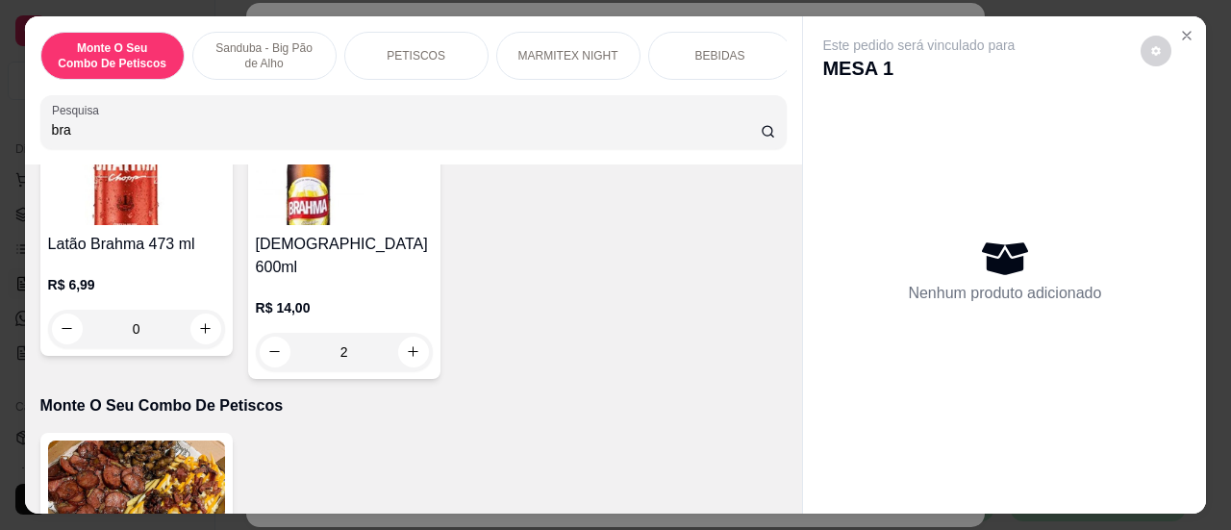
type input "21"
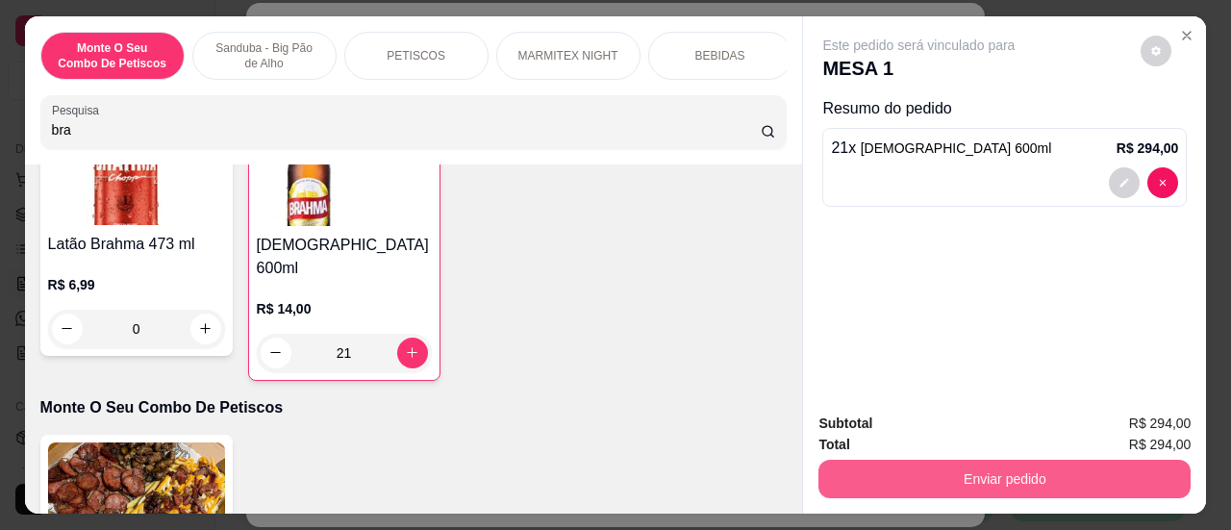
type input "21"
click at [1000, 476] on button "Enviar pedido" at bounding box center [1004, 479] width 372 height 38
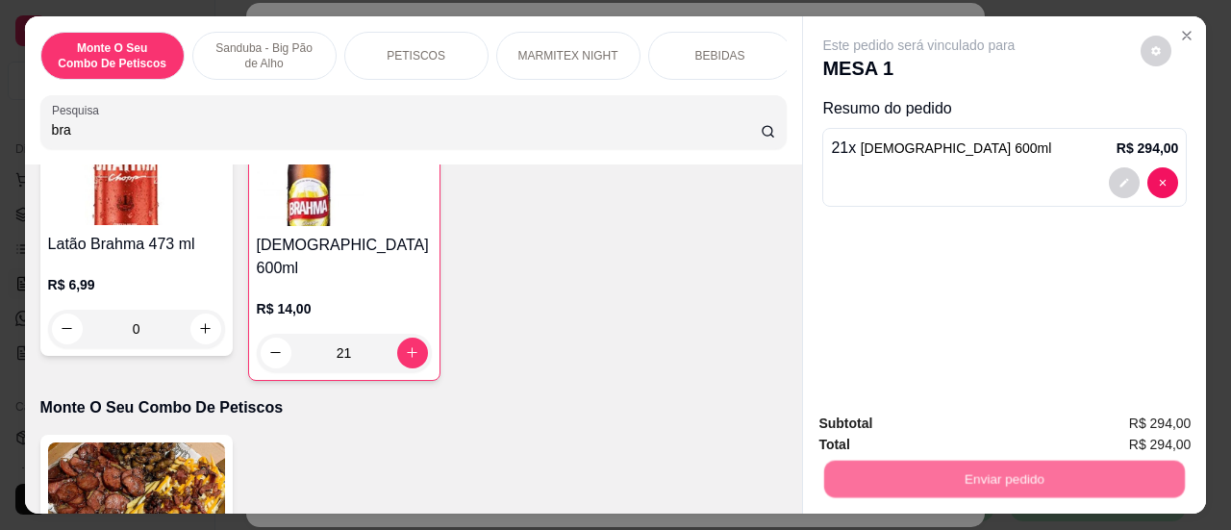
click at [1092, 422] on button "Sim, quero registrar" at bounding box center [1123, 425] width 143 height 37
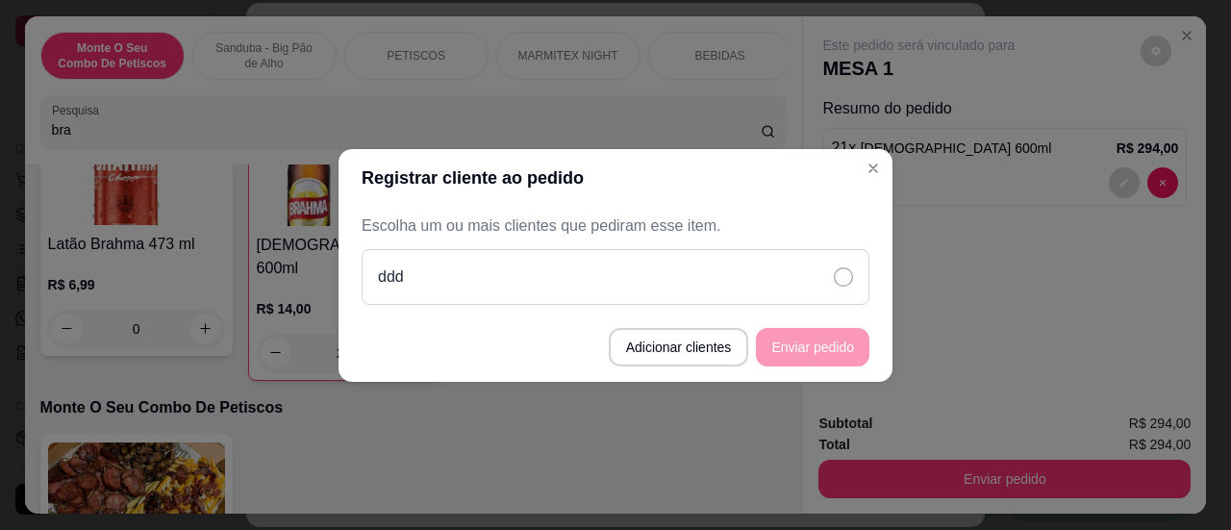
drag, startPoint x: 840, startPoint y: 276, endPoint x: 826, endPoint y: 328, distance: 53.9
click at [840, 276] on icon at bounding box center [843, 276] width 19 height 19
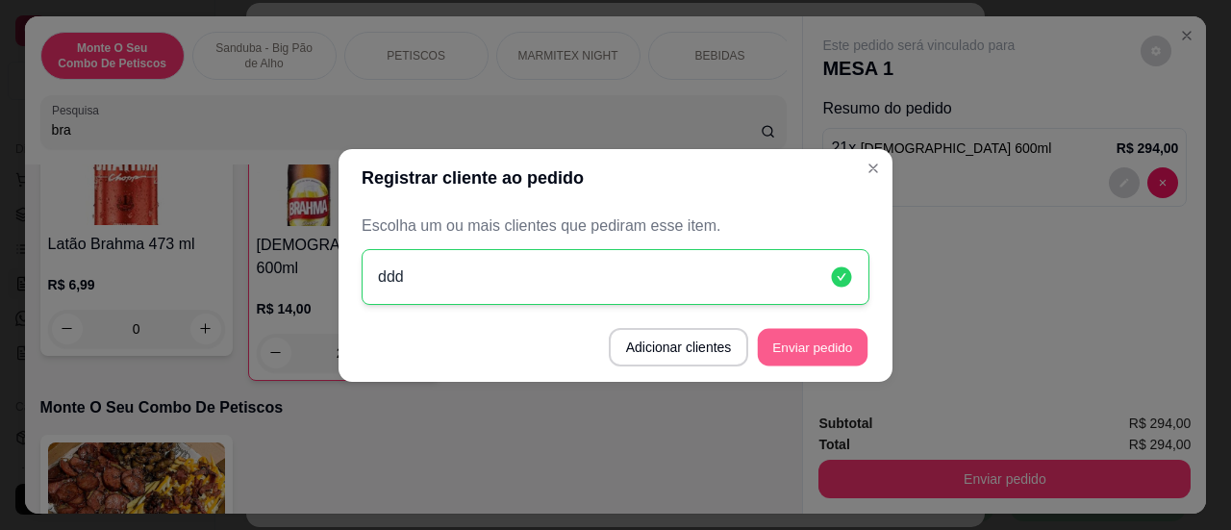
click at [835, 351] on button "Enviar pedido" at bounding box center [813, 347] width 110 height 38
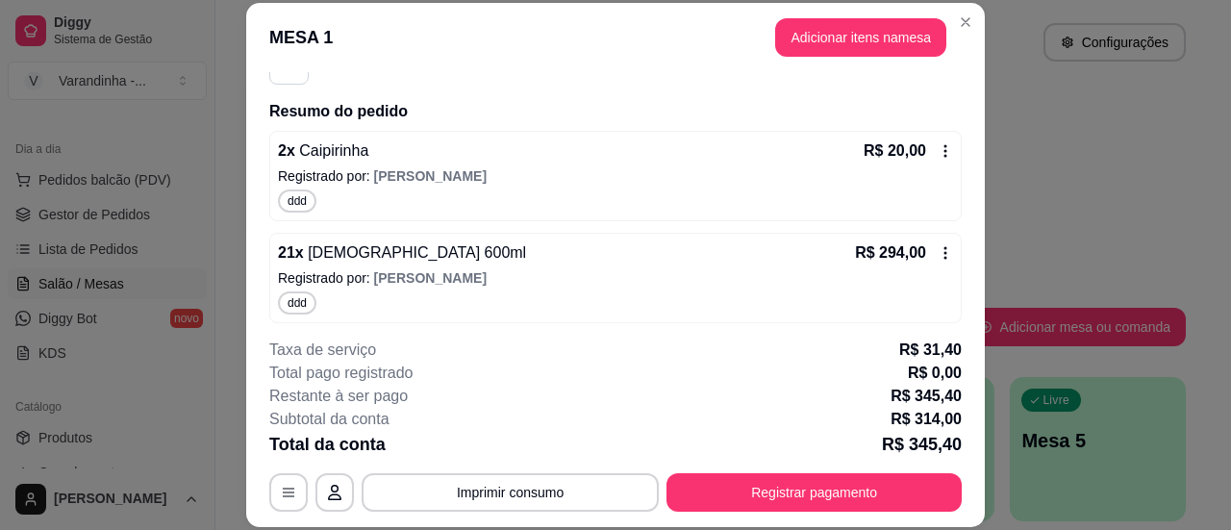
scroll to position [206, 0]
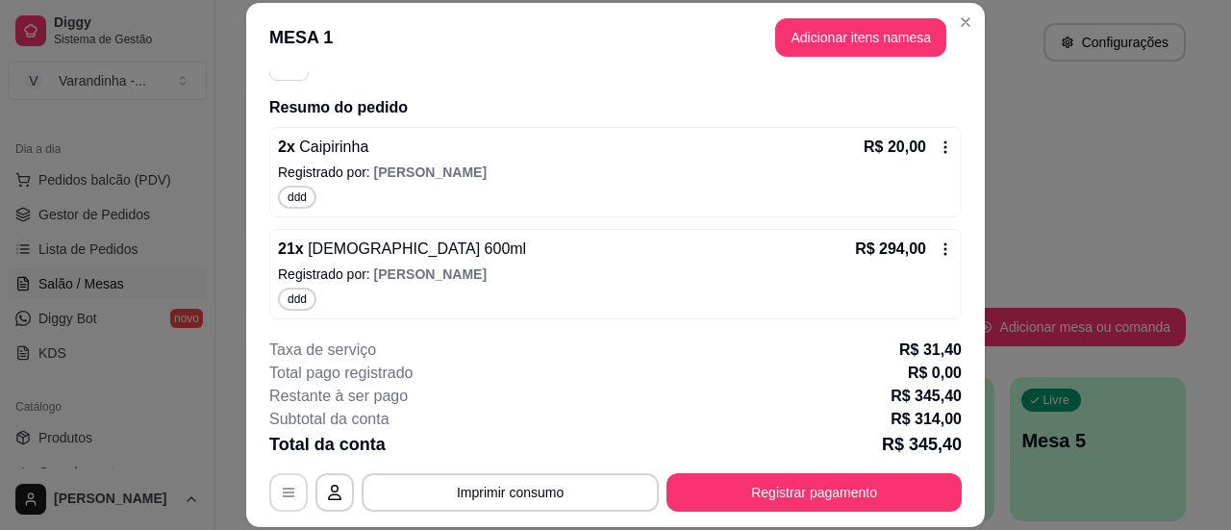
click at [289, 503] on button "button" at bounding box center [288, 492] width 38 height 38
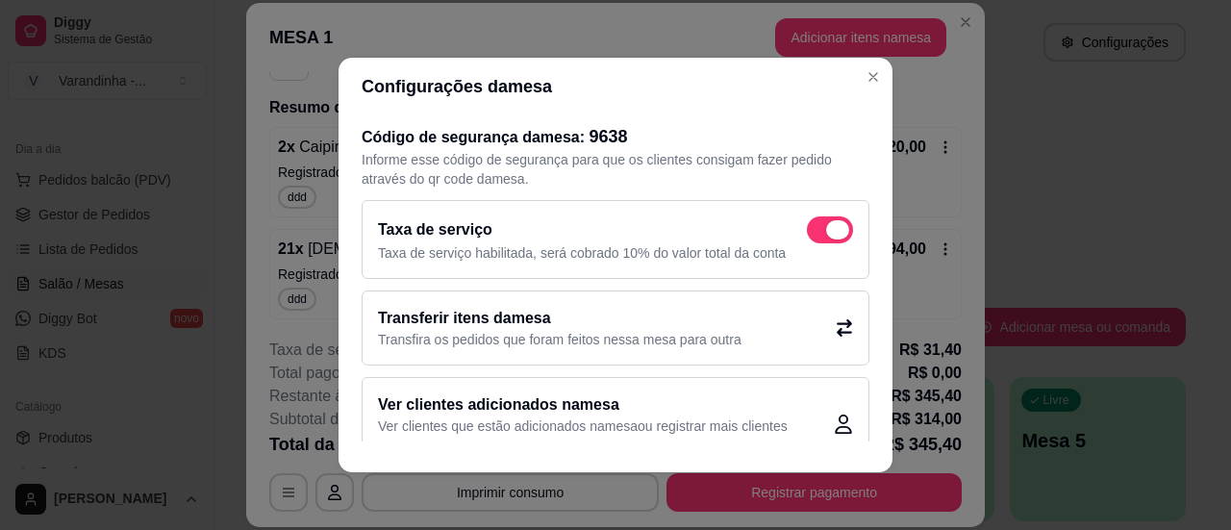
click at [807, 224] on span at bounding box center [830, 229] width 46 height 27
click at [806, 234] on input "checkbox" at bounding box center [812, 240] width 13 height 13
checkbox input "false"
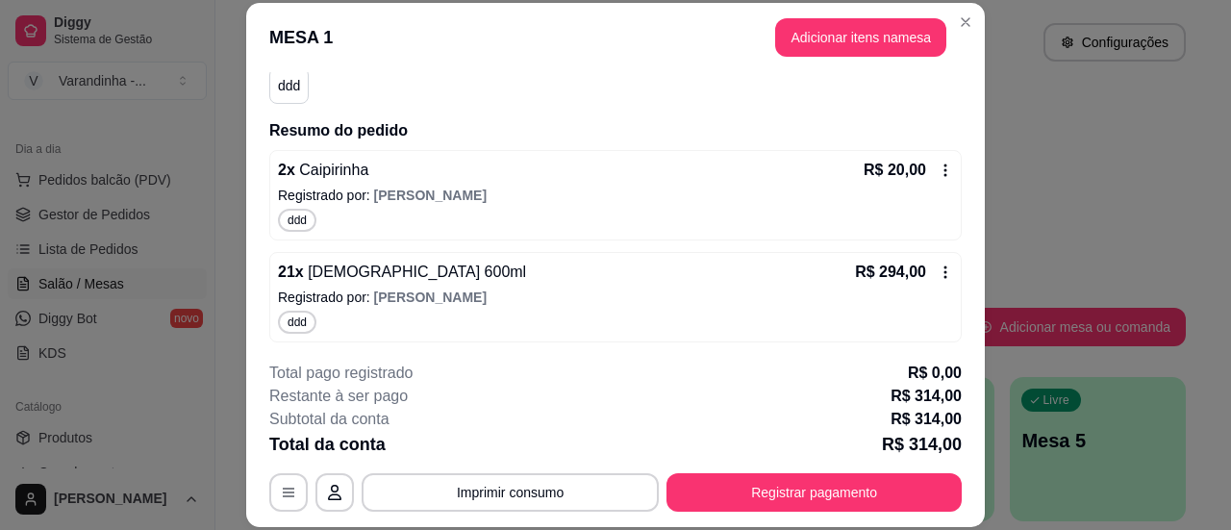
scroll to position [59, 0]
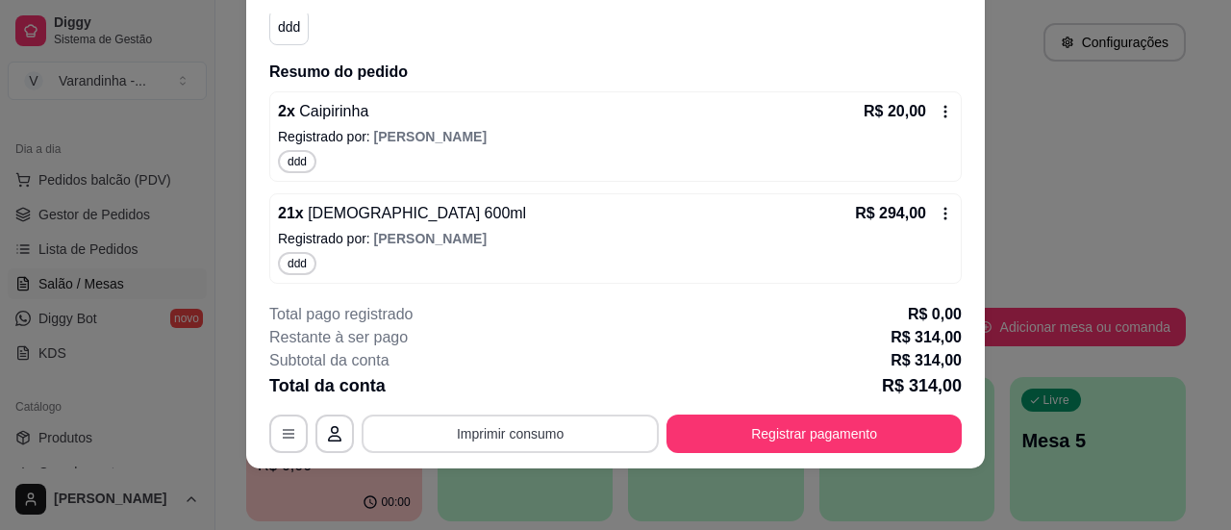
click at [569, 436] on button "Imprimir consumo" at bounding box center [510, 433] width 297 height 38
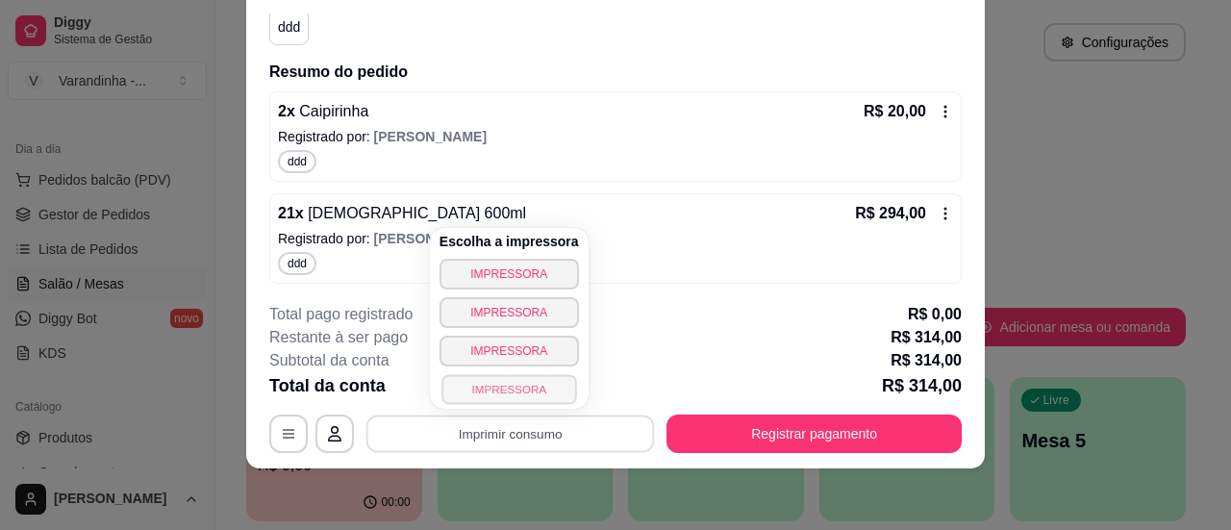
click at [553, 390] on button "IMPRESSORA" at bounding box center [508, 389] width 135 height 30
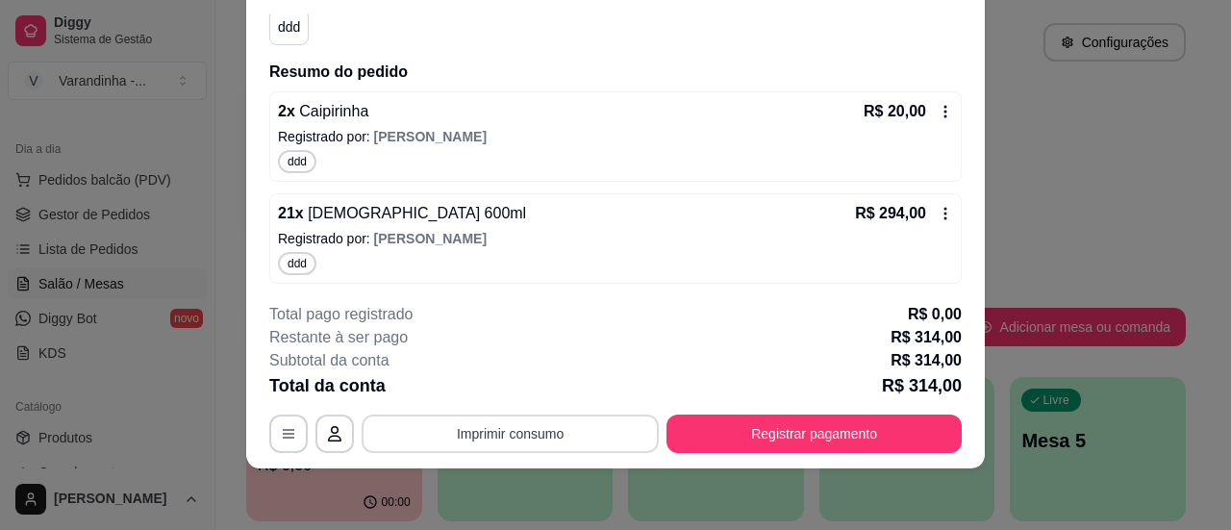
click at [538, 444] on button "Imprimir consumo" at bounding box center [510, 433] width 297 height 38
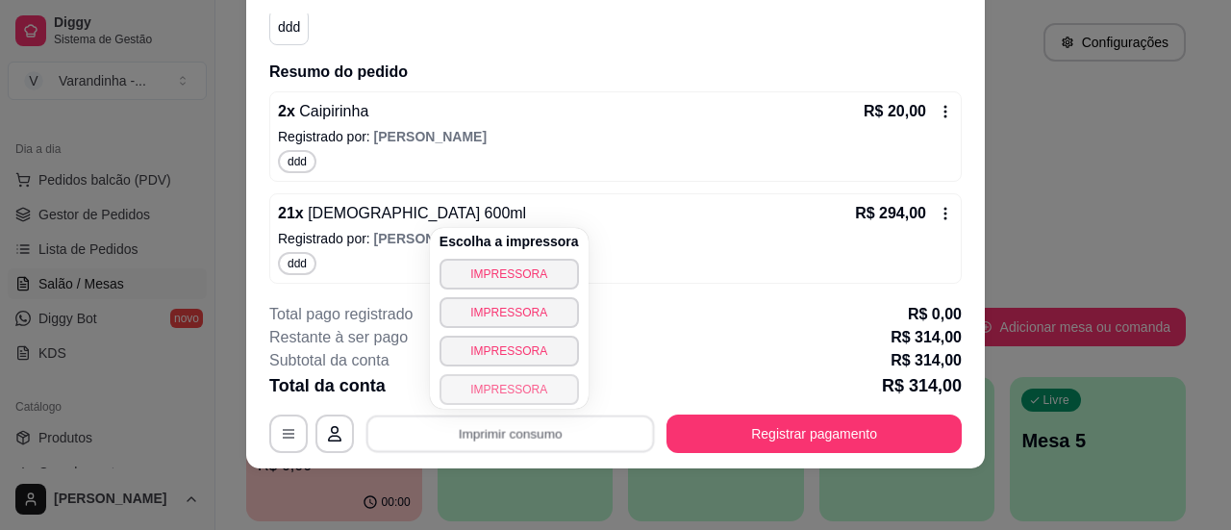
click at [531, 397] on button "IMPRESSORA" at bounding box center [508, 389] width 139 height 31
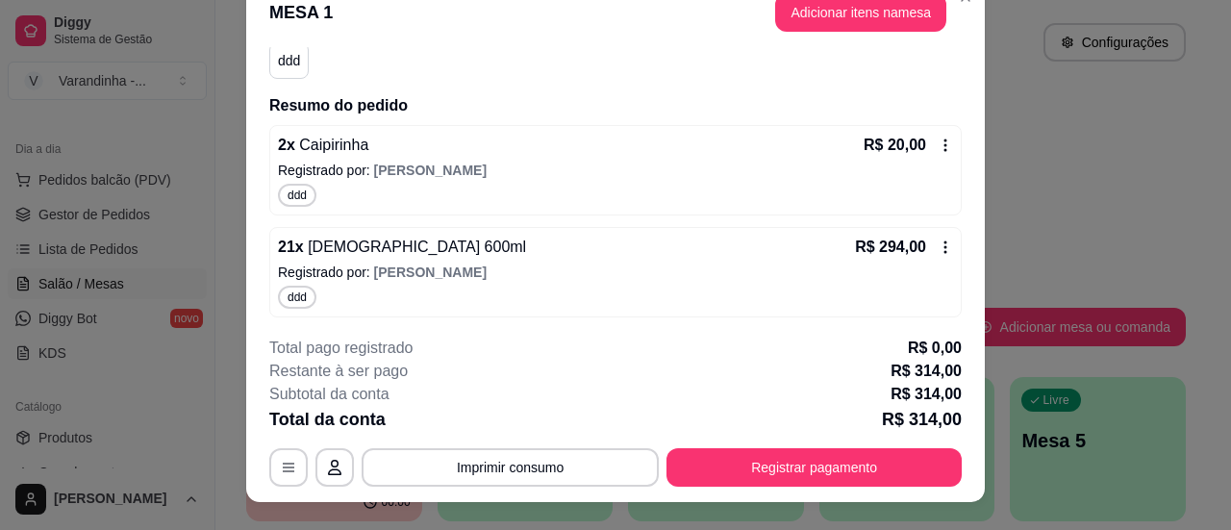
scroll to position [0, 0]
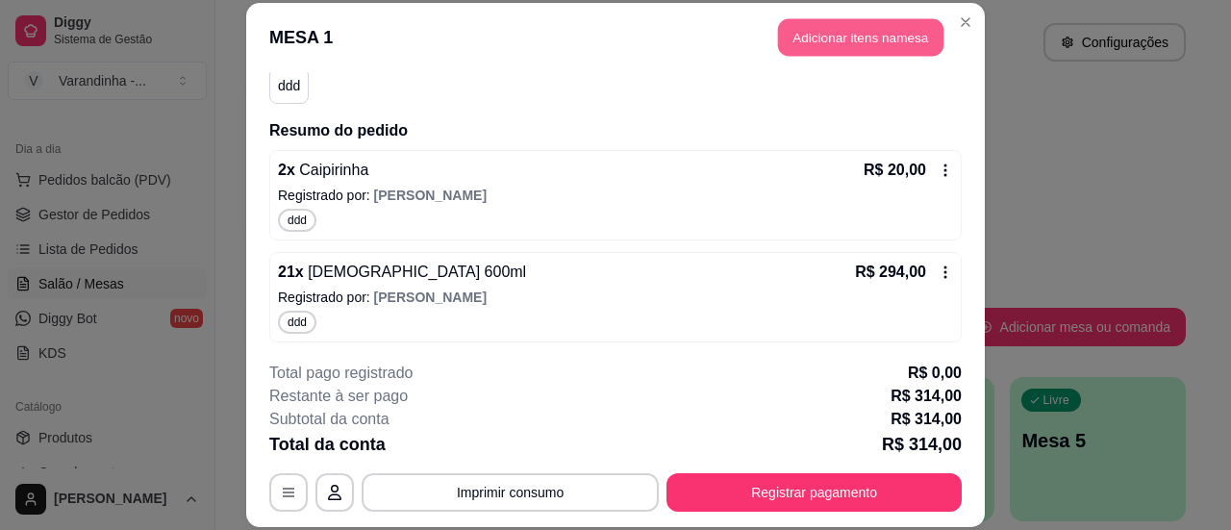
click at [913, 34] on button "Adicionar itens na mesa" at bounding box center [860, 37] width 165 height 38
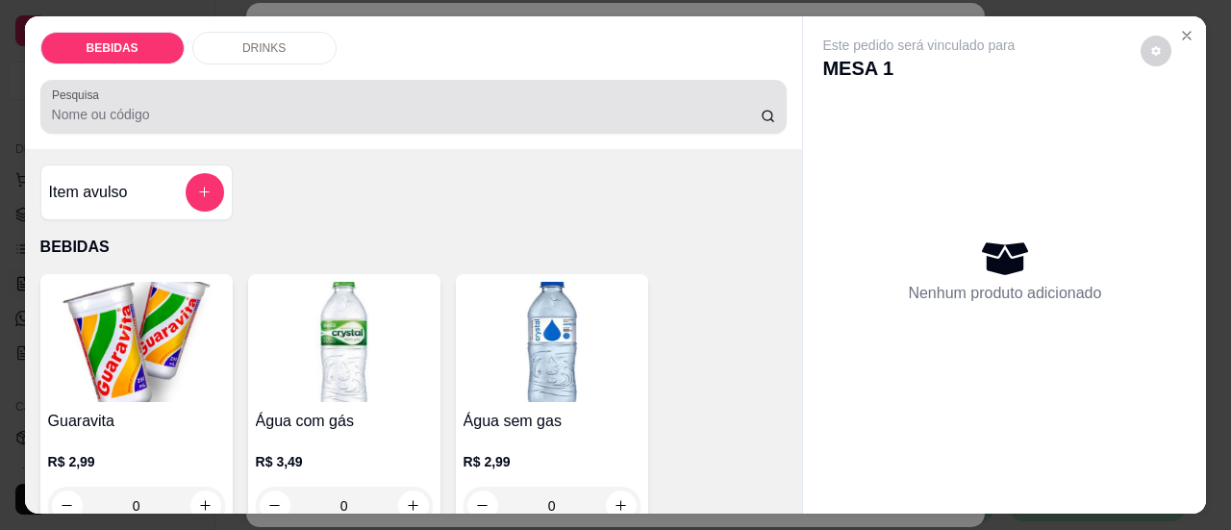
click at [357, 116] on div at bounding box center [414, 107] width 724 height 38
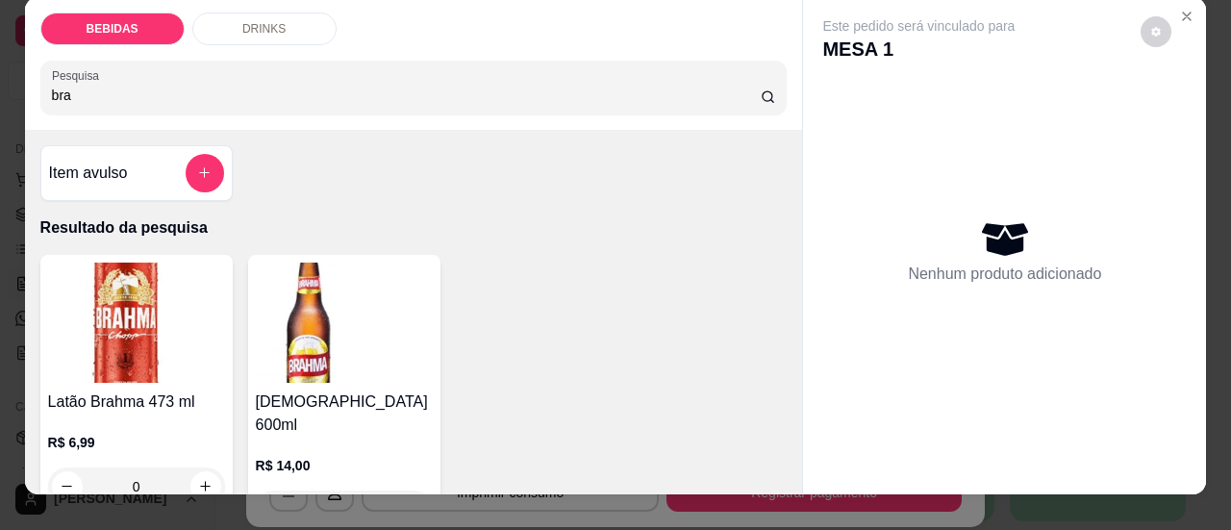
scroll to position [53, 0]
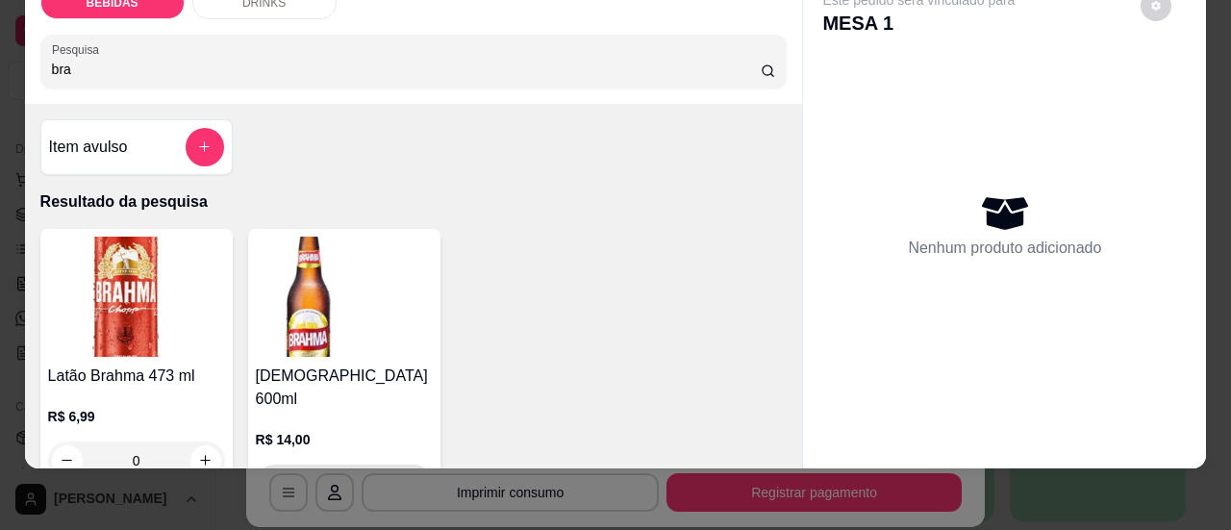
type input "bra"
click at [406, 476] on icon "increase-product-quantity" at bounding box center [413, 483] width 14 height 14
type input "1"
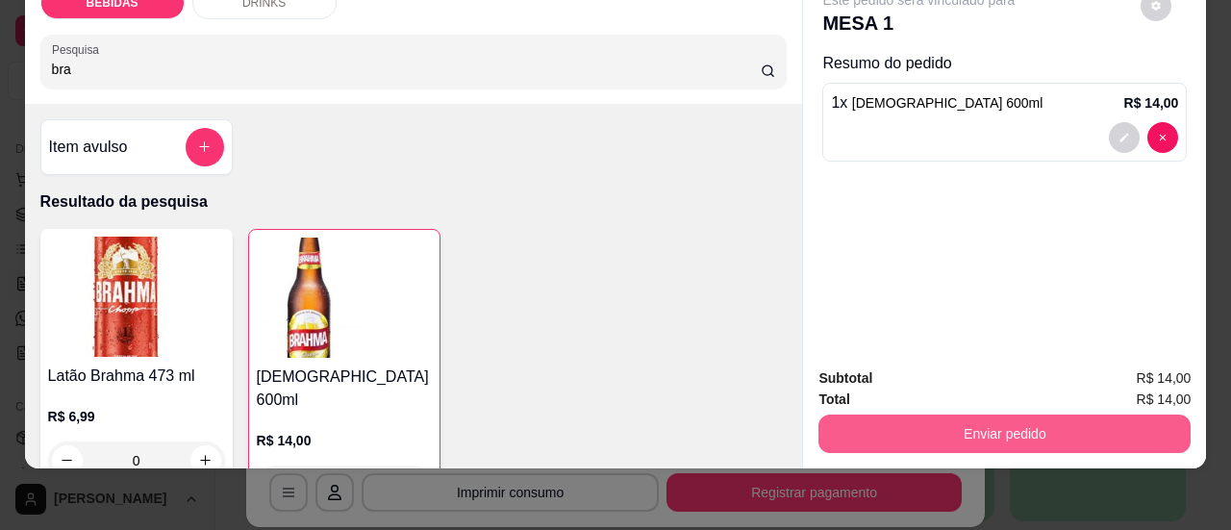
click at [1004, 420] on button "Enviar pedido" at bounding box center [1004, 433] width 372 height 38
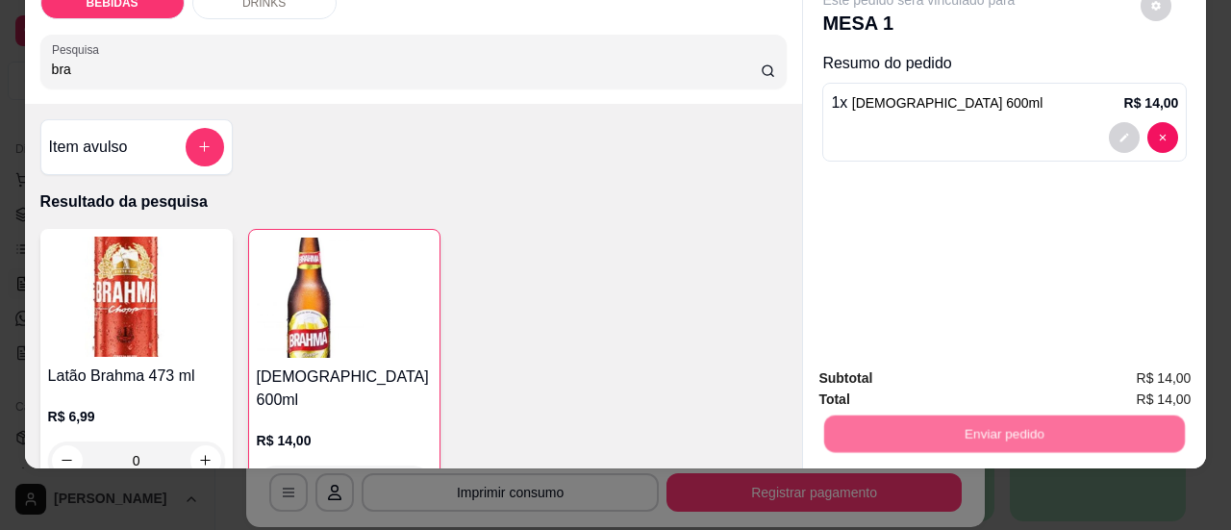
click at [1110, 385] on button "Sim, quero registrar" at bounding box center [1123, 371] width 143 height 37
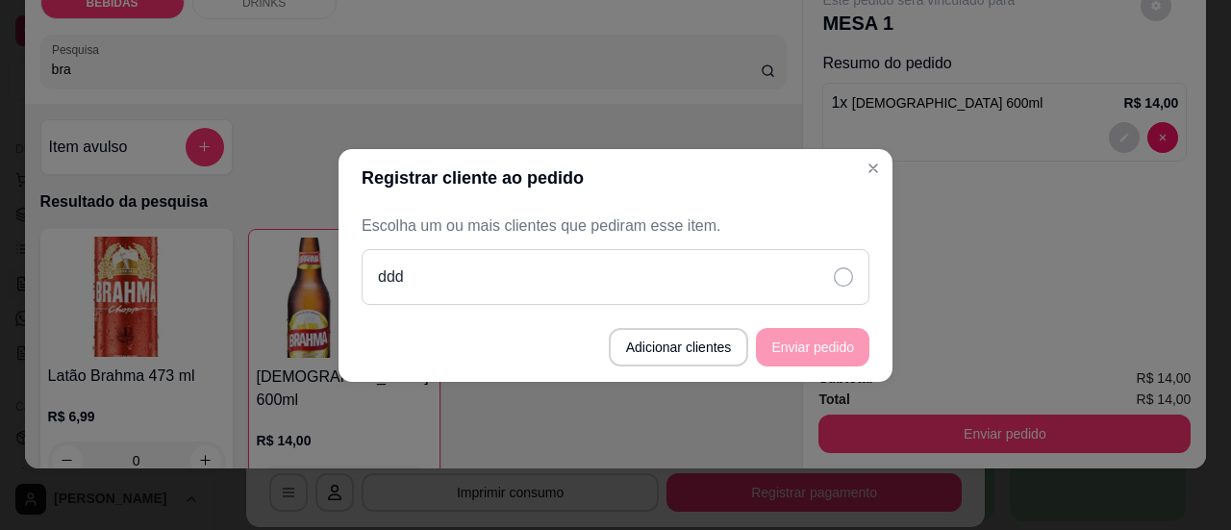
click at [848, 302] on div "ddd" at bounding box center [616, 277] width 508 height 56
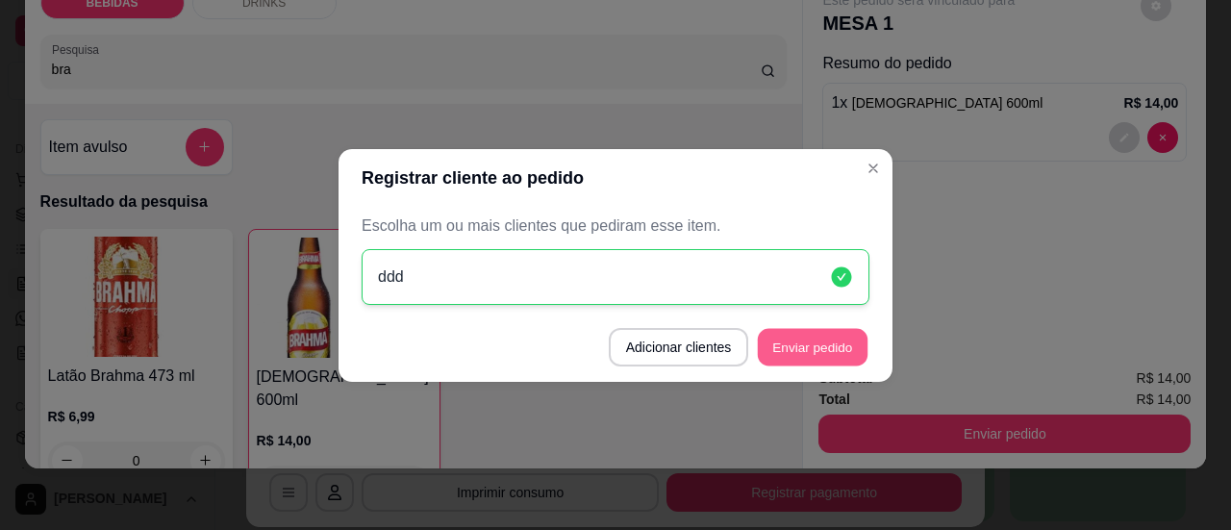
click at [827, 354] on button "Enviar pedido" at bounding box center [813, 347] width 110 height 38
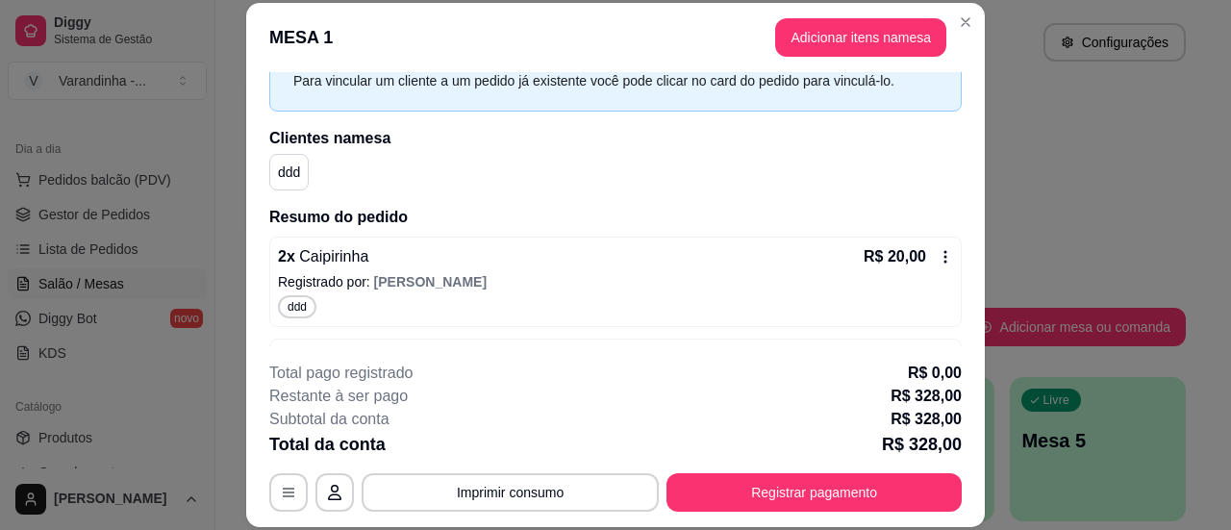
scroll to position [92, 0]
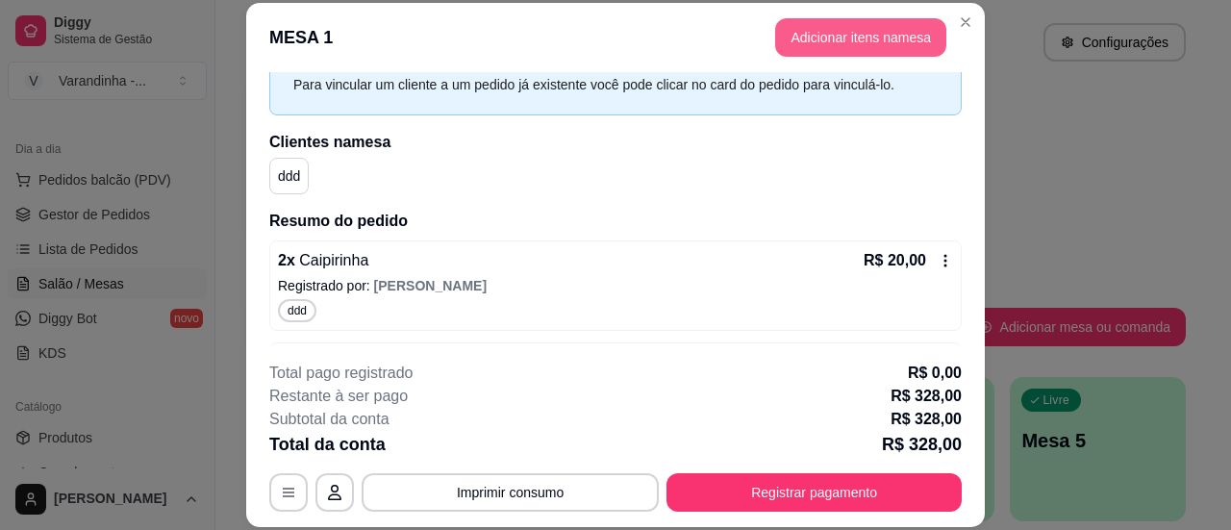
click at [823, 41] on button "Adicionar itens na mesa" at bounding box center [860, 37] width 171 height 38
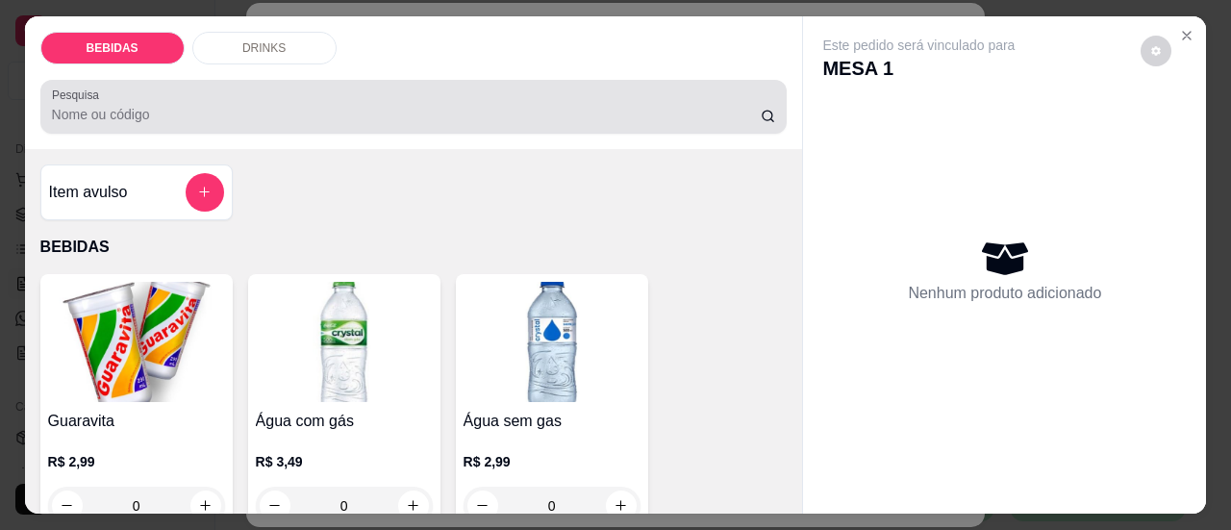
click at [221, 116] on div at bounding box center [414, 107] width 724 height 38
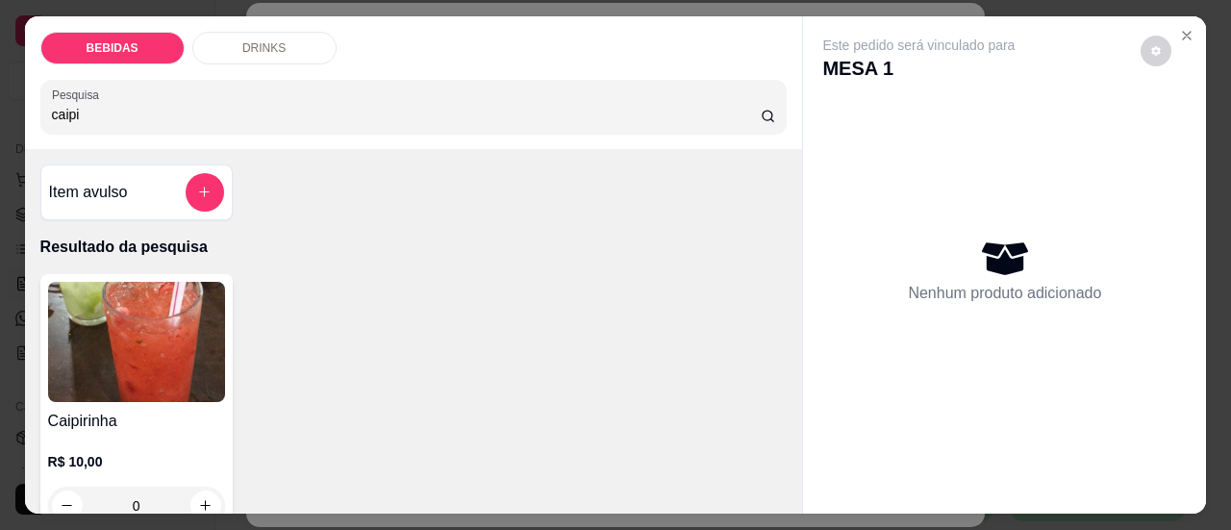
scroll to position [96, 0]
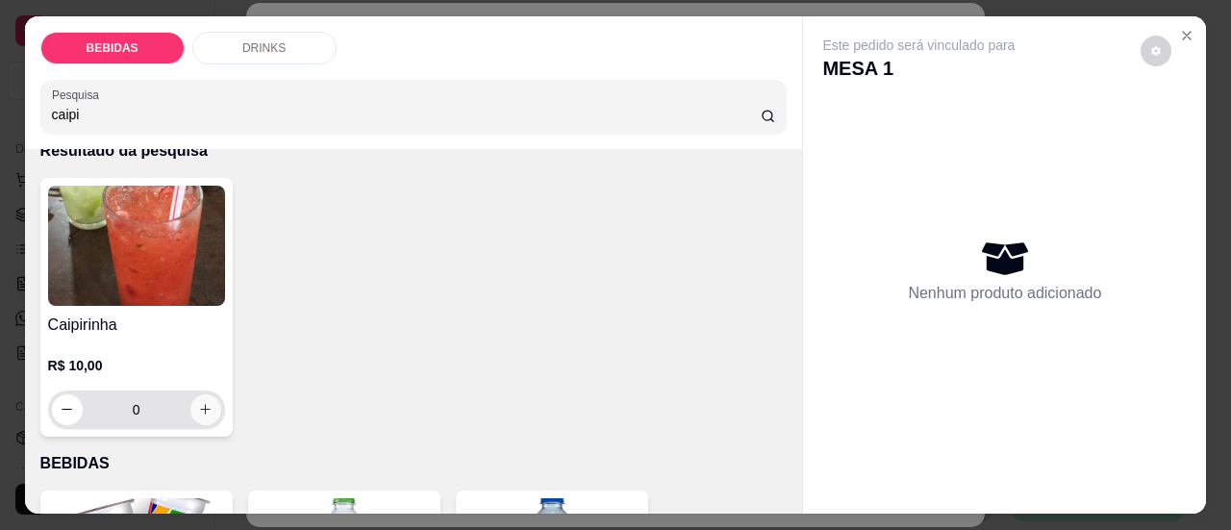
type input "caipi"
click at [198, 402] on icon "increase-product-quantity" at bounding box center [205, 409] width 14 height 14
type input "1"
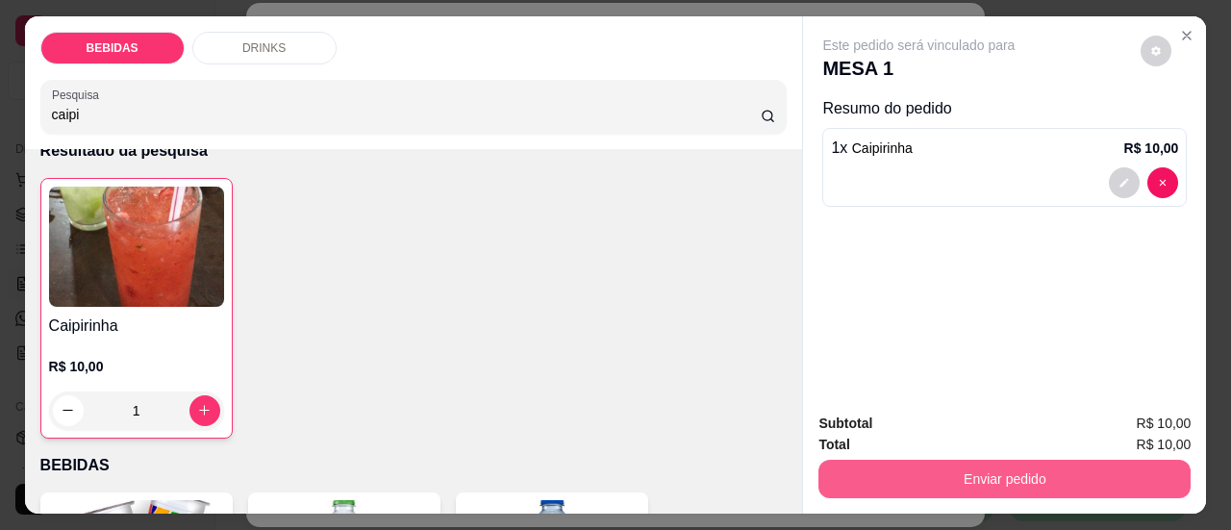
click at [902, 477] on button "Enviar pedido" at bounding box center [1004, 479] width 372 height 38
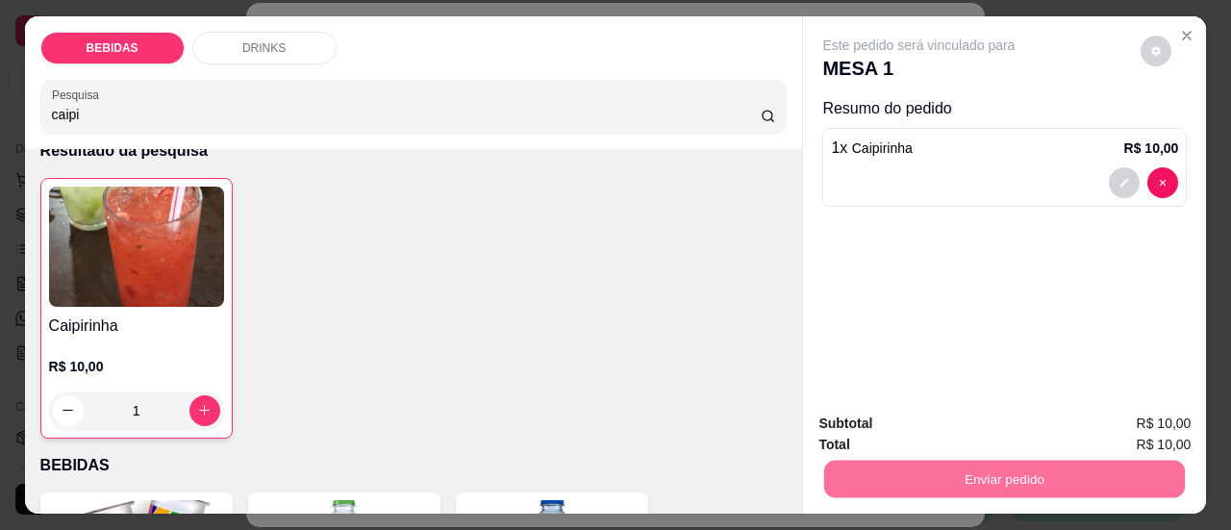
click at [1127, 422] on button "Sim, quero registrar" at bounding box center [1123, 425] width 143 height 37
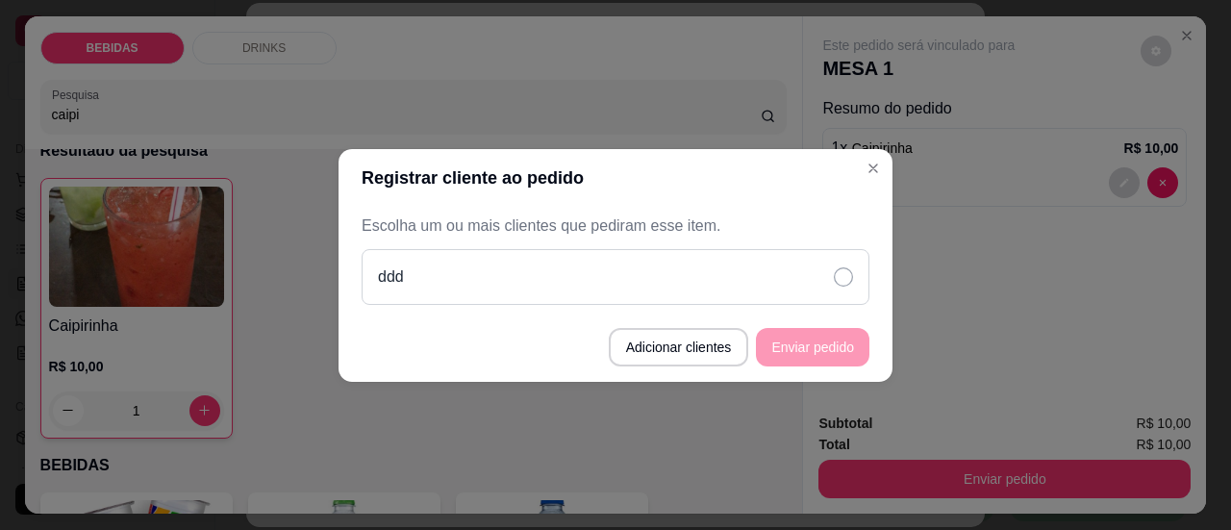
click at [810, 272] on div "ddd" at bounding box center [616, 277] width 508 height 56
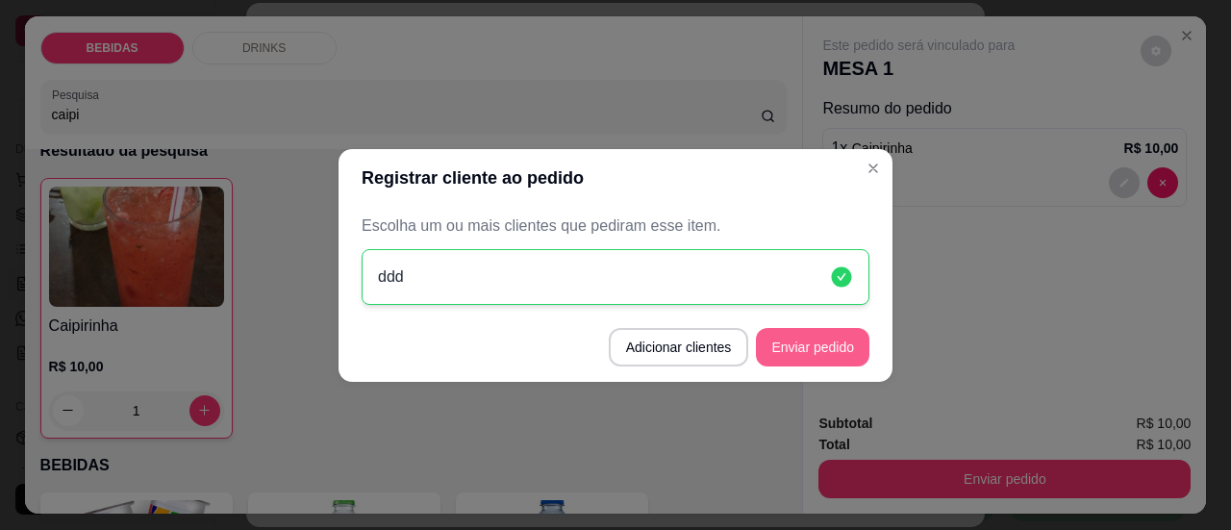
click at [810, 357] on button "Enviar pedido" at bounding box center [812, 347] width 113 height 38
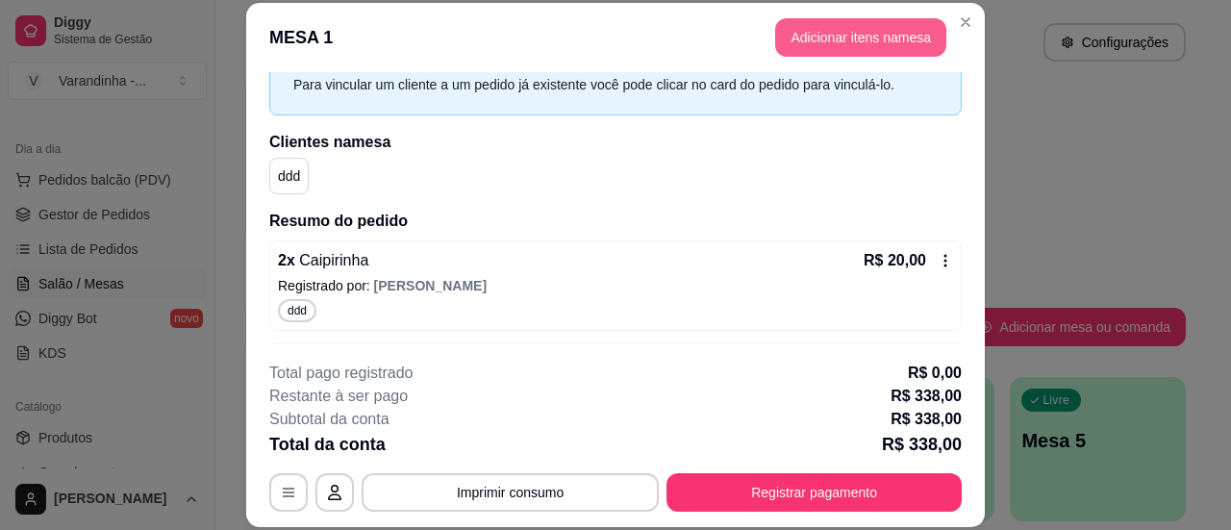
click at [812, 38] on button "Adicionar itens na mesa" at bounding box center [860, 37] width 171 height 38
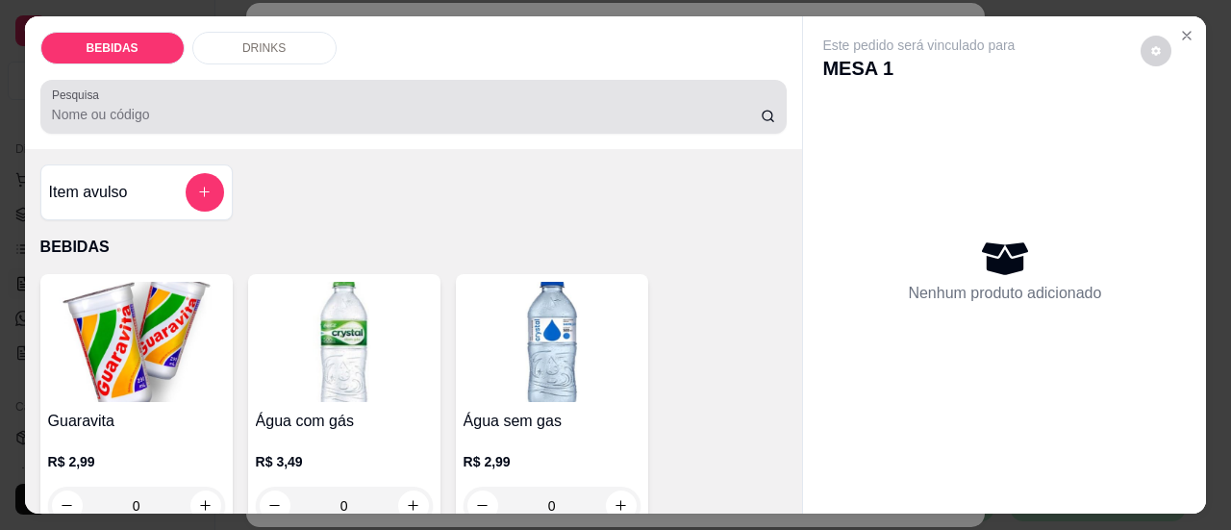
click at [385, 118] on div "Pesquisa" at bounding box center [413, 107] width 747 height 54
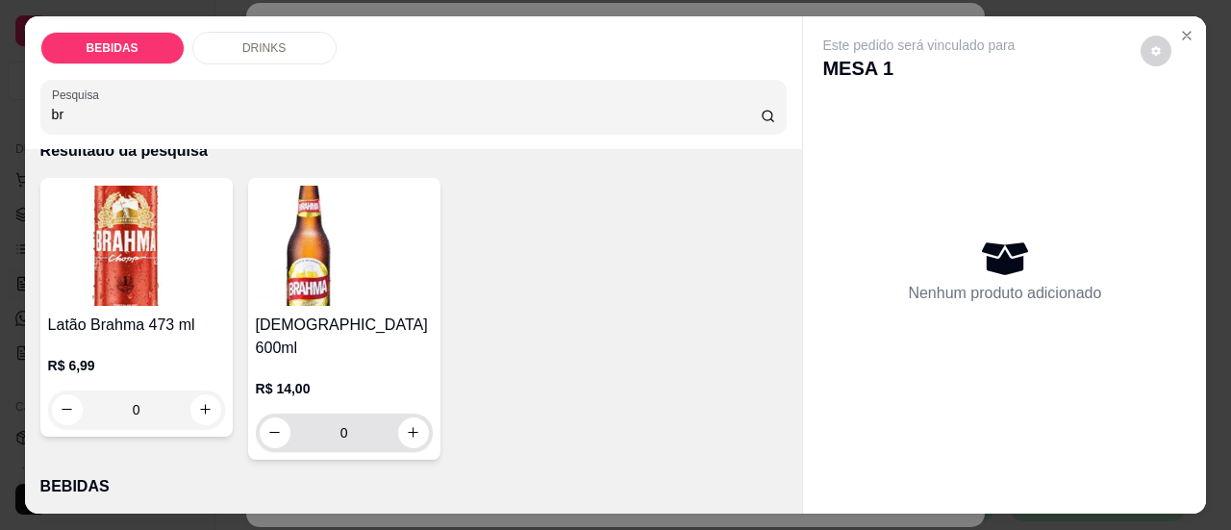
type input "br"
click at [413, 417] on button "increase-product-quantity" at bounding box center [413, 432] width 31 height 31
type input "1"
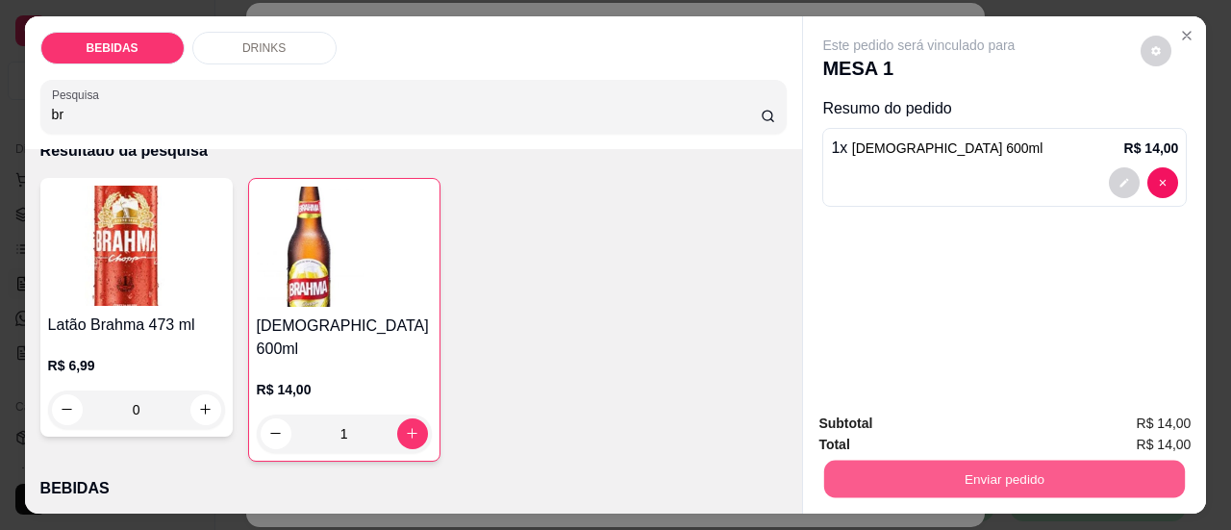
click at [948, 466] on button "Enviar pedido" at bounding box center [1004, 480] width 361 height 38
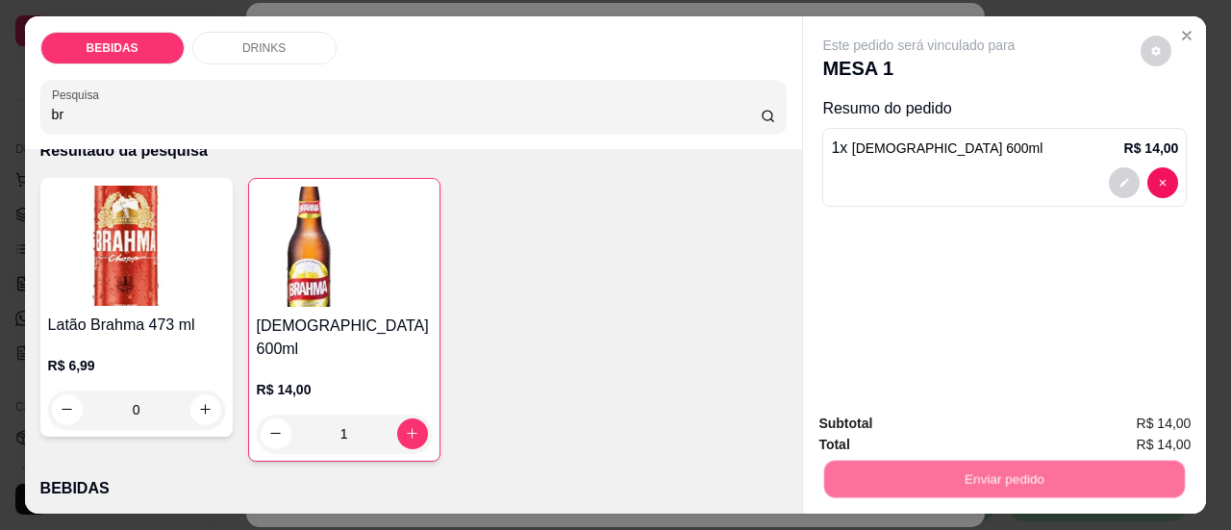
click at [1111, 418] on button "Sim, quero registrar" at bounding box center [1123, 425] width 143 height 37
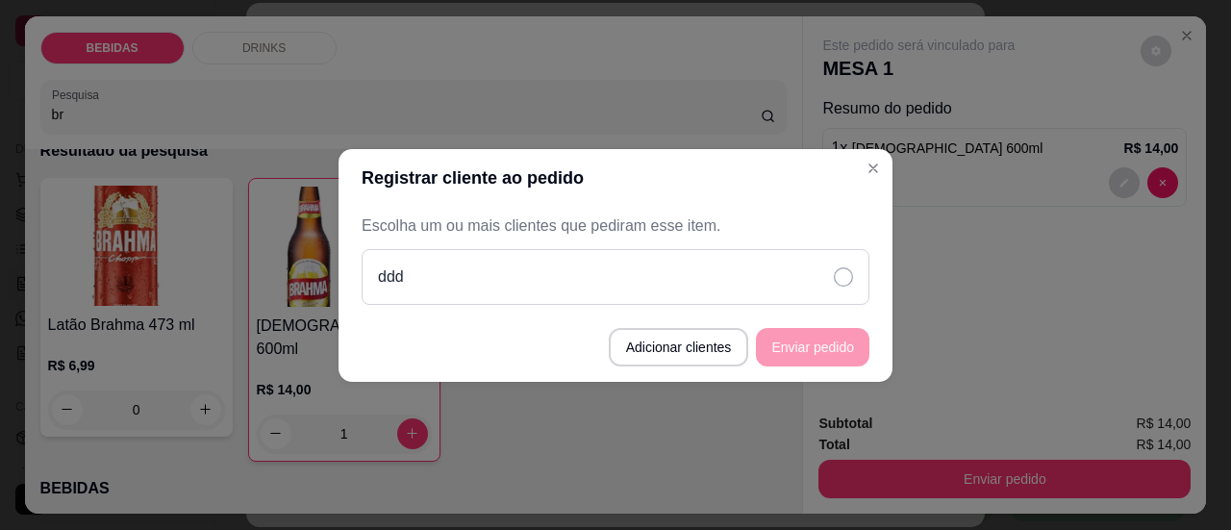
click at [706, 278] on div "ddd" at bounding box center [616, 277] width 508 height 56
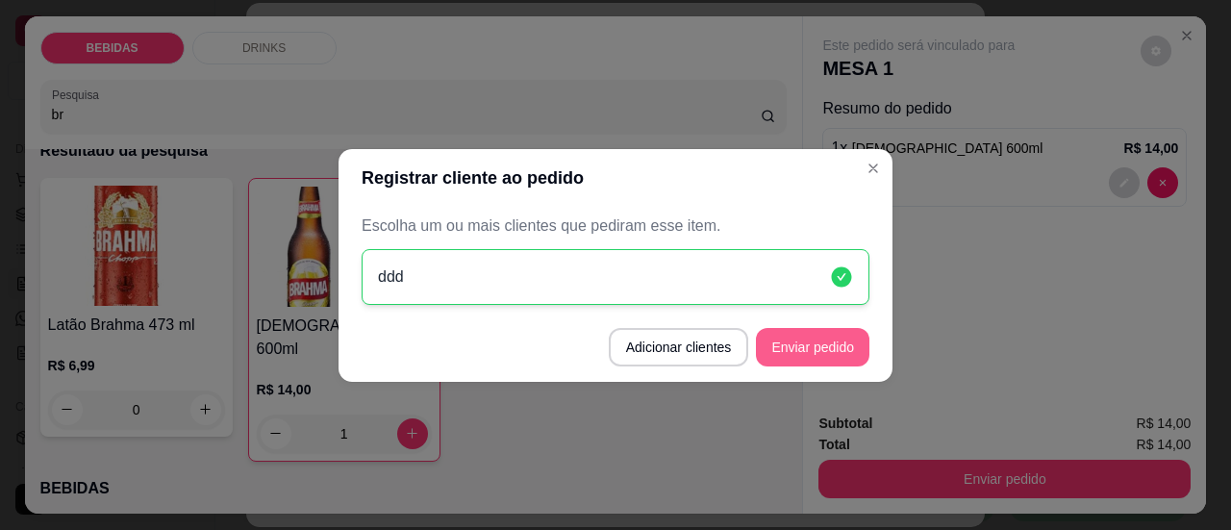
click at [815, 364] on button "Enviar pedido" at bounding box center [812, 347] width 113 height 38
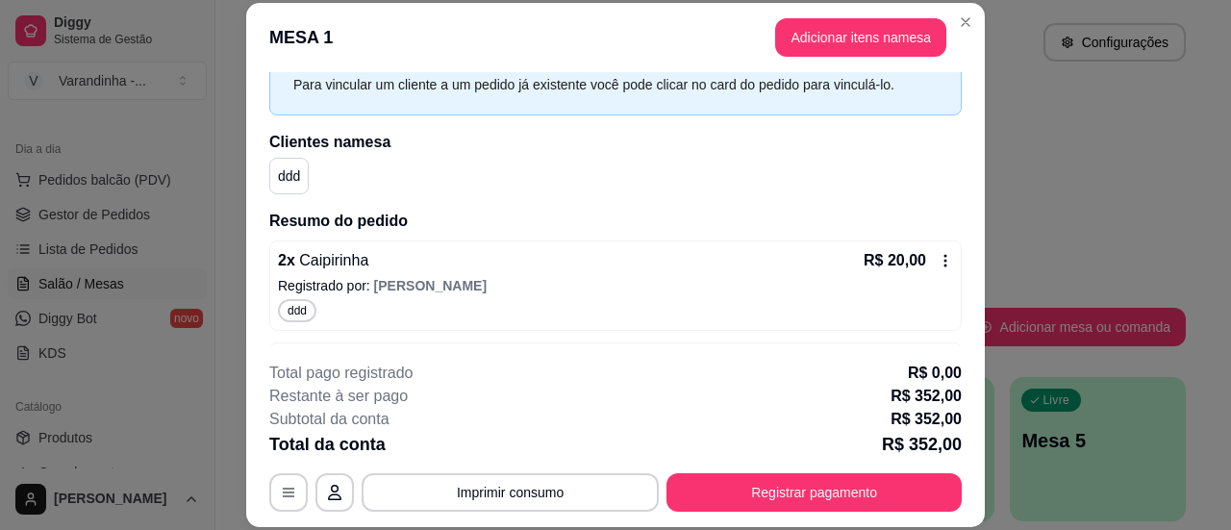
click at [598, 469] on div "**********" at bounding box center [615, 437] width 692 height 150
click at [598, 489] on button "Imprimir consumo" at bounding box center [510, 492] width 297 height 38
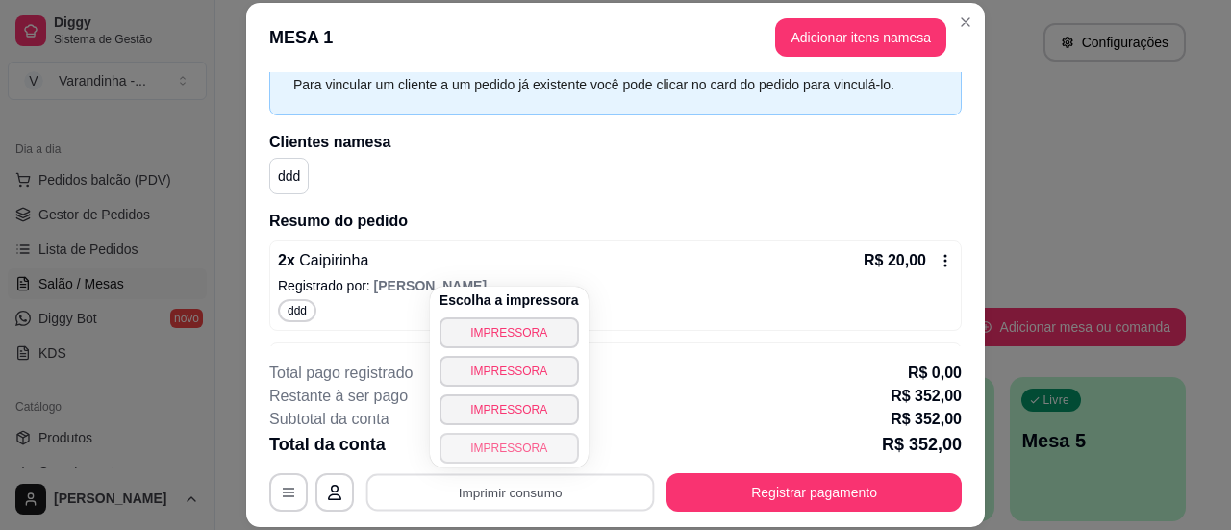
click at [531, 457] on button "IMPRESSORA" at bounding box center [508, 448] width 139 height 31
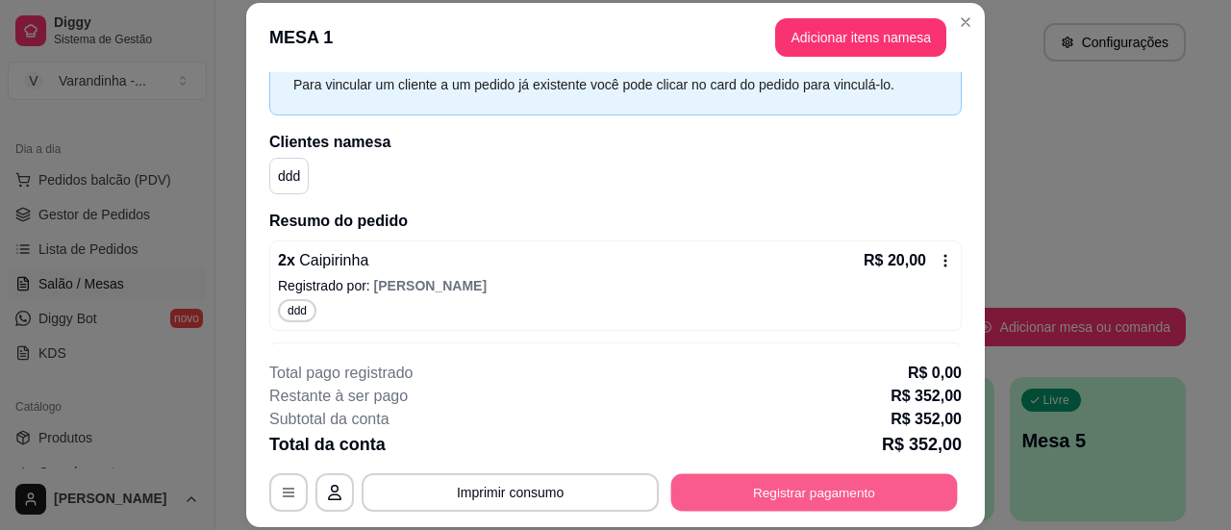
click at [791, 499] on button "Registrar pagamento" at bounding box center [814, 493] width 287 height 38
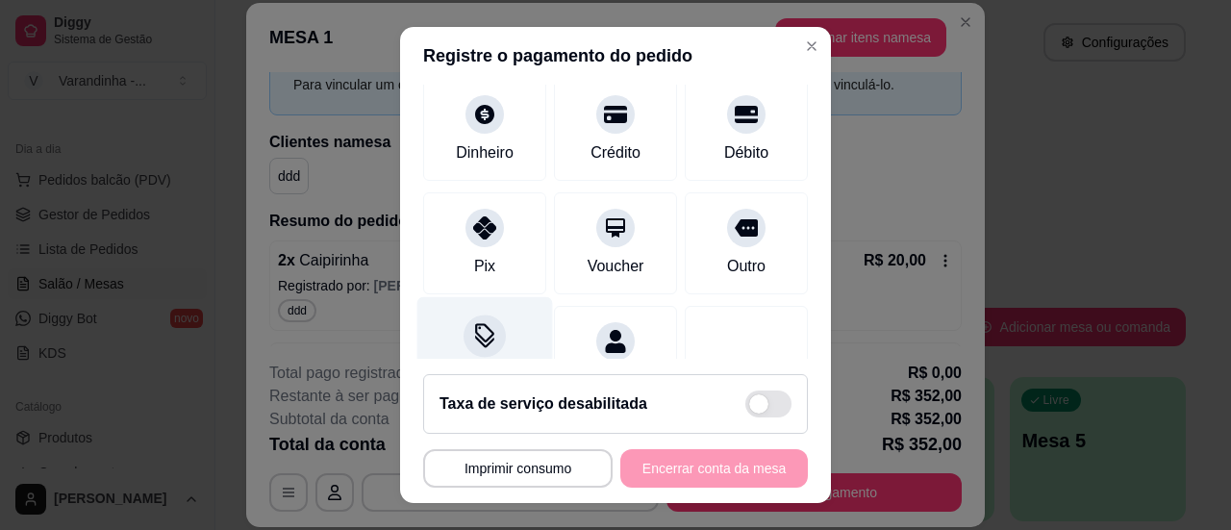
scroll to position [254, 0]
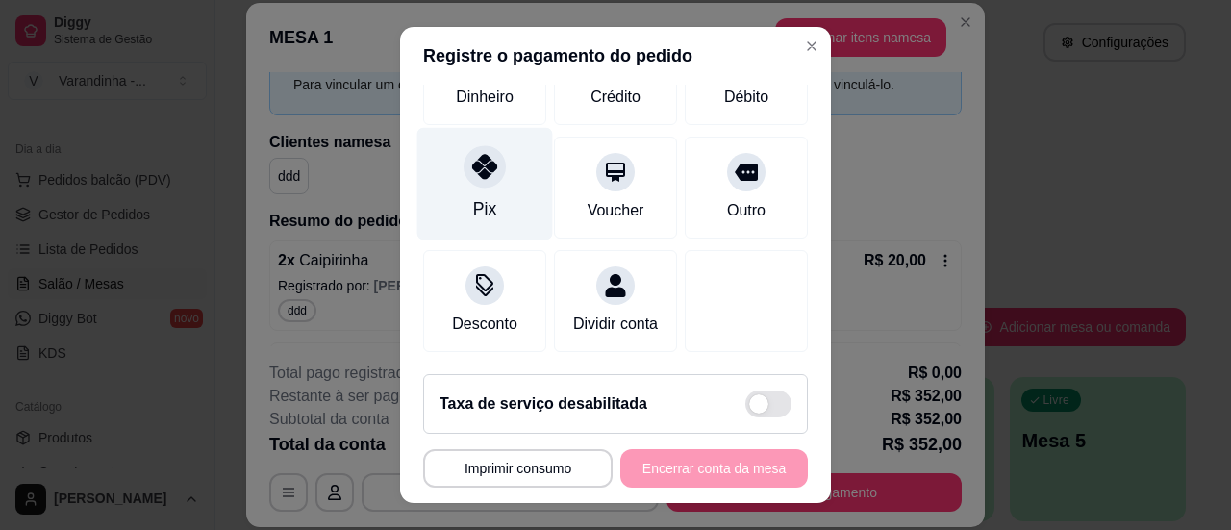
click at [457, 166] on div "Pix" at bounding box center [485, 183] width 136 height 113
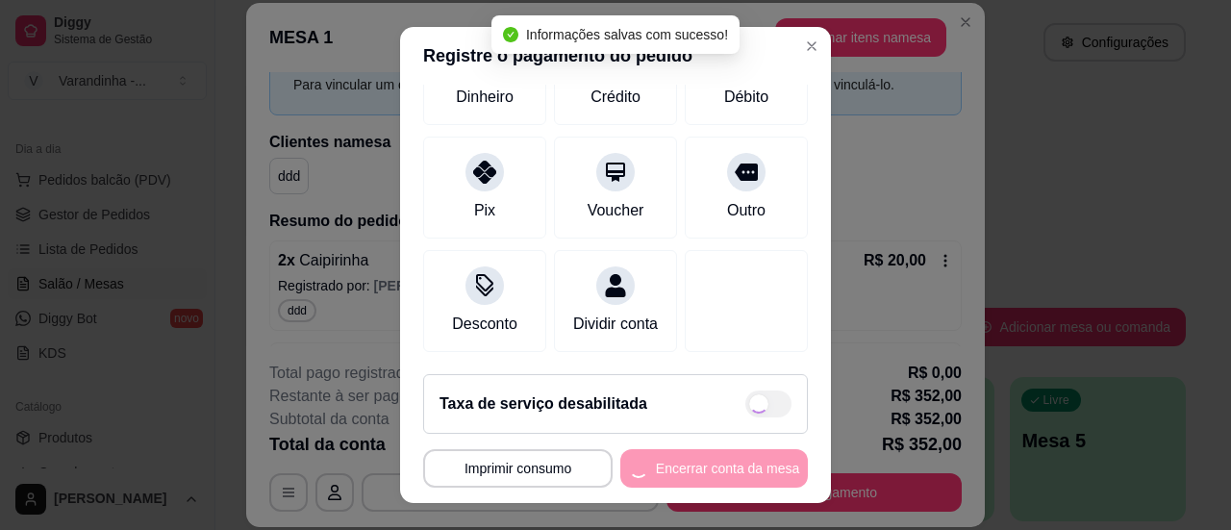
type input "R$ 0,00"
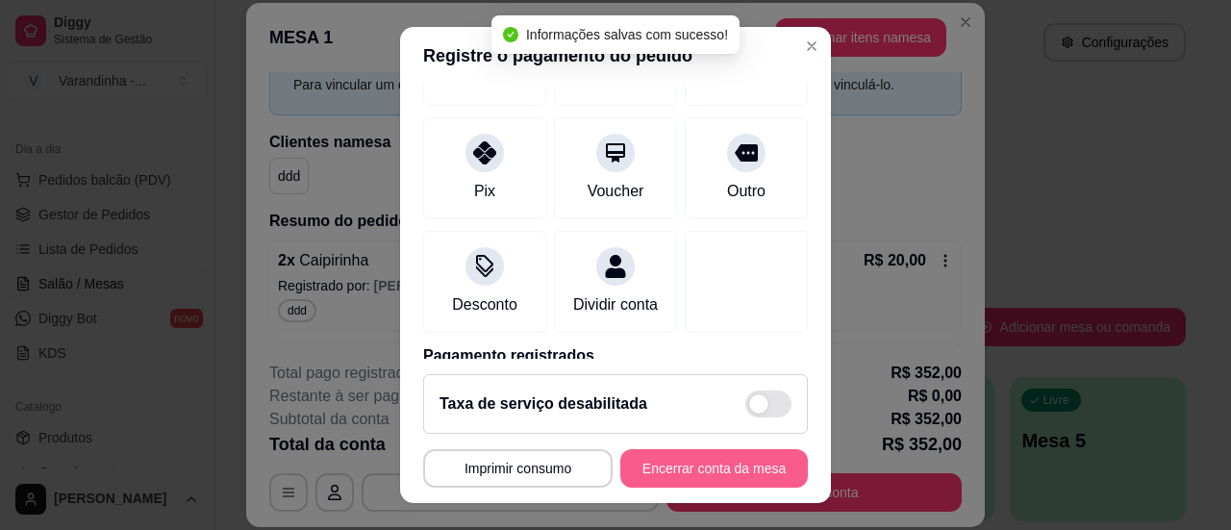
click at [689, 468] on button "Encerrar conta da mesa" at bounding box center [714, 468] width 188 height 38
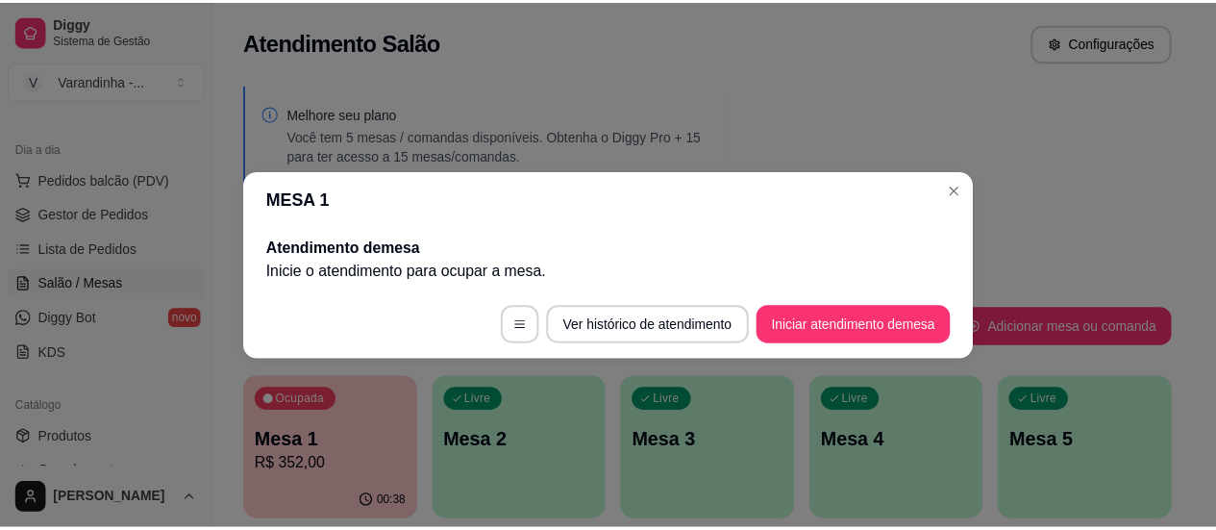
scroll to position [0, 0]
